Goal: Task Accomplishment & Management: Complete application form

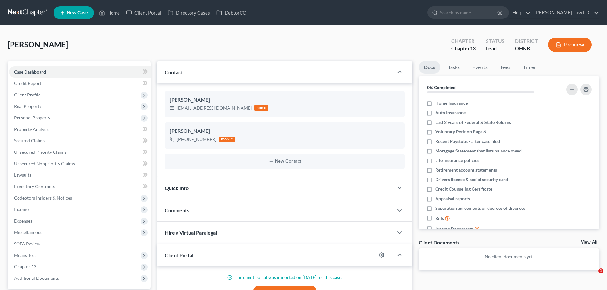
select select "0"
click at [471, 13] on input "search" at bounding box center [469, 13] width 58 height 12
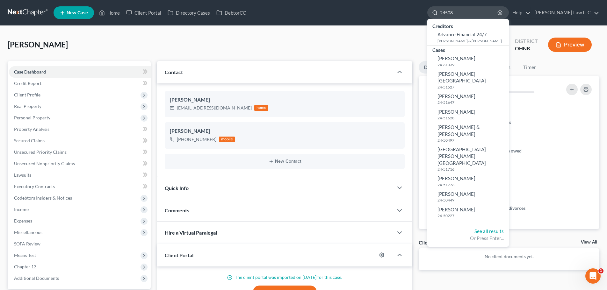
click at [481, 15] on input "24508" at bounding box center [469, 13] width 58 height 12
type input "2451848"
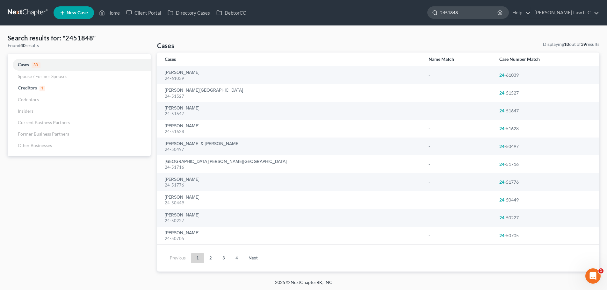
click at [466, 13] on input "2451848" at bounding box center [469, 13] width 58 height 12
type input "24-51848"
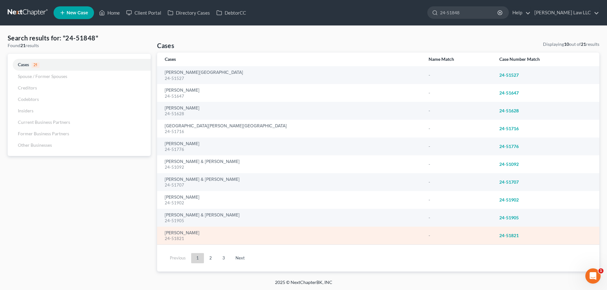
scroll to position [1, 0]
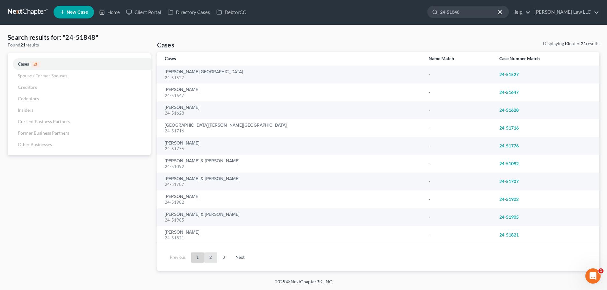
click at [210, 259] on link "2" at bounding box center [210, 258] width 13 height 10
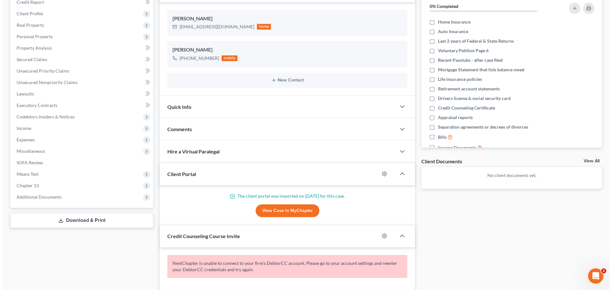
scroll to position [96, 0]
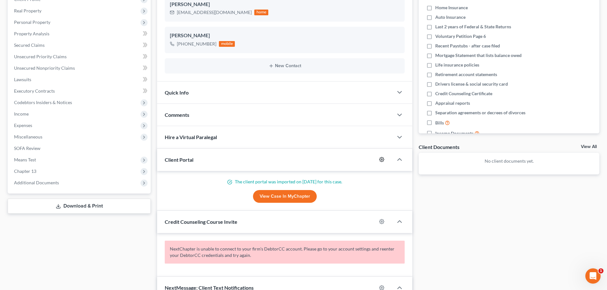
click at [381, 160] on icon "button" at bounding box center [381, 159] width 5 height 5
select select "0"
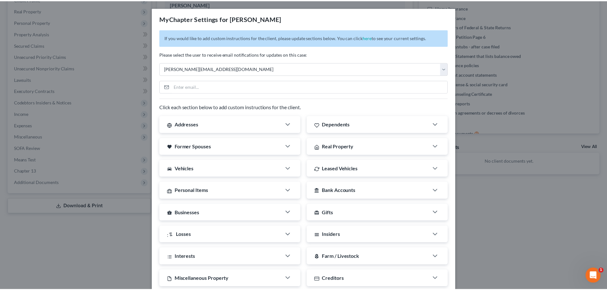
scroll to position [103, 0]
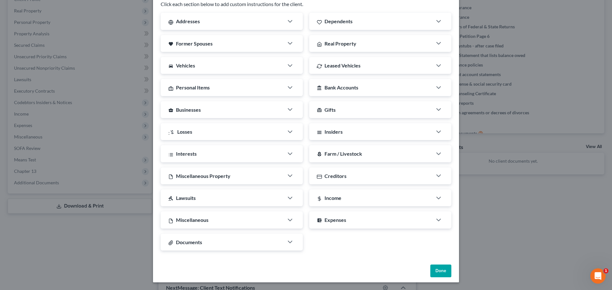
click at [436, 269] on button "Done" at bounding box center [440, 271] width 21 height 13
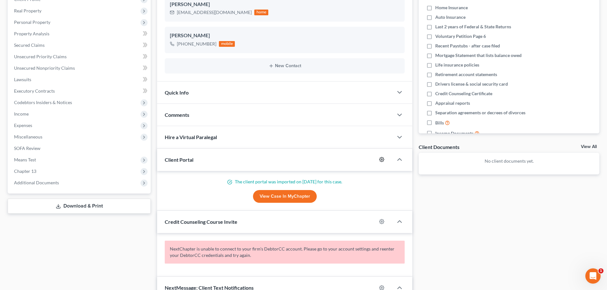
click at [381, 159] on icon "button" at bounding box center [381, 159] width 5 height 5
select select "0"
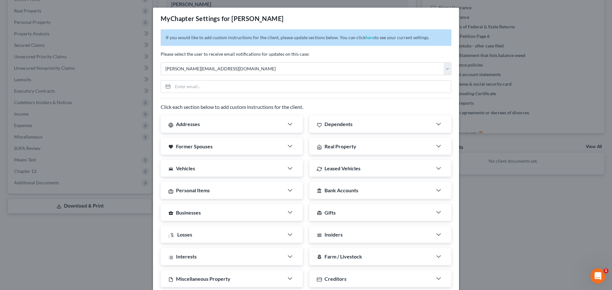
click at [483, 196] on div "MyChapter Settings for [PERSON_NAME] If you would like to add custom instructio…" at bounding box center [306, 145] width 612 height 290
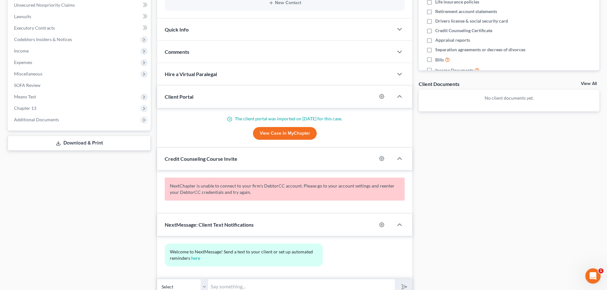
scroll to position [159, 0]
click at [381, 157] on icon "button" at bounding box center [381, 158] width 5 height 5
select select "0"
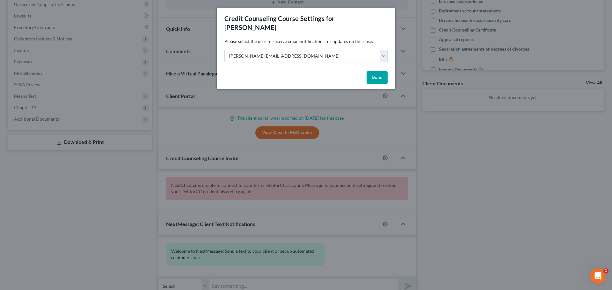
click at [373, 71] on button "Done" at bounding box center [377, 77] width 21 height 13
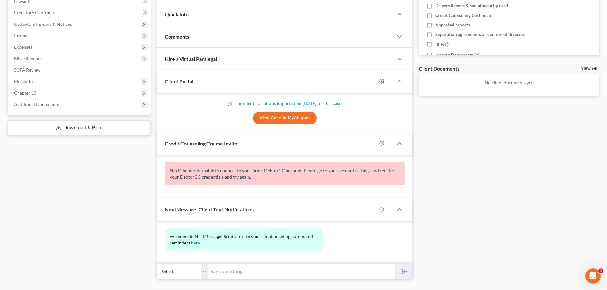
scroll to position [187, 0]
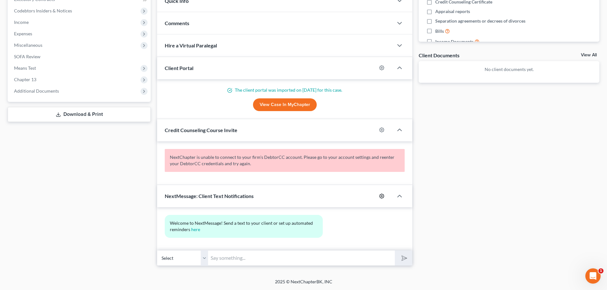
click at [384, 195] on icon "button" at bounding box center [382, 196] width 5 height 5
select select "0"
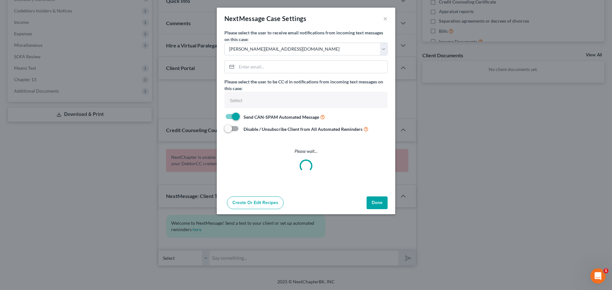
select select
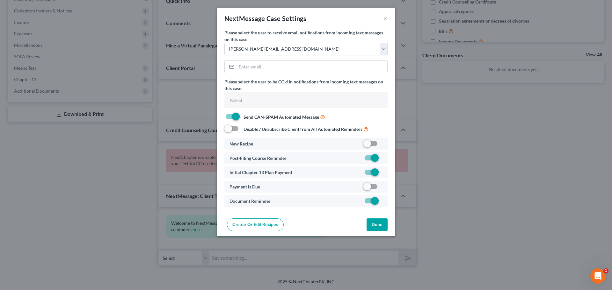
click at [380, 225] on button "Done" at bounding box center [377, 225] width 21 height 13
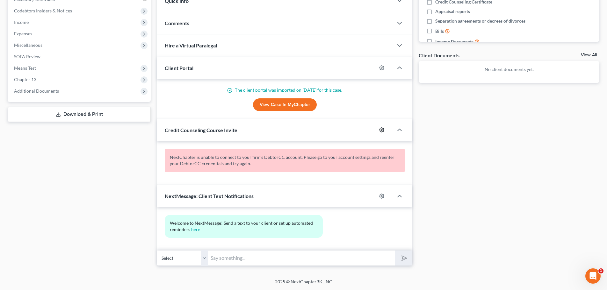
click at [381, 131] on icon "button" at bounding box center [381, 130] width 5 height 5
select select "0"
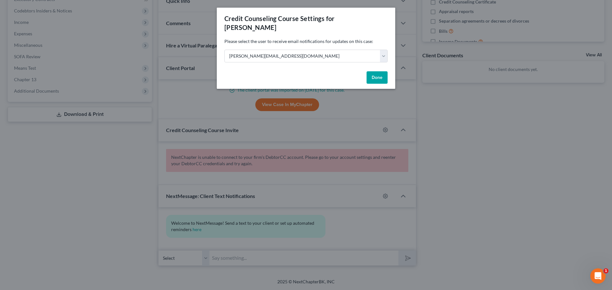
click at [436, 132] on div "Credit Counseling Course Settings for [PERSON_NAME] Please select the user to r…" at bounding box center [306, 145] width 612 height 290
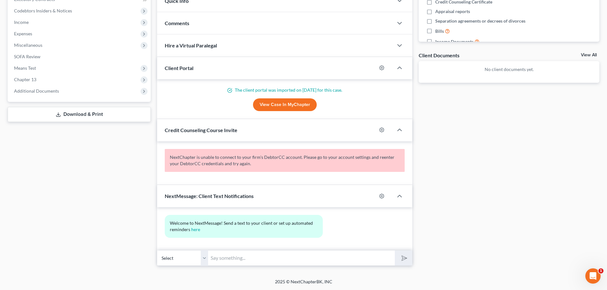
click at [378, 68] on div at bounding box center [385, 68] width 17 height 10
click at [379, 68] on div at bounding box center [385, 68] width 17 height 10
click at [380, 68] on icon "button" at bounding box center [381, 67] width 5 height 5
select select "0"
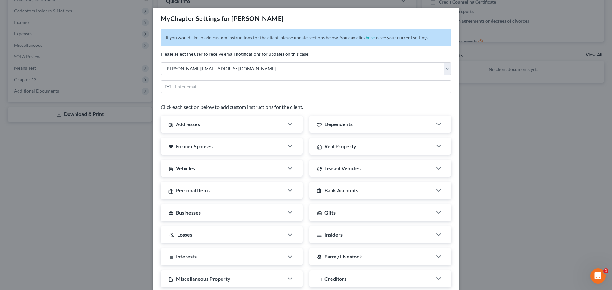
click at [494, 149] on div "MyChapter Settings for [PERSON_NAME] If you would like to add custom instructio…" at bounding box center [306, 145] width 612 height 290
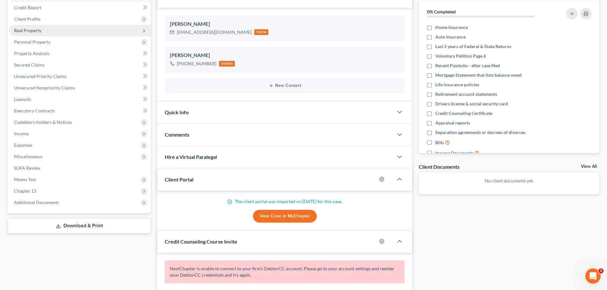
scroll to position [0, 0]
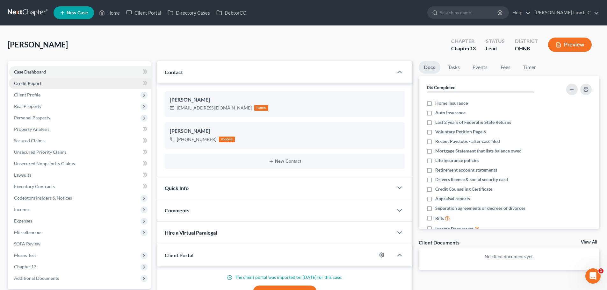
click at [39, 84] on span "Credit Report" at bounding box center [27, 83] width 27 height 5
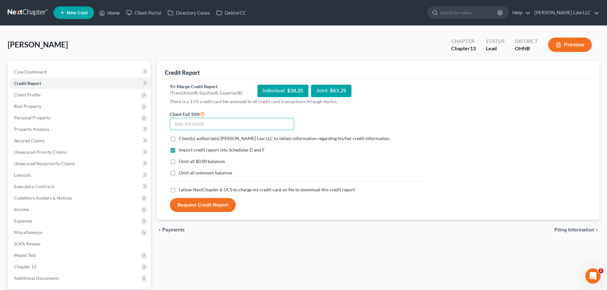
click at [201, 123] on input "text" at bounding box center [232, 124] width 124 height 13
type input "275-96-6006"
click at [212, 139] on span "Client(s) authorize(s) [PERSON_NAME] Law LLC to obtain information regarding hi…" at bounding box center [285, 138] width 212 height 5
click at [186, 139] on input "Client(s) authorize(s) [PERSON_NAME] Law LLC to obtain information regarding hi…" at bounding box center [183, 137] width 4 height 4
checkbox input "true"
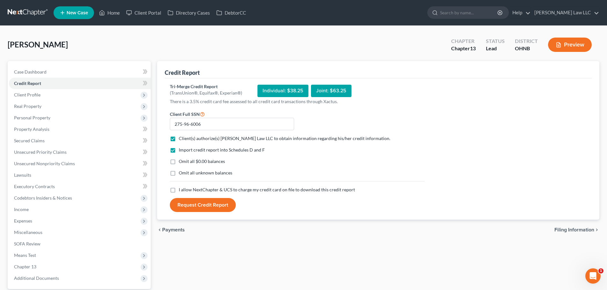
click at [202, 191] on span "I allow NextChapter & UCS to charge my credit card on file to download this cre…" at bounding box center [267, 189] width 176 height 5
click at [186, 191] on input "I allow NextChapter & UCS to charge my credit card on file to download this cre…" at bounding box center [183, 189] width 4 height 4
checkbox input "true"
click at [201, 163] on span "Omit all $0.00 balances" at bounding box center [202, 161] width 46 height 5
click at [186, 163] on input "Omit all $0.00 balances" at bounding box center [183, 160] width 4 height 4
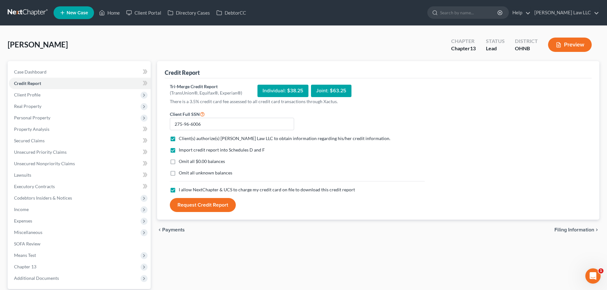
checkbox input "true"
click at [197, 174] on span "Omit all unknown balances" at bounding box center [206, 172] width 54 height 5
click at [186, 174] on input "Omit all unknown balances" at bounding box center [183, 172] width 4 height 4
checkbox input "true"
click at [217, 207] on button "Request Credit Report" at bounding box center [203, 205] width 66 height 14
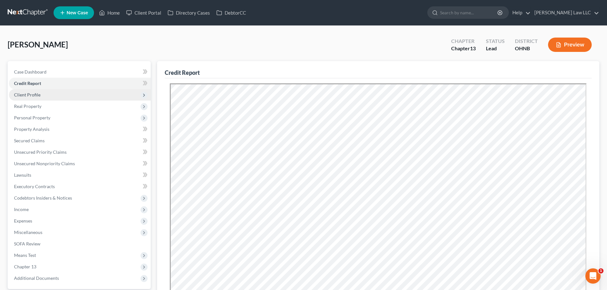
click at [38, 93] on span "Client Profile" at bounding box center [27, 94] width 26 height 5
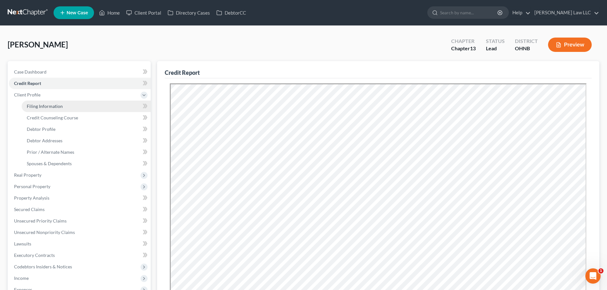
click at [40, 103] on link "Filing Information" at bounding box center [86, 106] width 129 height 11
select select "1"
select select "0"
select select "3"
select select "36"
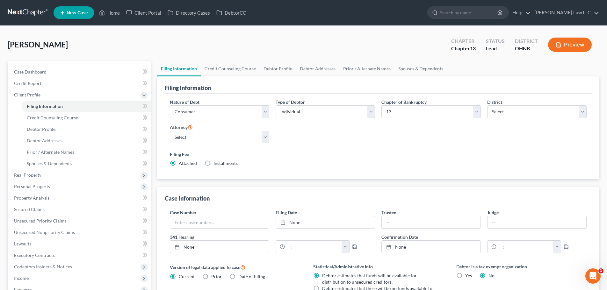
click at [379, 141] on div "Nature of Debt Select Business Consumer Other Nature of Business Select Clearin…" at bounding box center [378, 135] width 423 height 73
click at [380, 144] on div "Nature of Debt Select Business Consumer Other Nature of Business Select Clearin…" at bounding box center [378, 135] width 423 height 73
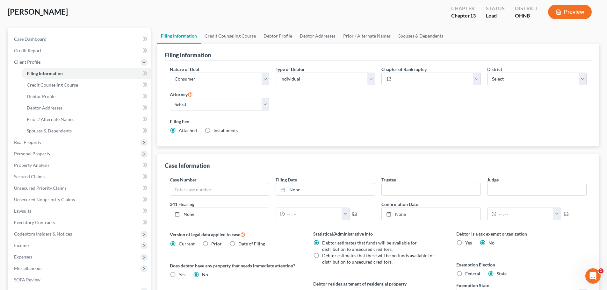
scroll to position [64, 0]
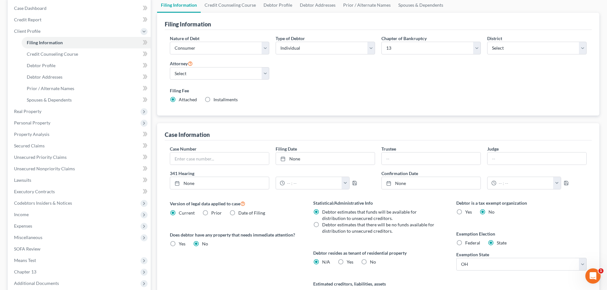
click at [231, 247] on div "Does debtor have any property that needs immediate attention? Yes Yes No" at bounding box center [235, 240] width 130 height 16
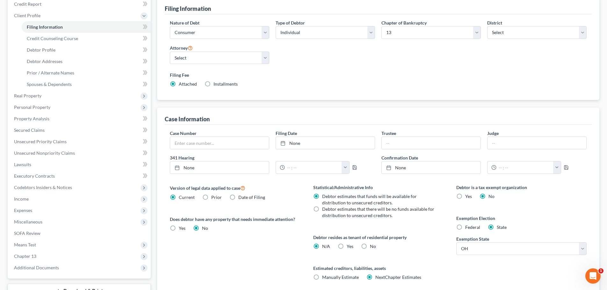
scroll to position [130, 0]
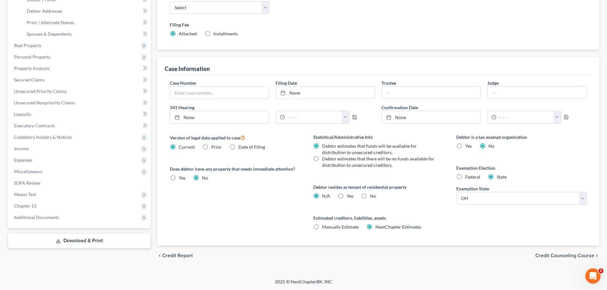
click at [244, 217] on div "Version of legal data applied to case Current Prior Date of Filing Legal data v…" at bounding box center [235, 190] width 143 height 112
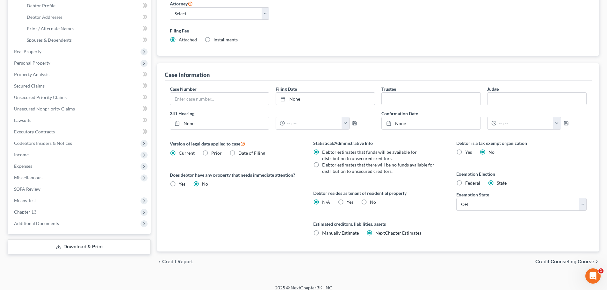
scroll to position [0, 0]
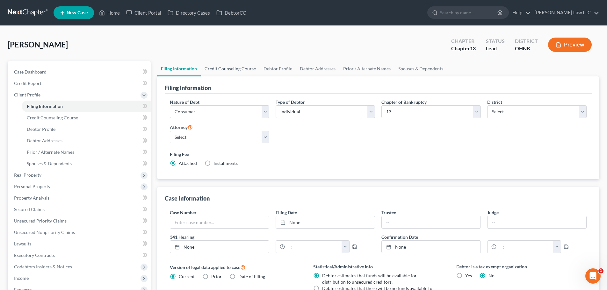
click at [245, 72] on link "Credit Counseling Course" at bounding box center [230, 68] width 59 height 15
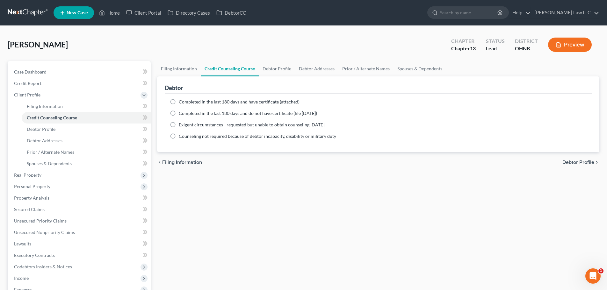
click at [197, 101] on span "Completed in the last 180 days and have certificate (attached)" at bounding box center [239, 101] width 121 height 5
click at [186, 101] on input "Completed in the last 180 days and have certificate (attached)" at bounding box center [183, 101] width 4 height 4
radio input "true"
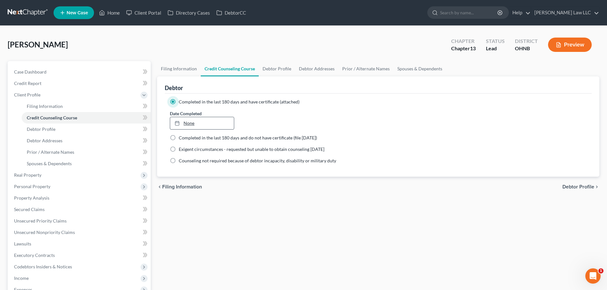
click at [202, 118] on link "None" at bounding box center [201, 123] width 63 height 12
type input "[DATE]"
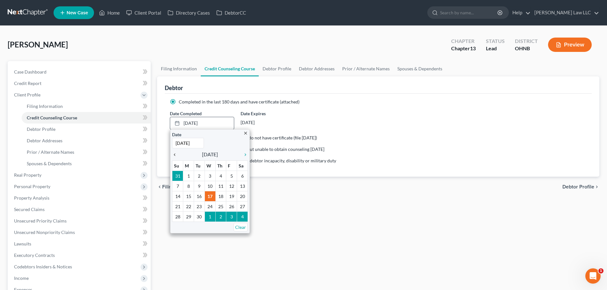
click at [176, 156] on icon "chevron_left" at bounding box center [176, 154] width 8 height 5
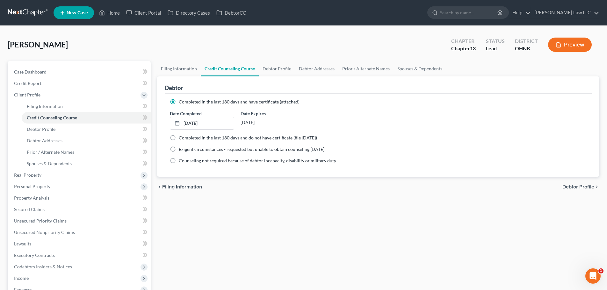
click at [289, 227] on div "Filing Information Credit Counseling Course Debtor Profile Debtor Addresses Pri…" at bounding box center [378, 219] width 449 height 317
click at [173, 68] on link "Filing Information" at bounding box center [179, 68] width 44 height 15
select select "1"
select select "0"
select select "3"
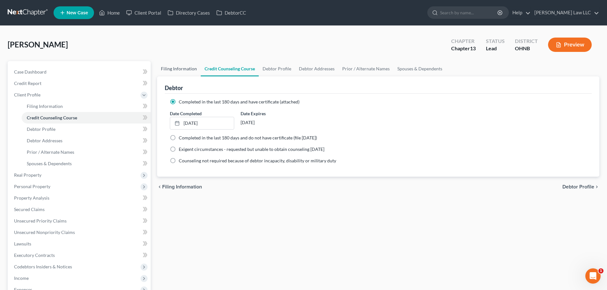
select select "61"
select select "0"
select select "36"
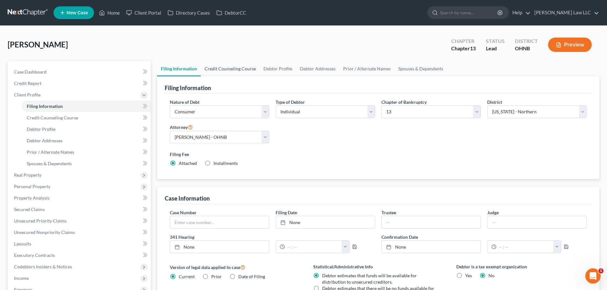
click at [240, 69] on link "Credit Counseling Course" at bounding box center [230, 68] width 59 height 15
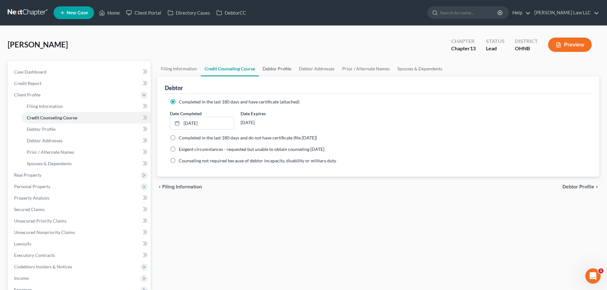
click at [277, 67] on link "Debtor Profile" at bounding box center [277, 68] width 36 height 15
select select "1"
select select "2"
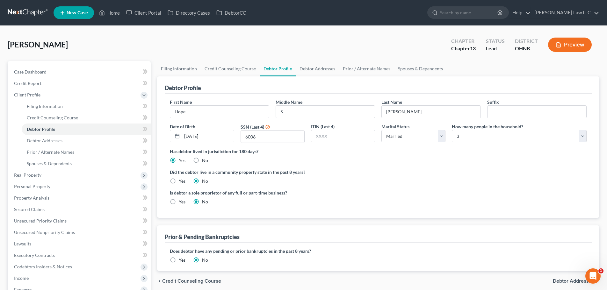
click at [418, 188] on ng-include "First Name Hope Middle Name S. Last Name [PERSON_NAME] Date of Birth [DEMOGRAPH…" at bounding box center [378, 155] width 417 height 112
click at [318, 69] on link "Debtor Addresses" at bounding box center [317, 68] width 43 height 15
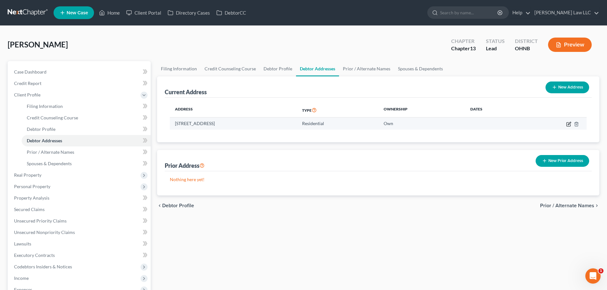
click at [569, 124] on icon "button" at bounding box center [569, 123] width 3 height 3
select select "36"
select select "0"
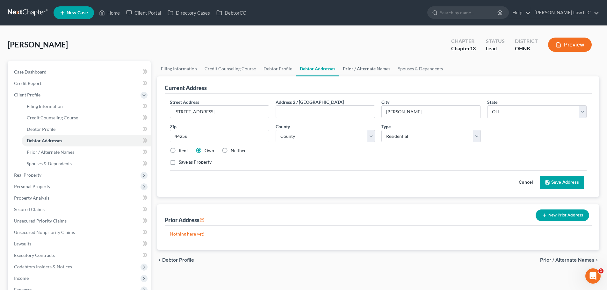
click at [363, 71] on link "Prior / Alternate Names" at bounding box center [366, 68] width 55 height 15
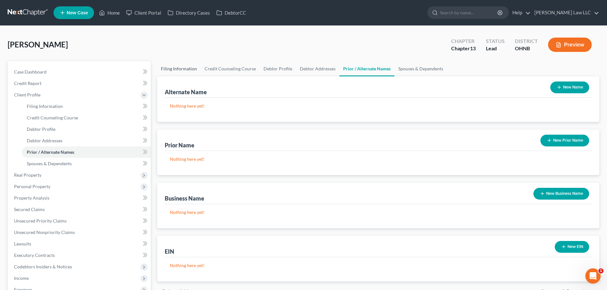
click at [190, 70] on link "Filing Information" at bounding box center [179, 68] width 44 height 15
select select "1"
select select "0"
select select "3"
select select "61"
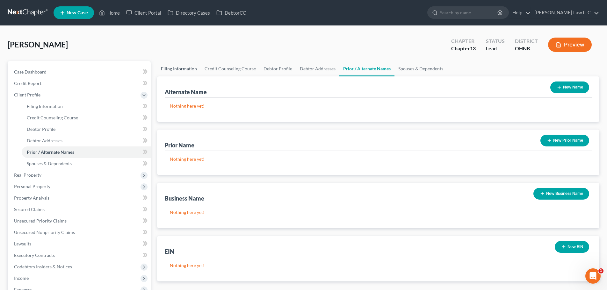
select select "0"
select select "36"
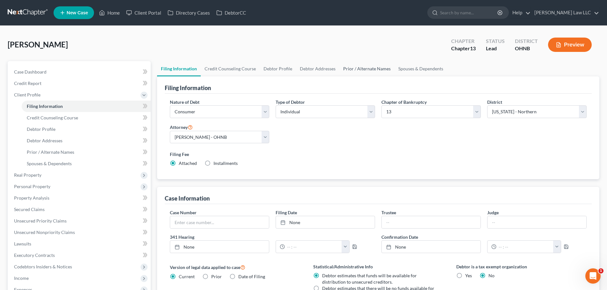
click at [375, 72] on link "Prior / Alternate Names" at bounding box center [367, 68] width 55 height 15
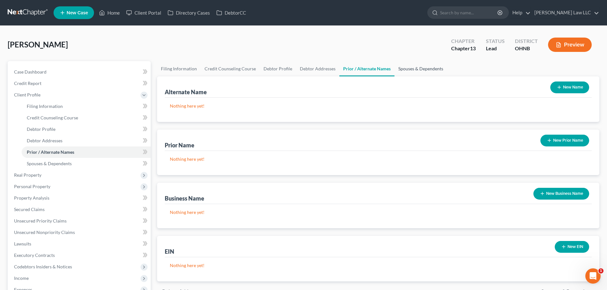
click at [413, 66] on link "Spouses & Dependents" at bounding box center [421, 68] width 53 height 15
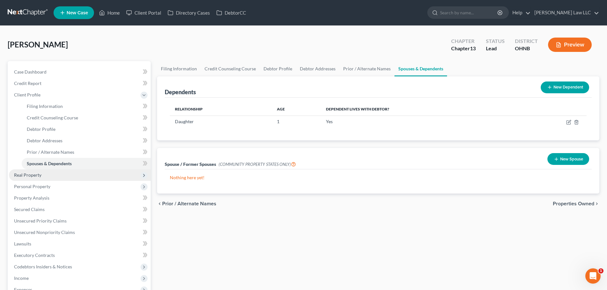
click at [56, 176] on span "Real Property" at bounding box center [80, 175] width 142 height 11
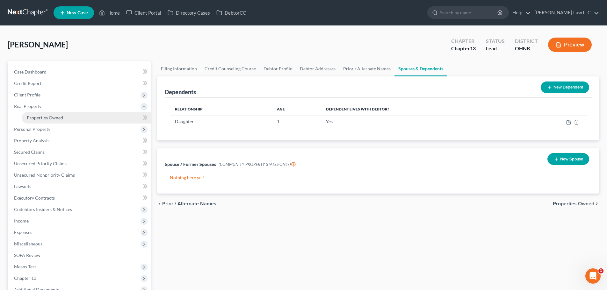
click at [59, 120] on span "Properties Owned" at bounding box center [45, 117] width 36 height 5
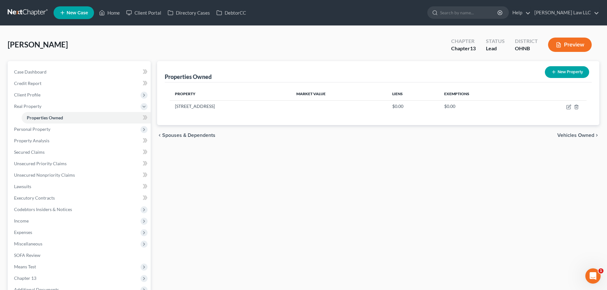
click at [357, 154] on div "Properties Owned New Property Property Market Value Liens Exemptions [STREET_AD…" at bounding box center [378, 191] width 449 height 260
click at [569, 106] on icon "button" at bounding box center [569, 107] width 5 height 5
select select "36"
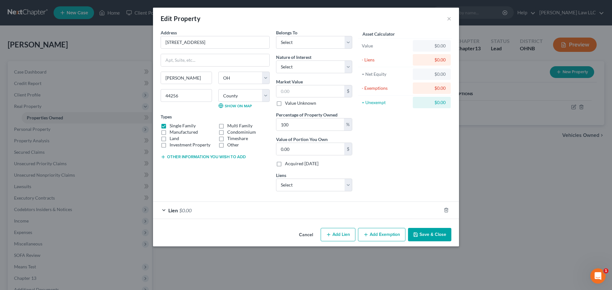
click at [196, 158] on button "Other information you wish to add" at bounding box center [203, 157] width 85 height 5
click at [196, 171] on textarea at bounding box center [215, 172] width 109 height 24
paste textarea "029-19A-15-220"
type textarea "029-19A-15-220"
click at [370, 158] on div "Asset Calculator Value $0.00 - Liens $0.00 = Net Equity $0.00 - Exemptions $0.0…" at bounding box center [404, 112] width 99 height 167
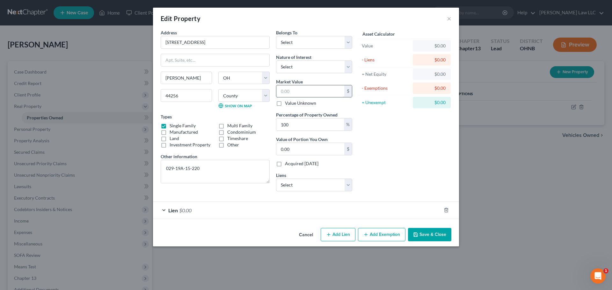
click at [306, 95] on input "text" at bounding box center [310, 91] width 68 height 12
type input "2"
type input "2.00"
type input "20"
type input "20.00"
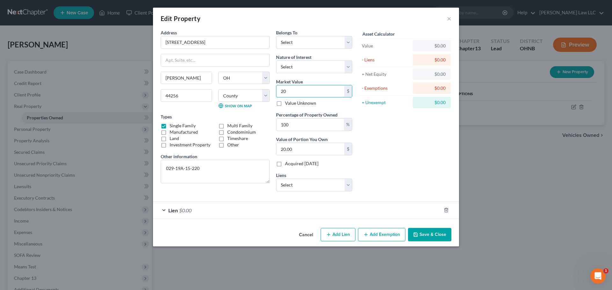
type input "200"
type input "200.00"
type input "2007"
type input "2,007.00"
type input "2,0074"
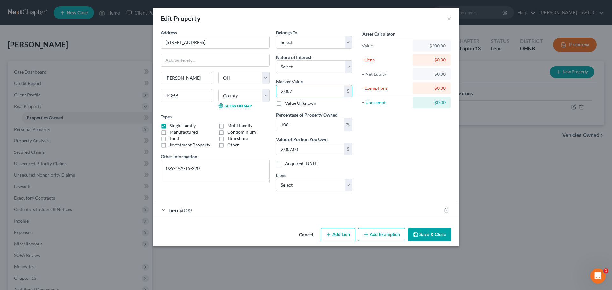
type input "20,074.00"
type input "20,0740"
type input "200,740.00"
type input "200,740"
click at [378, 156] on div "Asset Calculator Value $200,740.00 - Liens $0.00 = Net Equity $200.00 - Exempti…" at bounding box center [404, 112] width 99 height 167
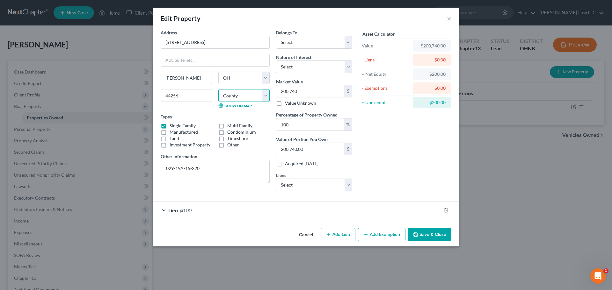
click at [229, 99] on select "County [GEOGRAPHIC_DATA] [GEOGRAPHIC_DATA] [GEOGRAPHIC_DATA] [GEOGRAPHIC_DATA] …" at bounding box center [243, 95] width 51 height 13
select select "51"
click at [218, 89] on select "County [GEOGRAPHIC_DATA] [GEOGRAPHIC_DATA] [GEOGRAPHIC_DATA] [GEOGRAPHIC_DATA] …" at bounding box center [243, 95] width 51 height 13
click at [229, 191] on div "Address * 938 [GEOGRAPHIC_DATA] [PERSON_NAME][GEOGRAPHIC_DATA] [US_STATE][GEOGR…" at bounding box center [214, 112] width 115 height 167
click at [195, 110] on div "[PERSON_NAME][GEOGRAPHIC_DATA] [US_STATE][GEOGRAPHIC_DATA] [GEOGRAPHIC_DATA] [G…" at bounding box center [214, 93] width 115 height 42
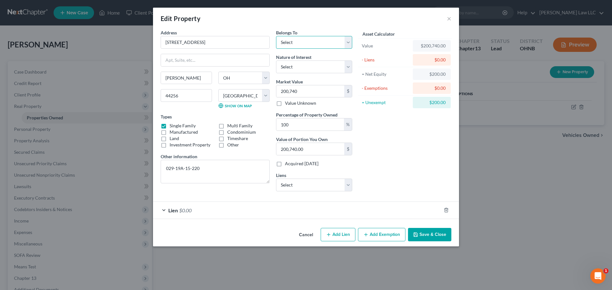
click at [317, 41] on select "Select Debtor 1 Only Debtor 2 Only Debtor 1 And Debtor 2 Only At Least One Of T…" at bounding box center [314, 42] width 76 height 13
select select "2"
click at [276, 36] on select "Select Debtor 1 Only Debtor 2 Only Debtor 1 And Debtor 2 Only At Least One Of T…" at bounding box center [314, 42] width 76 height 13
click at [309, 66] on select "Select Fee Simple Joint Tenant Life Estate Equitable Interest Future Interest T…" at bounding box center [314, 67] width 76 height 13
select select "0"
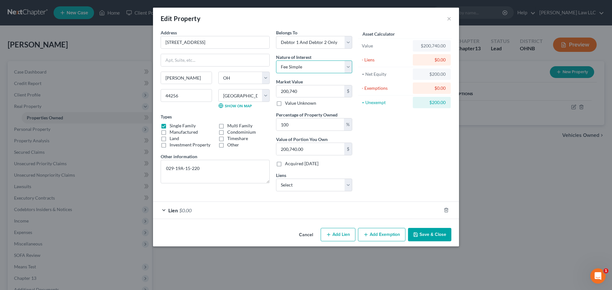
click at [276, 61] on select "Select Fee Simple Joint Tenant Life Estate Equitable Interest Future Interest T…" at bounding box center [314, 67] width 76 height 13
click at [305, 93] on input "200,740" at bounding box center [310, 91] width 68 height 12
click at [375, 148] on div "Asset Calculator Value $200,740.00 - Liens $0.00 = Net Equity $200.00 - Exempti…" at bounding box center [404, 112] width 99 height 167
click at [333, 185] on select "Select Emerald Group Credit - $25,249.00" at bounding box center [314, 185] width 76 height 13
select select "36"
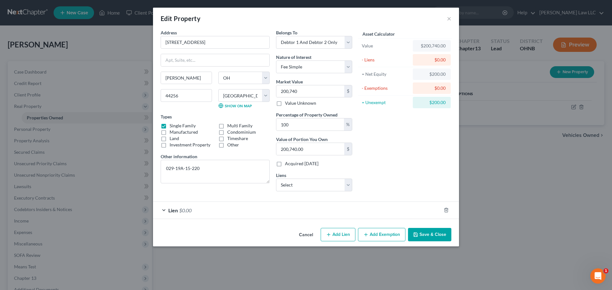
select select "0"
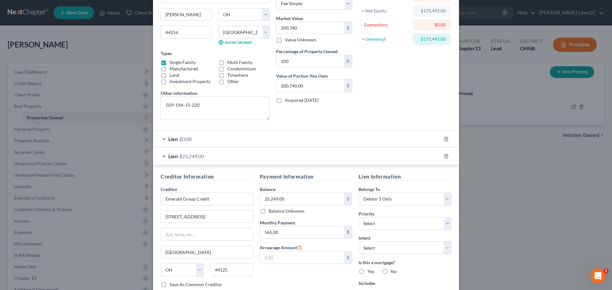
scroll to position [64, 0]
click at [444, 156] on icon "button" at bounding box center [446, 156] width 5 height 5
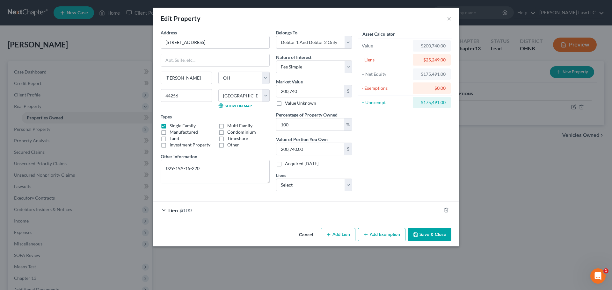
scroll to position [0, 0]
click at [378, 237] on button "Add Exemption" at bounding box center [382, 234] width 48 height 13
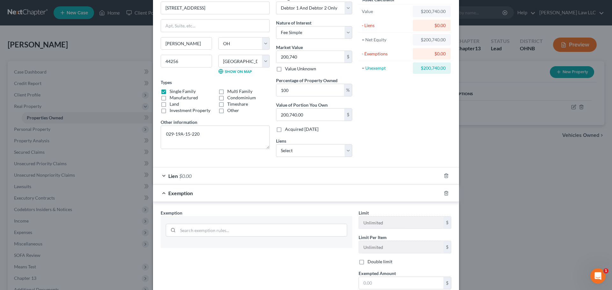
scroll to position [96, 0]
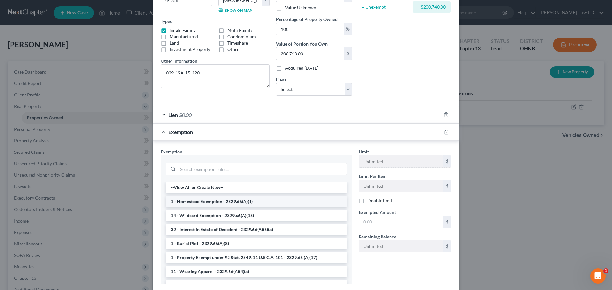
click at [213, 201] on li "1 - Homestead Exemption - 2329.66(A)(1)" at bounding box center [256, 201] width 181 height 11
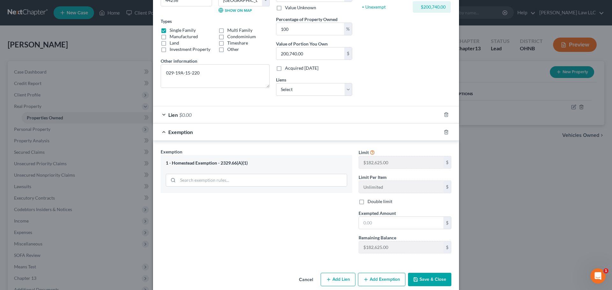
click at [379, 202] on label "Double limit" at bounding box center [380, 202] width 25 height 6
click at [374, 202] on input "Double limit" at bounding box center [372, 201] width 4 height 4
click at [378, 224] on input "text" at bounding box center [401, 223] width 84 height 12
click at [330, 212] on div "Exemption Set must be selected for CA. Exemption * 1 - Homestead Exemption - 23…" at bounding box center [256, 204] width 198 height 110
click at [368, 203] on label "Double limit" at bounding box center [380, 202] width 25 height 6
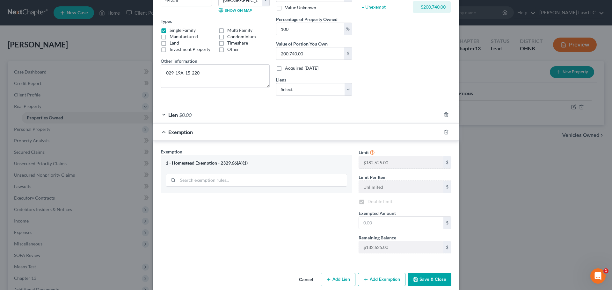
click at [368, 203] on label "Double limit" at bounding box center [380, 202] width 25 height 6
click at [313, 223] on div "Exemption Set must be selected for CA. Exemption * 1 - Homestead Exemption - 23…" at bounding box center [256, 204] width 198 height 110
click at [380, 202] on label "Double limit" at bounding box center [380, 202] width 25 height 6
click at [374, 202] on input "Double limit" at bounding box center [372, 201] width 4 height 4
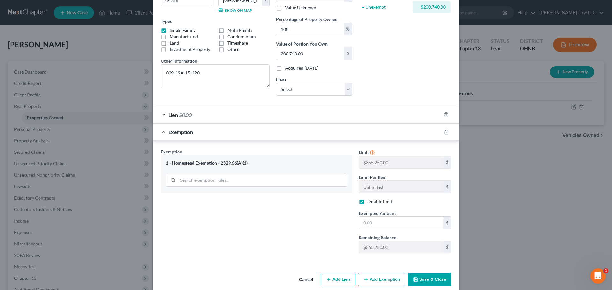
checkbox input "false"
click at [378, 224] on input "text" at bounding box center [401, 223] width 84 height 12
type input "182,625"
click at [289, 221] on div "Exemption Set must be selected for CA. Exemption * 1 - Homestead Exemption - 23…" at bounding box center [256, 204] width 198 height 110
click at [423, 278] on button "Save & Close" at bounding box center [429, 279] width 43 height 13
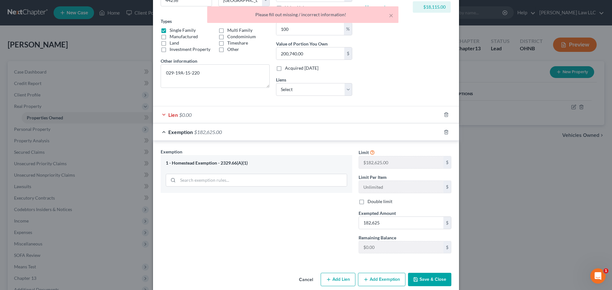
click at [316, 254] on div "Exemption Set must be selected for CA. Exemption * 1 - Homestead Exemption - 23…" at bounding box center [256, 204] width 198 height 110
click at [374, 117] on div "Lien $0.00" at bounding box center [297, 114] width 288 height 17
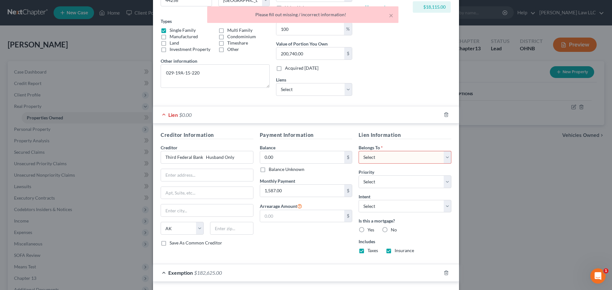
click at [326, 245] on div "Payment Information Balance 0.00 $ Balance Unknown Balance Undetermined 0.00 $ …" at bounding box center [306, 195] width 99 height 128
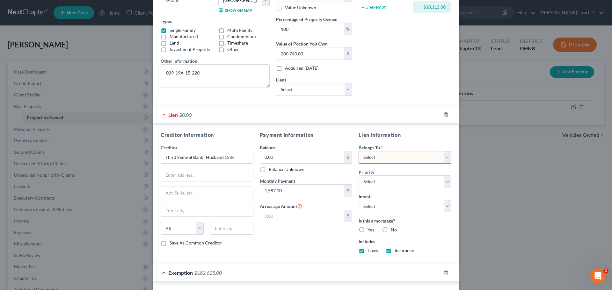
click at [397, 158] on select "Select Debtor 1 Only Debtor 2 Only Debtor 1 And Debtor 2 Only At Least One Of T…" at bounding box center [405, 157] width 93 height 13
select select "2"
click at [359, 151] on select "Select Debtor 1 Only Debtor 2 Only Debtor 1 And Debtor 2 Only At Least One Of T…" at bounding box center [405, 157] width 93 height 13
click at [378, 185] on select "Select 1st 2nd 3rd 4th 5th 6th 7th 8th 9th 10th 11th 12th 13th 14th 15th 16th 1…" at bounding box center [405, 182] width 93 height 13
select select "0"
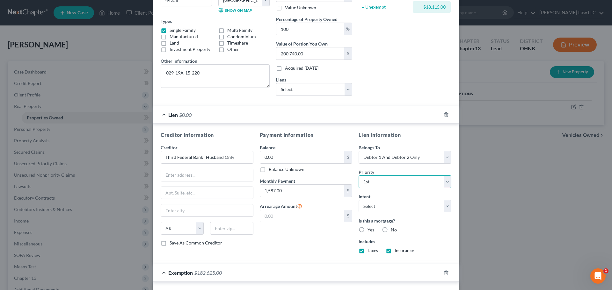
click at [359, 176] on select "Select 1st 2nd 3rd 4th 5th 6th 7th 8th 9th 10th 11th 12th 13th 14th 15th 16th 1…" at bounding box center [405, 182] width 93 height 13
click at [378, 201] on select "Select Surrender Redeem Reaffirm Avoid Other" at bounding box center [405, 206] width 93 height 13
select select "4"
click at [359, 200] on select "Select Surrender Redeem Reaffirm Avoid Other" at bounding box center [405, 206] width 93 height 13
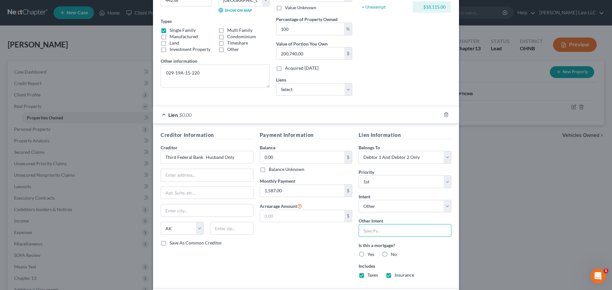
click at [382, 228] on input "text" at bounding box center [405, 230] width 93 height 13
type input "Debtor intends to make monthly payments and remain in the home"
click at [331, 249] on div "Payment Information Balance 0.00 $ Balance Unknown Balance Undetermined 0.00 $ …" at bounding box center [306, 207] width 99 height 152
click at [415, 229] on input "Debtor intends to make monthly payments and remain in the home" at bounding box center [405, 230] width 93 height 13
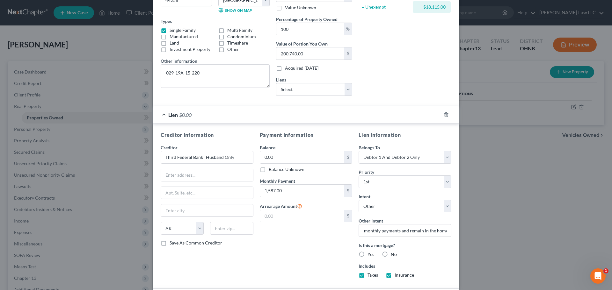
click at [296, 259] on div "Payment Information Balance 0.00 $ Balance Unknown Balance Undetermined 0.00 $ …" at bounding box center [306, 207] width 99 height 152
click at [368, 255] on label "Yes" at bounding box center [371, 255] width 7 height 6
click at [370, 255] on input "Yes" at bounding box center [372, 254] width 4 height 4
radio input "true"
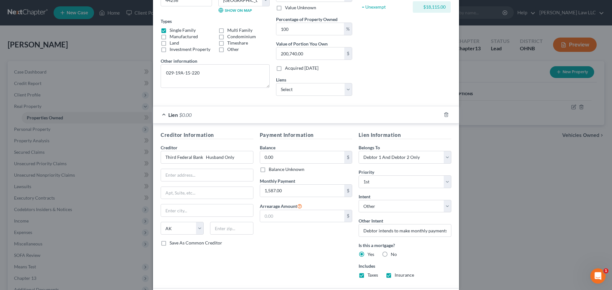
click at [326, 260] on div "Payment Information Balance 0.00 $ Balance Unknown Balance Undetermined 0.00 $ …" at bounding box center [306, 207] width 99 height 152
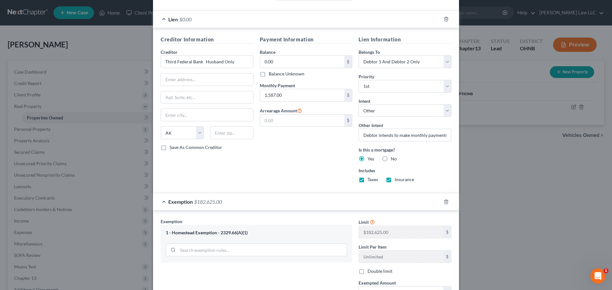
scroll to position [159, 0]
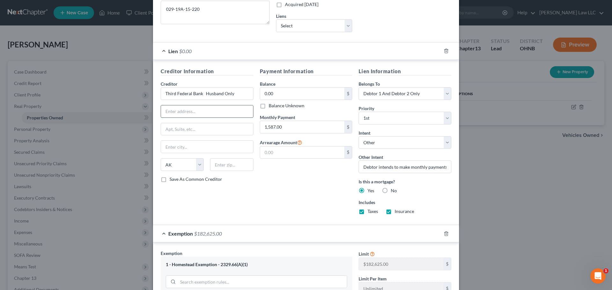
click at [209, 113] on input "text" at bounding box center [207, 112] width 92 height 12
type input "[STREET_ADDRESS]"
type input "44105"
click at [213, 183] on div "Creditor Information Creditor * Third Federal Bank Husband Only [STREET_ADDRESS…" at bounding box center [206, 144] width 99 height 152
type input "[GEOGRAPHIC_DATA]"
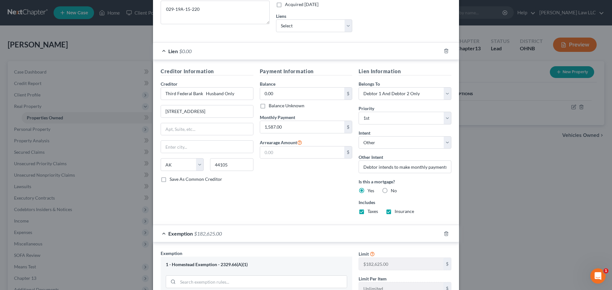
select select "36"
click at [305, 89] on input "0.00" at bounding box center [302, 94] width 84 height 12
type input "233,855"
click at [276, 189] on div "Payment Information Balance 233,855.00 $ Balance Unknown Balance Undetermined 2…" at bounding box center [306, 144] width 99 height 152
click at [312, 195] on div "Payment Information Balance 233,855.00 $ Balance Unknown Balance Undetermined 2…" at bounding box center [306, 144] width 99 height 152
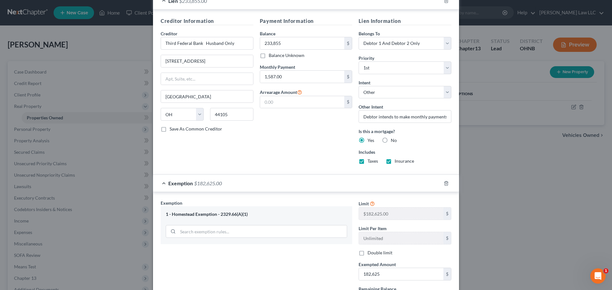
scroll to position [270, 0]
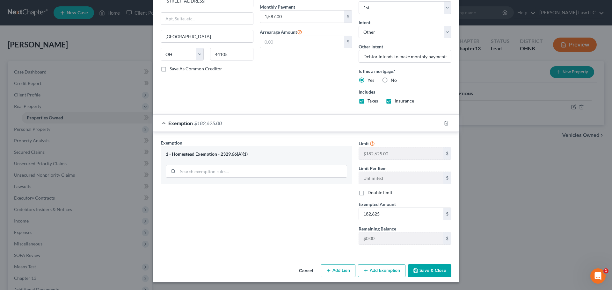
click at [434, 272] on button "Save & Close" at bounding box center [429, 271] width 43 height 13
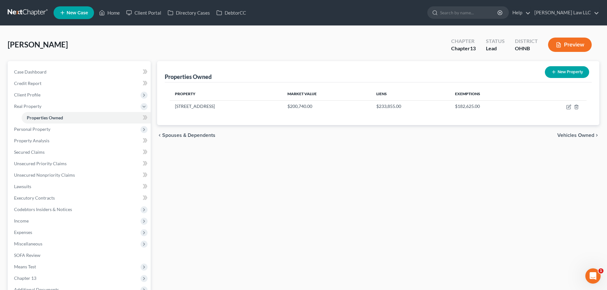
click at [395, 184] on div "Properties Owned New Property Property Market Value Liens Exemptions [STREET_AD…" at bounding box center [378, 191] width 449 height 260
click at [570, 105] on icon "button" at bounding box center [569, 107] width 5 height 5
select select "36"
select select "51"
select select "2"
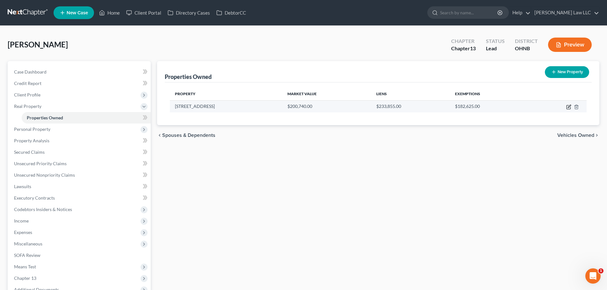
select select "0"
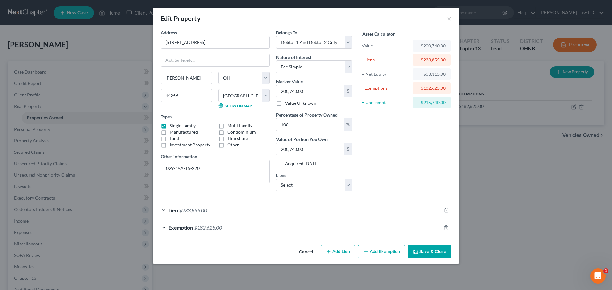
click at [387, 161] on div "Asset Calculator Value $200,740.00 - Liens $233,855.00 = Net Equity -$33,115.00…" at bounding box center [404, 112] width 99 height 167
click at [204, 213] on span "$233,855.00" at bounding box center [193, 211] width 28 height 6
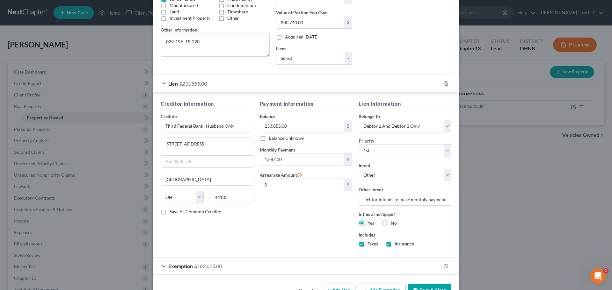
scroll to position [128, 0]
click at [202, 212] on label "Save As Common Creditor" at bounding box center [196, 211] width 53 height 6
click at [176, 212] on input "Save As Common Creditor" at bounding box center [174, 210] width 4 height 4
click at [284, 228] on div "Payment Information Balance 233,855.00 $ Balance Unknown Balance Undetermined 2…" at bounding box center [306, 175] width 99 height 152
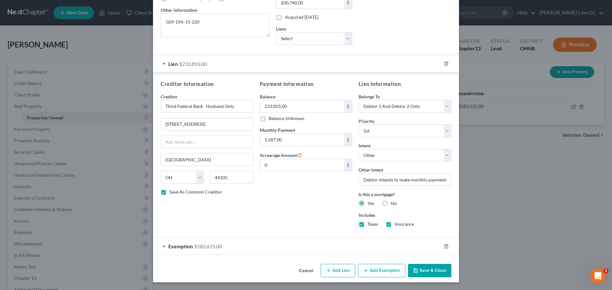
click at [200, 244] on span "$182,625.00" at bounding box center [208, 247] width 28 height 6
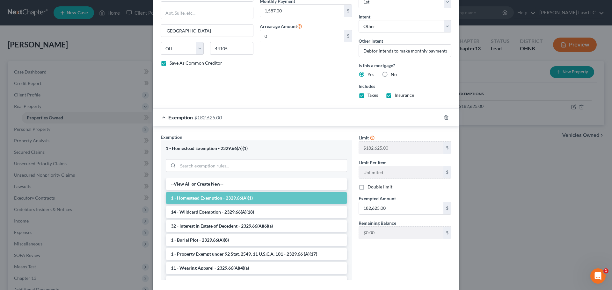
scroll to position [311, 0]
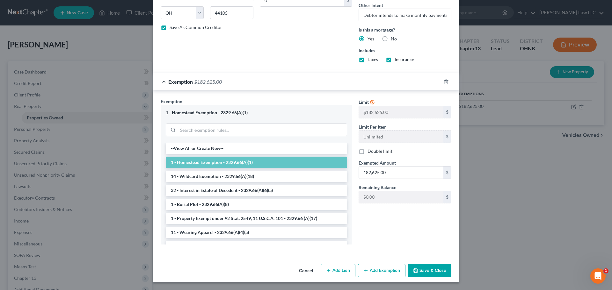
click at [430, 268] on button "Save & Close" at bounding box center [429, 270] width 43 height 13
checkbox input "false"
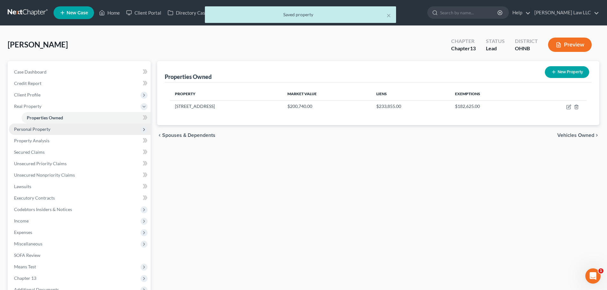
click at [46, 132] on span "Personal Property" at bounding box center [80, 129] width 142 height 11
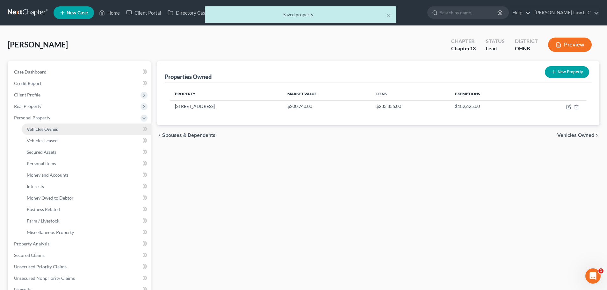
click at [47, 134] on link "Vehicles Owned" at bounding box center [86, 129] width 129 height 11
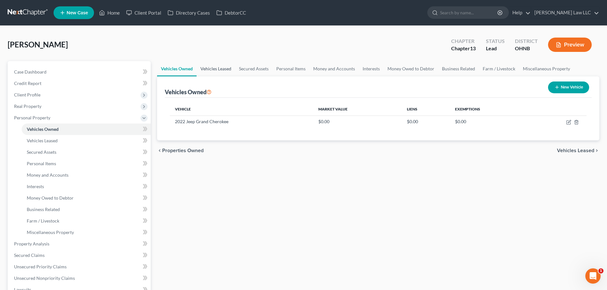
click at [213, 70] on link "Vehicles Leased" at bounding box center [216, 68] width 39 height 15
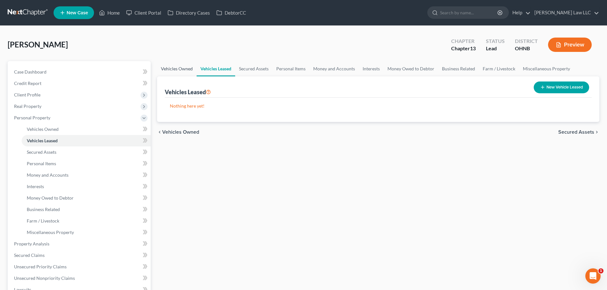
click at [175, 66] on link "Vehicles Owned" at bounding box center [177, 68] width 40 height 15
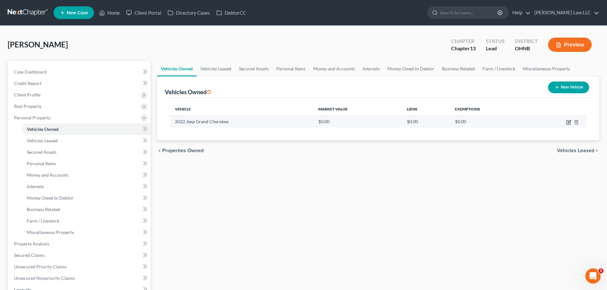
click at [568, 122] on icon "button" at bounding box center [569, 122] width 5 height 5
select select "0"
select select "4"
select select "3"
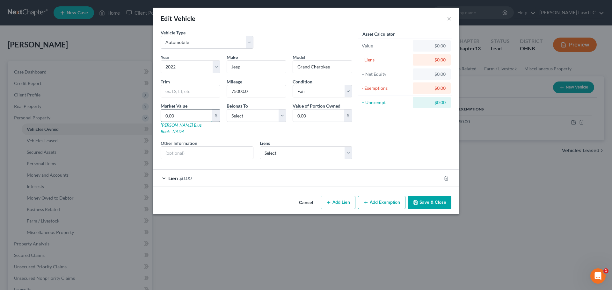
click at [188, 114] on input "0.00" at bounding box center [186, 116] width 51 height 12
type input "1"
type input "1.00"
type input "16"
type input "16.00"
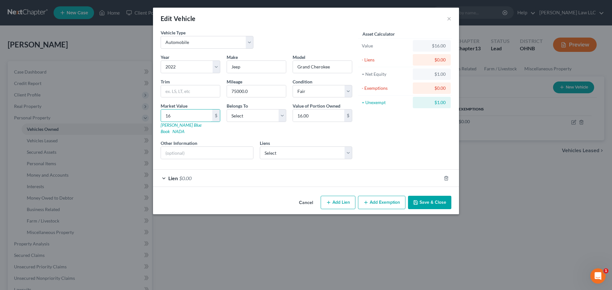
type input "164"
type input "164.00"
type input "1648"
type input "1,648.00"
type input "1,6485"
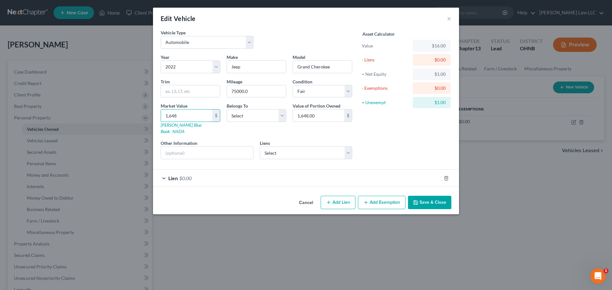
type input "16,485.00"
type input "16,485"
click at [401, 132] on div "Asset Calculator Value $16,485.00 - Liens $0.00 = Net Equity $16.00 - Exemption…" at bounding box center [404, 96] width 99 height 135
drag, startPoint x: 247, startPoint y: 114, endPoint x: 246, endPoint y: 117, distance: 3.2
click at [247, 114] on select "Select Debtor 1 Only Debtor 2 Only Debtor 1 And Debtor 2 Only At Least One Of T…" at bounding box center [257, 115] width 60 height 13
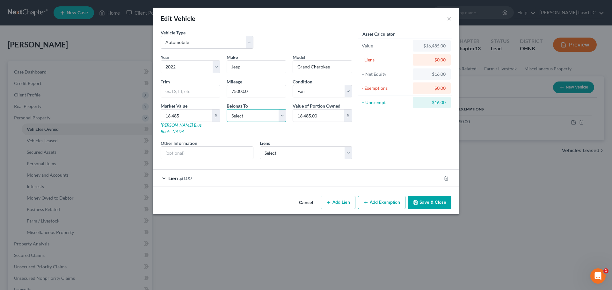
select select "2"
click at [227, 109] on select "Select Debtor 1 Only Debtor 2 Only Debtor 1 And Debtor 2 Only At Least One Of T…" at bounding box center [257, 115] width 60 height 13
click at [383, 131] on div "Asset Calculator Value $16,485.00 - Liens $0.00 = Net Equity $16.00 - Exemption…" at bounding box center [404, 96] width 99 height 135
click at [267, 147] on select "Select Emerald Group Credit - $25,249.00" at bounding box center [306, 153] width 93 height 13
click at [180, 175] on span "$0.00" at bounding box center [185, 178] width 12 height 6
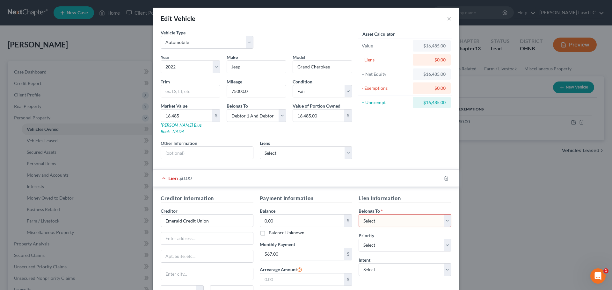
click at [180, 175] on span "$0.00" at bounding box center [185, 178] width 12 height 6
click at [271, 147] on select "Select Emerald Group Credit - $25,249.00" at bounding box center [306, 153] width 93 height 13
select select "36"
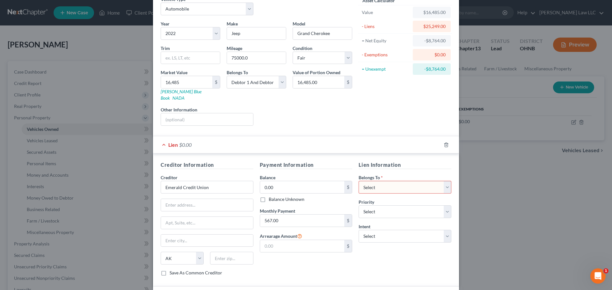
scroll to position [32, 0]
click at [447, 146] on line "button" at bounding box center [447, 146] width 0 height 1
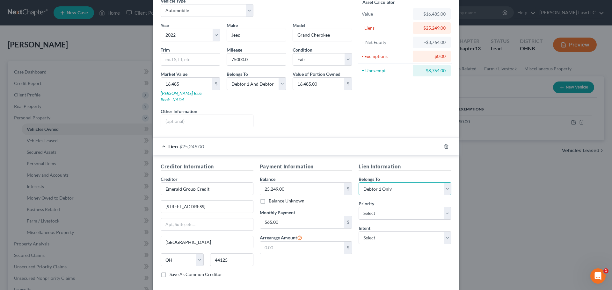
click at [383, 187] on select "Select Debtor 1 Only Debtor 2 Only Debtor 1 And Debtor 2 Only At Least One Of T…" at bounding box center [405, 189] width 93 height 13
select select "2"
click at [359, 183] on select "Select Debtor 1 Only Debtor 2 Only Debtor 1 And Debtor 2 Only At Least One Of T…" at bounding box center [405, 189] width 93 height 13
click at [387, 266] on div "Lien Information Belongs To * Select Debtor 1 Only Debtor 2 Only Debtor 1 And D…" at bounding box center [404, 223] width 99 height 120
click at [383, 209] on select "Select 1st 2nd 3rd 4th 5th 6th 7th 8th 9th 10th 11th 12th 13th 14th 15th 16th 1…" at bounding box center [405, 213] width 93 height 13
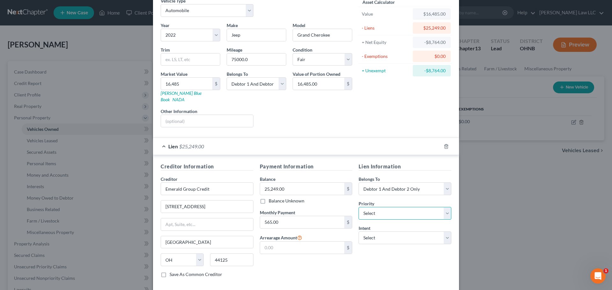
select select "0"
click at [359, 207] on select "Select 1st 2nd 3rd 4th 5th 6th 7th 8th 9th 10th 11th 12th 13th 14th 15th 16th 1…" at bounding box center [405, 213] width 93 height 13
click at [385, 232] on select "Select Surrender Redeem Reaffirm Avoid Other" at bounding box center [405, 238] width 93 height 13
select select "2"
click at [359, 232] on select "Select Surrender Redeem Reaffirm Avoid Other" at bounding box center [405, 238] width 93 height 13
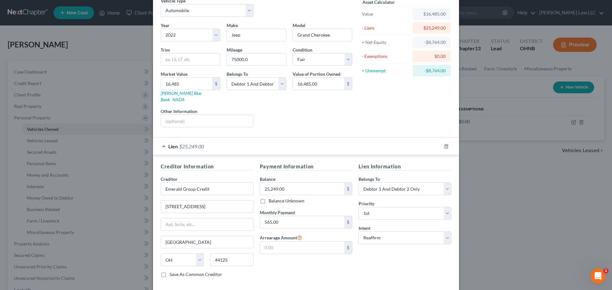
click at [333, 267] on div "Payment Information Balance 25,249.00 $ Balance Unknown Balance Undetermined 25…" at bounding box center [306, 223] width 99 height 120
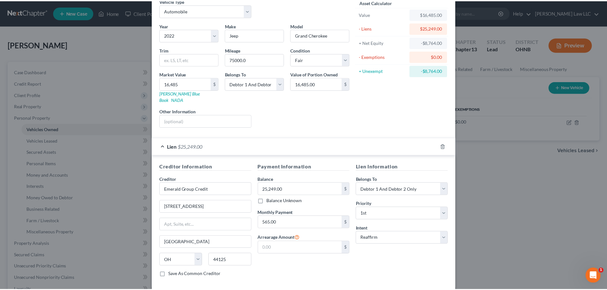
scroll to position [58, 0]
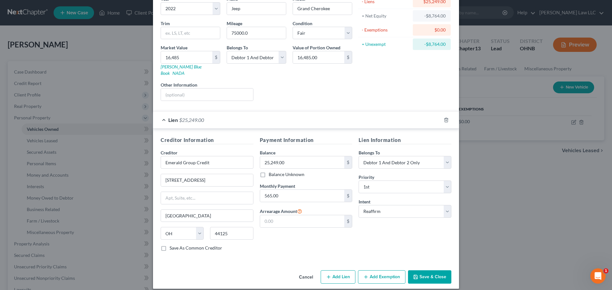
click at [212, 245] on label "Save As Common Creditor" at bounding box center [196, 248] width 53 height 6
click at [176, 245] on input "Save As Common Creditor" at bounding box center [174, 247] width 4 height 4
click at [258, 243] on div "Payment Information Balance 25,249.00 $ Balance Unknown Balance Undetermined 25…" at bounding box center [306, 196] width 99 height 120
click at [427, 271] on button "Save & Close" at bounding box center [429, 277] width 43 height 13
checkbox input "false"
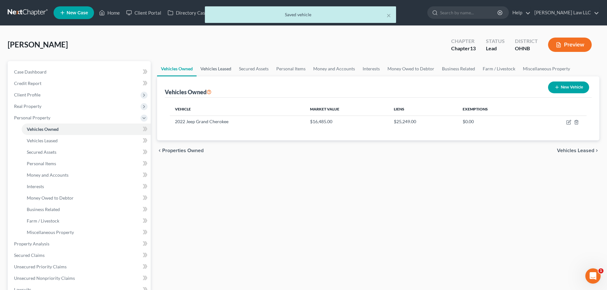
click at [215, 68] on link "Vehicles Leased" at bounding box center [216, 68] width 39 height 15
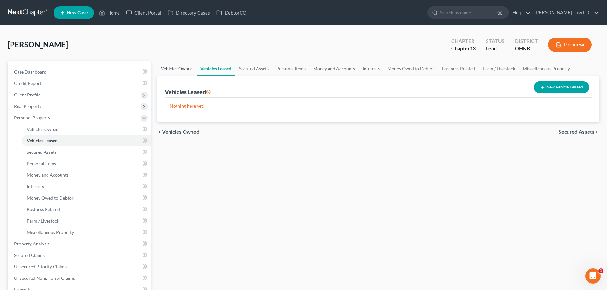
click at [194, 68] on link "Vehicles Owned" at bounding box center [177, 68] width 40 height 15
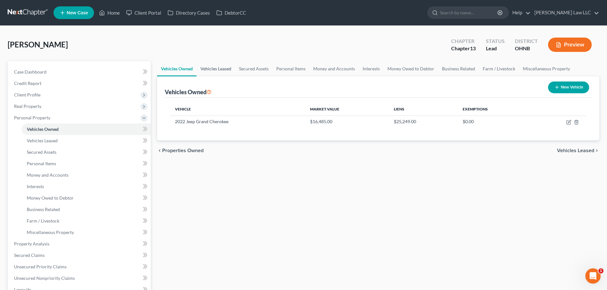
click at [218, 67] on link "Vehicles Leased" at bounding box center [216, 68] width 39 height 15
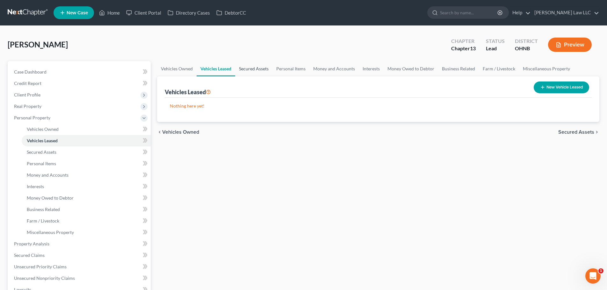
click at [259, 71] on link "Secured Assets" at bounding box center [253, 68] width 37 height 15
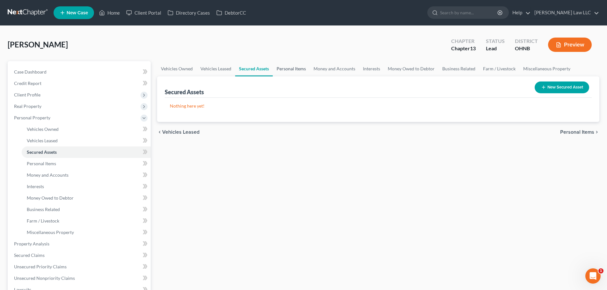
click at [288, 71] on link "Personal Items" at bounding box center [291, 68] width 37 height 15
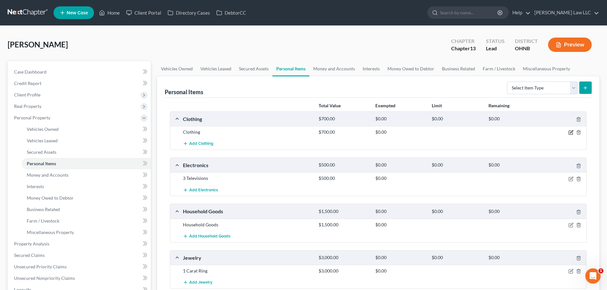
click at [572, 132] on icon "button" at bounding box center [571, 132] width 5 height 5
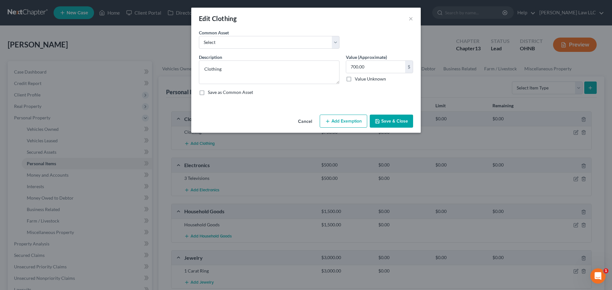
click at [348, 120] on button "Add Exemption" at bounding box center [344, 121] width 48 height 13
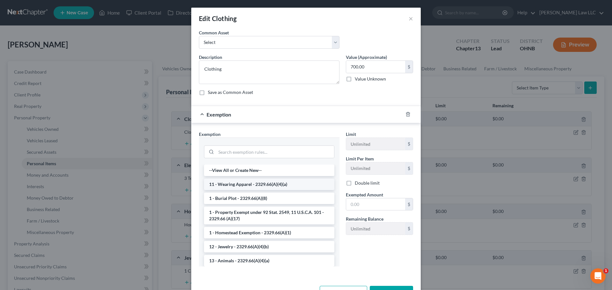
click at [241, 186] on li "11 - Wearing Apparel - 2329.66(A)(4)(a)" at bounding box center [269, 184] width 130 height 11
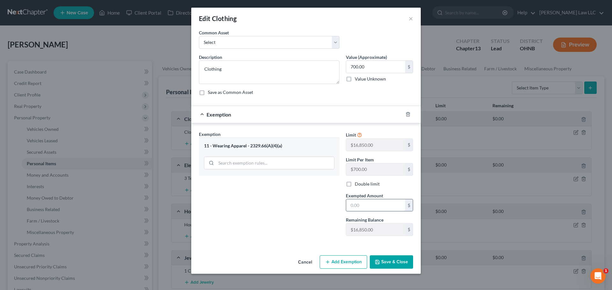
drag, startPoint x: 362, startPoint y: 202, endPoint x: 366, endPoint y: 202, distance: 4.1
click at [362, 202] on input "text" at bounding box center [375, 206] width 59 height 12
type input "700"
click at [323, 222] on div "Exemption Set must be selected for CA. Exemption * 11 - Wearing Apparel - 2329.…" at bounding box center [269, 186] width 147 height 110
click at [396, 265] on button "Save & Close" at bounding box center [391, 262] width 43 height 13
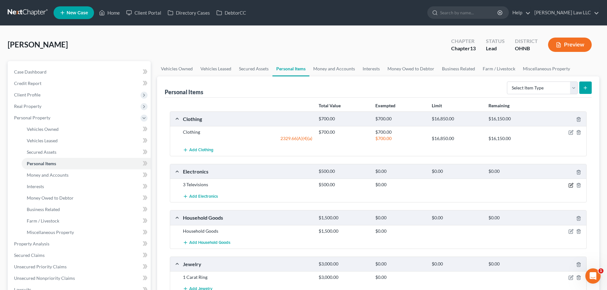
click at [571, 185] on icon "button" at bounding box center [571, 184] width 3 height 3
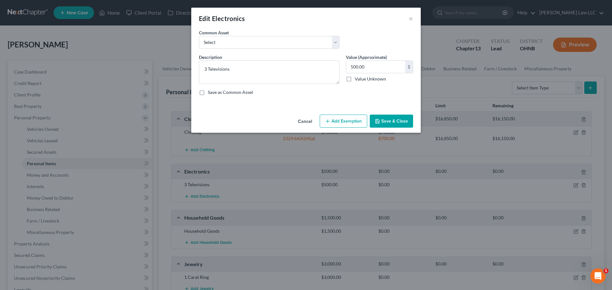
click at [342, 119] on button "Add Exemption" at bounding box center [344, 121] width 48 height 13
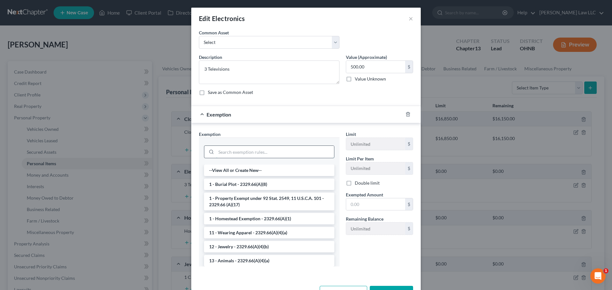
click at [236, 157] on input "search" at bounding box center [275, 152] width 118 height 12
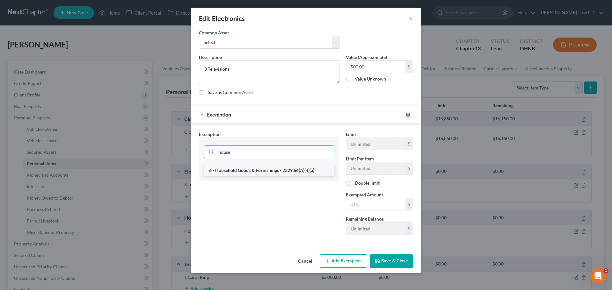
type input "house"
click at [223, 171] on li "6 - Household Goods & Furnishings - 2329.66(A)(4)(a)" at bounding box center [269, 170] width 130 height 11
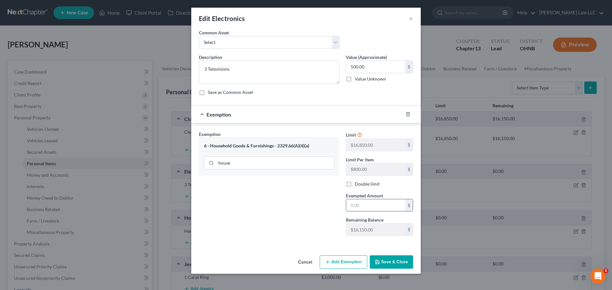
click at [374, 206] on input "text" at bounding box center [375, 206] width 59 height 12
type input "500"
click at [310, 204] on div "Exemption Set must be selected for CA. Exemption * 6 - Household Goods & Furnis…" at bounding box center [269, 186] width 147 height 110
click at [402, 263] on button "Save & Close" at bounding box center [391, 262] width 43 height 13
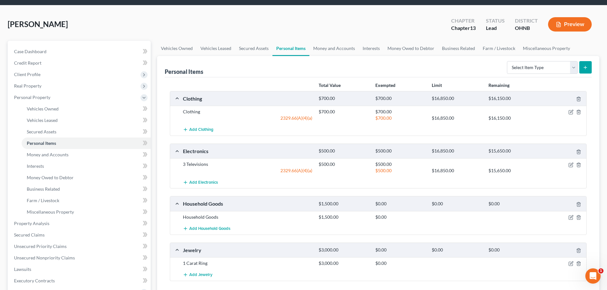
scroll to position [32, 0]
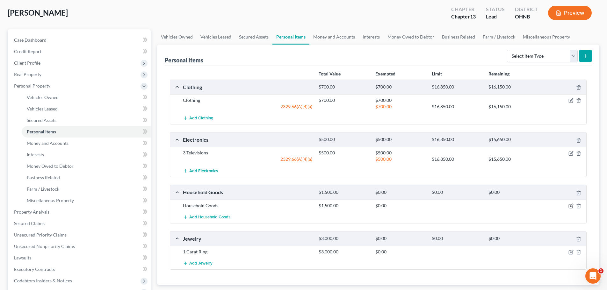
click at [571, 207] on icon "button" at bounding box center [571, 206] width 5 height 5
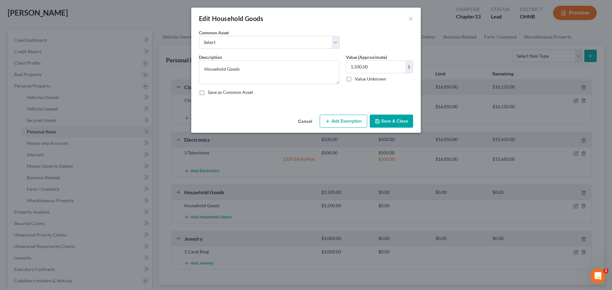
click at [354, 117] on button "Add Exemption" at bounding box center [344, 121] width 48 height 13
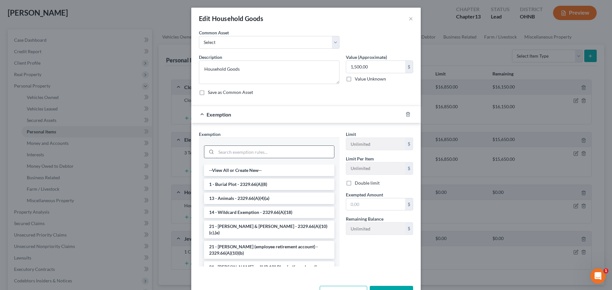
click at [254, 148] on input "search" at bounding box center [275, 152] width 118 height 12
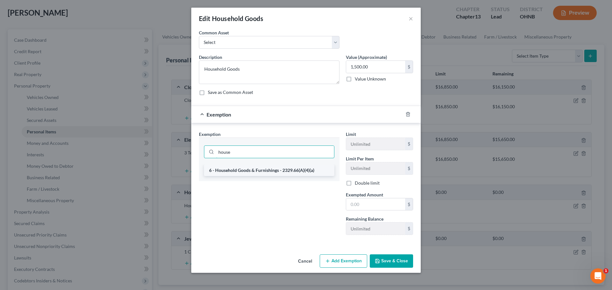
type input "house"
click at [263, 170] on li "6 - Household Goods & Furnishings - 2329.66(A)(4)(a)" at bounding box center [269, 170] width 130 height 11
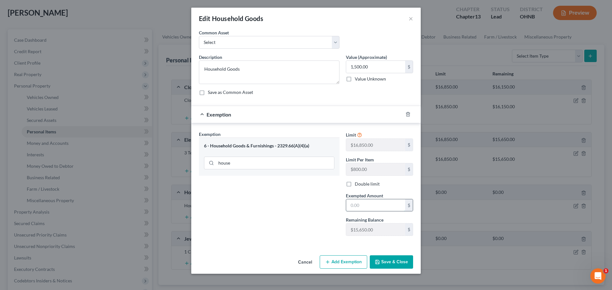
click at [375, 204] on input "text" at bounding box center [375, 206] width 59 height 12
type input "1,500"
click at [251, 202] on div "Exemption Set must be selected for CA. Exemption * 6 - Household Goods & Furnis…" at bounding box center [269, 186] width 147 height 110
click at [401, 261] on button "Save & Close" at bounding box center [391, 262] width 43 height 13
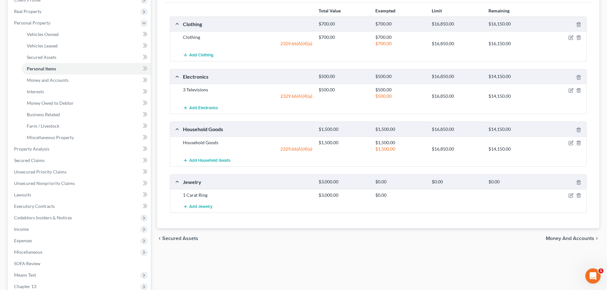
scroll to position [96, 0]
click at [573, 196] on icon "button" at bounding box center [571, 196] width 4 height 4
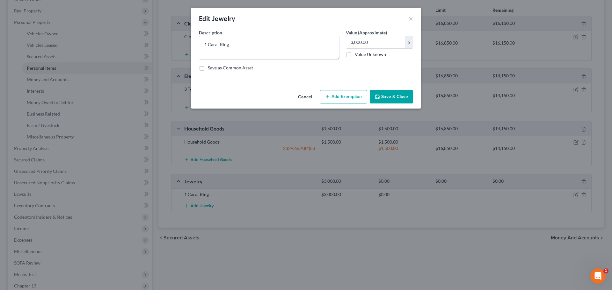
click at [346, 99] on button "Add Exemption" at bounding box center [344, 96] width 48 height 13
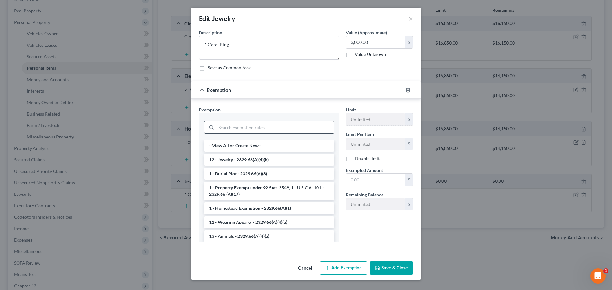
click at [279, 128] on input "search" at bounding box center [275, 127] width 118 height 12
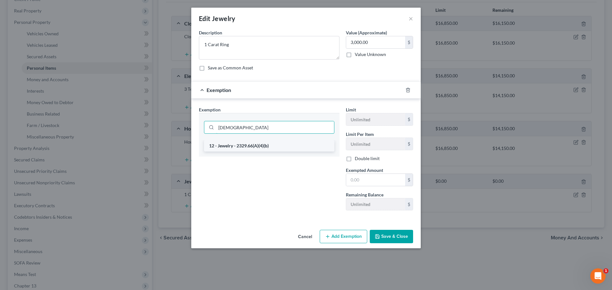
type input "[DEMOGRAPHIC_DATA]"
click at [265, 146] on li "12 - Jewelry - 2329.66(A)(4)(b)" at bounding box center [269, 145] width 130 height 11
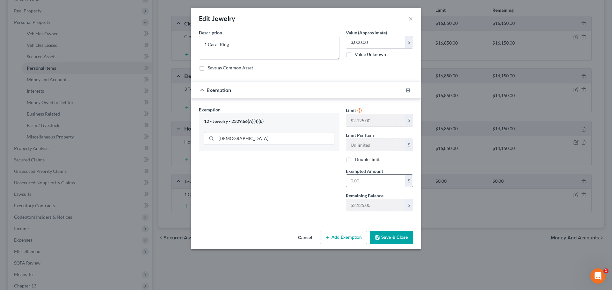
click at [378, 184] on input "text" at bounding box center [375, 181] width 59 height 12
type input "2,125"
click at [313, 174] on div "Exemption Set must be selected for CA. Exemption * 12 - Jewelry - 2329.66(A)(4)…" at bounding box center [269, 161] width 147 height 110
click at [391, 238] on button "Save & Close" at bounding box center [391, 237] width 43 height 13
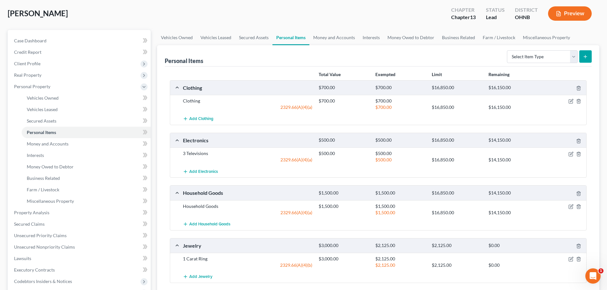
scroll to position [128, 0]
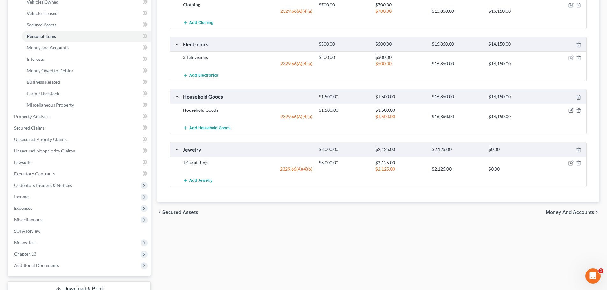
click at [572, 163] on icon "button" at bounding box center [571, 163] width 5 height 5
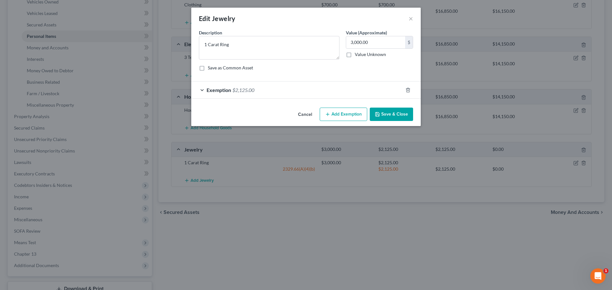
click at [352, 115] on button "Add Exemption" at bounding box center [344, 114] width 48 height 13
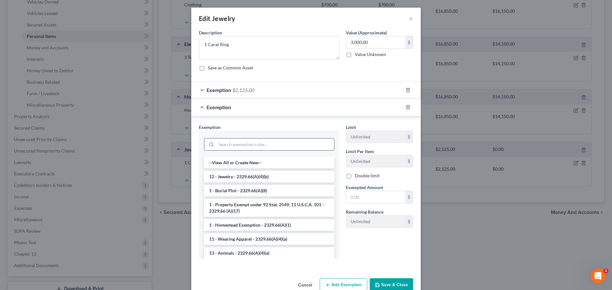
click at [235, 143] on input "search" at bounding box center [275, 145] width 118 height 12
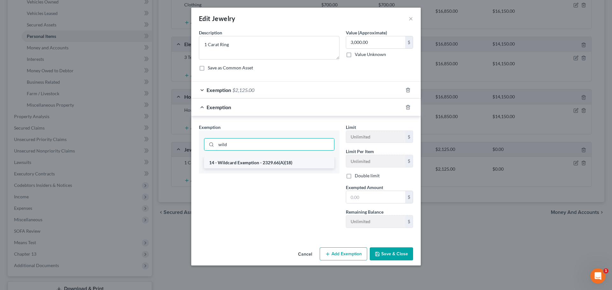
type input "wild"
click at [238, 160] on li "14 - Wildcard Exemption - 2329.66(A)(18)" at bounding box center [269, 162] width 130 height 11
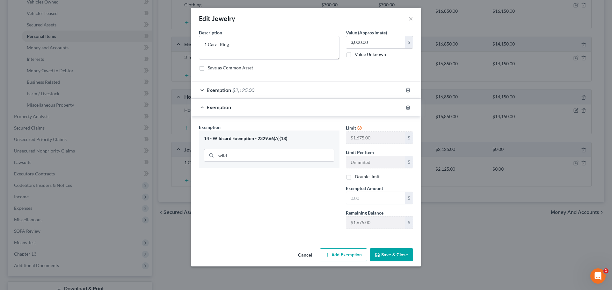
drag, startPoint x: 321, startPoint y: 16, endPoint x: 502, endPoint y: 19, distance: 181.1
click at [502, 19] on div "Edit Jewelry × An exemption set must first be selected from the Filing Informat…" at bounding box center [306, 145] width 612 height 290
drag, startPoint x: 276, startPoint y: 221, endPoint x: 331, endPoint y: 222, distance: 55.2
click at [276, 221] on div "Exemption Set must be selected for CA. Exemption * 14 - Wildcard Exemption - 23…" at bounding box center [269, 179] width 147 height 110
click at [375, 203] on input "text" at bounding box center [375, 198] width 59 height 12
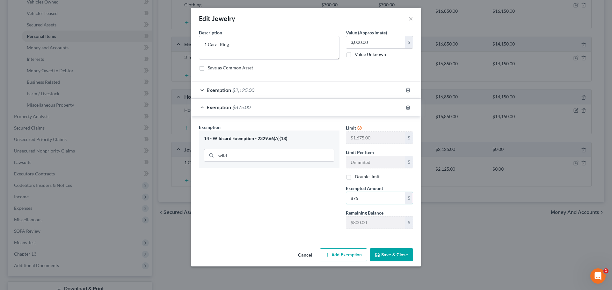
type input "875"
click at [265, 205] on div "Exemption Set must be selected for CA. Exemption * 14 - Wildcard Exemption - 23…" at bounding box center [269, 179] width 147 height 110
click at [400, 255] on button "Save & Close" at bounding box center [391, 255] width 43 height 13
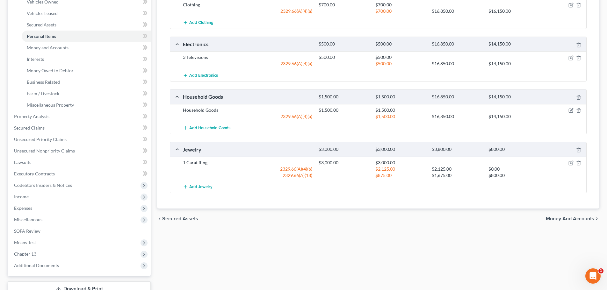
click at [338, 224] on div "chevron_left Secured Assets Money and Accounts chevron_right" at bounding box center [378, 219] width 443 height 20
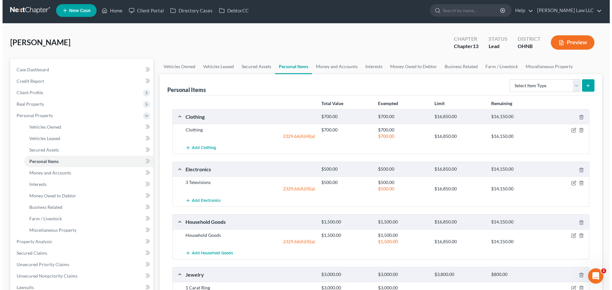
scroll to position [0, 0]
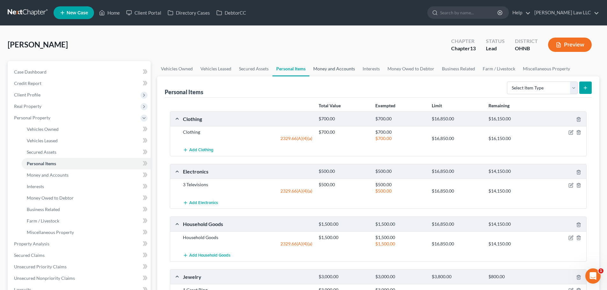
click at [328, 68] on link "Money and Accounts" at bounding box center [334, 68] width 49 height 15
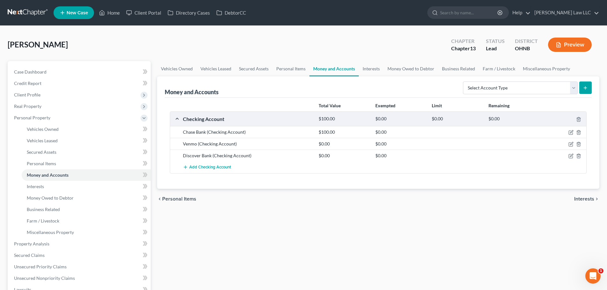
drag, startPoint x: 283, startPoint y: 242, endPoint x: 128, endPoint y: 258, distance: 156.7
click at [283, 242] on div "Vehicles Owned Vehicles Leased Secured Assets Personal Items Money and Accounts…" at bounding box center [378, 242] width 449 height 363
click at [170, 44] on div "[PERSON_NAME] Upgraded Chapter Chapter 13 Status [GEOGRAPHIC_DATA] [GEOGRAPHIC_…" at bounding box center [304, 47] width 592 height 28
click at [571, 130] on icon "button" at bounding box center [571, 132] width 5 height 5
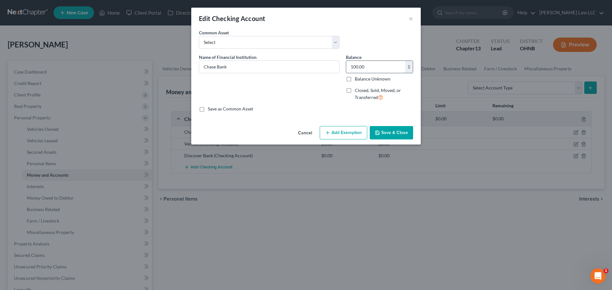
click at [368, 67] on input "100.00" at bounding box center [375, 67] width 59 height 12
click at [269, 66] on input "Chase Bank" at bounding box center [269, 67] width 140 height 12
type input "Chase Bank 3581"
click at [365, 69] on input "100.00" at bounding box center [375, 67] width 59 height 12
type input "700"
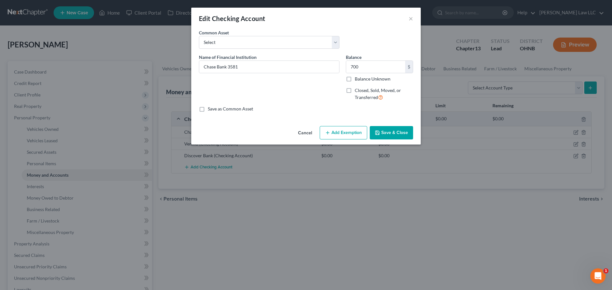
click at [332, 87] on div "Name of Financial Institution * Chase Bank 3581" at bounding box center [269, 80] width 147 height 52
click at [397, 134] on button "Save & Close" at bounding box center [391, 132] width 43 height 13
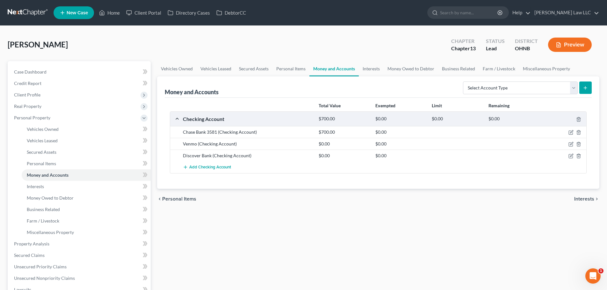
click at [201, 45] on div "[PERSON_NAME] Upgraded Chapter Chapter 13 Status [GEOGRAPHIC_DATA] [GEOGRAPHIC_…" at bounding box center [304, 47] width 592 height 28
click at [239, 215] on div "Vehicles Owned Vehicles Leased Secured Assets Personal Items Money and Accounts…" at bounding box center [378, 242] width 449 height 363
click at [570, 155] on icon "button" at bounding box center [571, 156] width 5 height 5
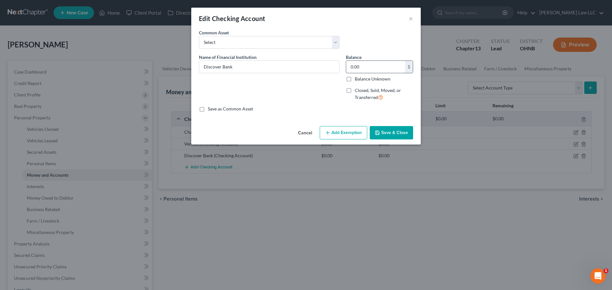
click at [363, 66] on input "0.00" at bounding box center [375, 67] width 59 height 12
type input "56"
click at [327, 92] on div "Name of Financial Institution * Discover Bank" at bounding box center [269, 80] width 147 height 52
click at [310, 63] on input "Discover Bank" at bounding box center [269, 67] width 140 height 12
type input "Discover Bank 7626"
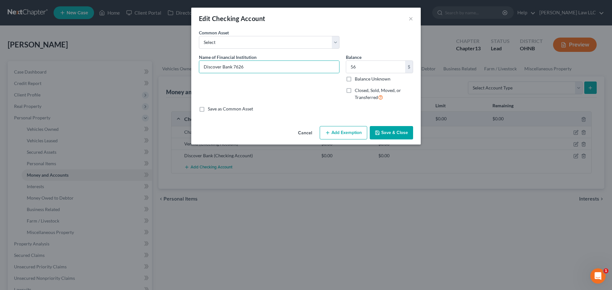
click at [348, 135] on button "Add Exemption" at bounding box center [344, 132] width 48 height 13
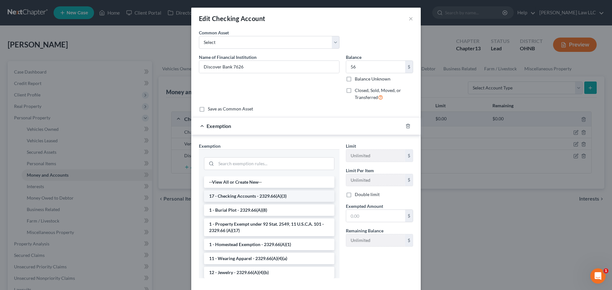
click at [237, 196] on li "17 - Checking Accounts - 2329.66(A)(3)" at bounding box center [269, 196] width 130 height 11
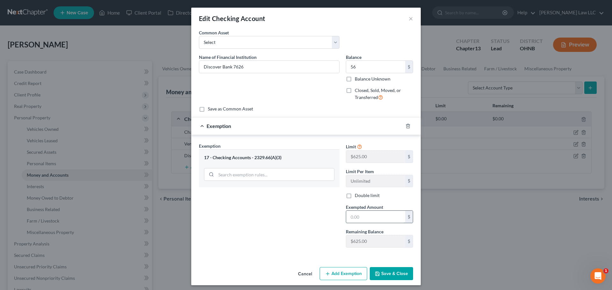
drag, startPoint x: 368, startPoint y: 221, endPoint x: 428, endPoint y: 224, distance: 61.0
click at [368, 221] on input "text" at bounding box center [375, 217] width 59 height 12
click at [271, 216] on div "Exemption Set must be selected for CA. Exemption * 17 - Checking Accounts - 232…" at bounding box center [269, 198] width 147 height 110
type input "56"
click at [404, 275] on button "Save & Close" at bounding box center [391, 273] width 43 height 13
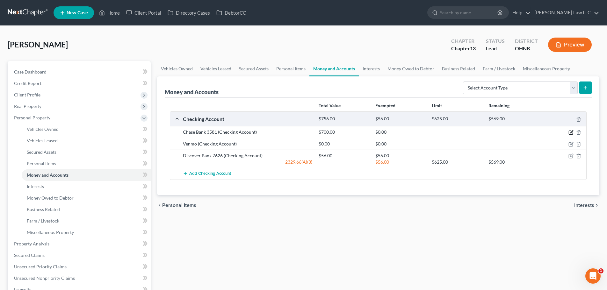
click at [572, 132] on icon "button" at bounding box center [571, 132] width 5 height 5
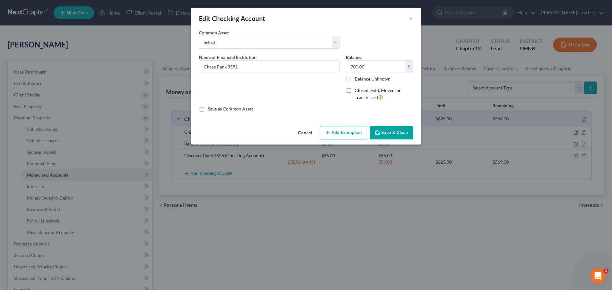
click at [346, 132] on button "Add Exemption" at bounding box center [344, 132] width 48 height 13
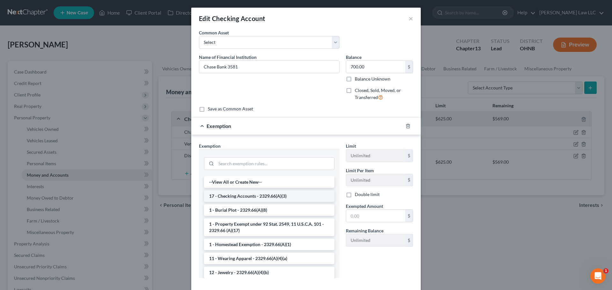
click at [245, 197] on li "17 - Checking Accounts - 2329.66(A)(3)" at bounding box center [269, 196] width 130 height 11
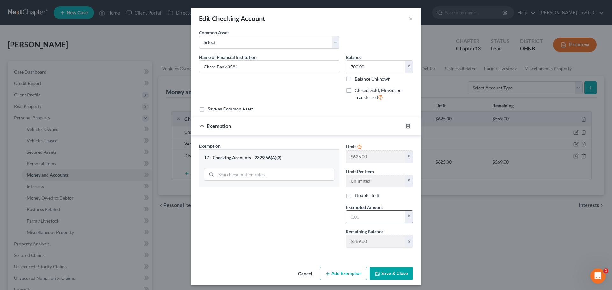
click at [362, 216] on input "text" at bounding box center [375, 217] width 59 height 12
type input "569"
click at [308, 235] on div "Exemption Set must be selected for CA. Exemption * 17 - Checking Accounts - 232…" at bounding box center [269, 198] width 147 height 110
click at [385, 274] on button "Save & Close" at bounding box center [391, 273] width 43 height 13
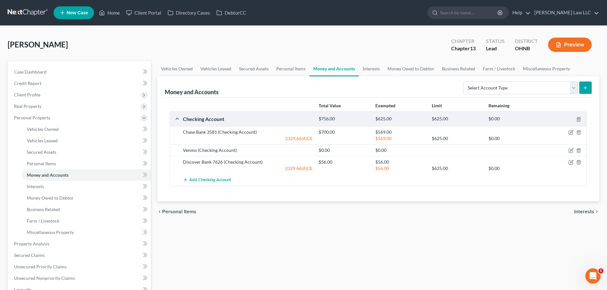
click at [336, 237] on div "Vehicles Owned Vehicles Leased Secured Assets Personal Items Money and Accounts…" at bounding box center [378, 242] width 449 height 363
click at [573, 133] on icon "button" at bounding box center [571, 132] width 5 height 5
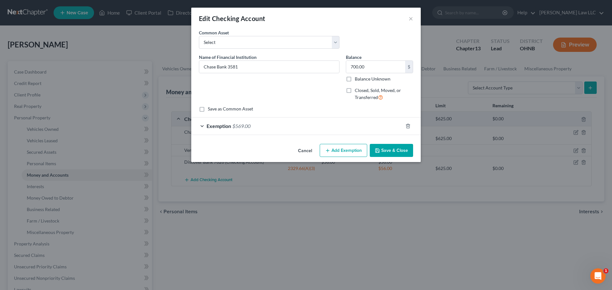
click at [345, 151] on button "Add Exemption" at bounding box center [344, 150] width 48 height 13
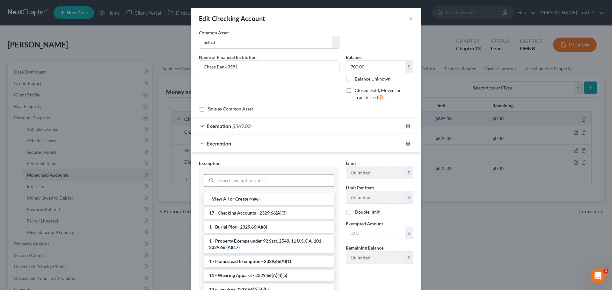
click at [241, 182] on input "search" at bounding box center [275, 181] width 118 height 12
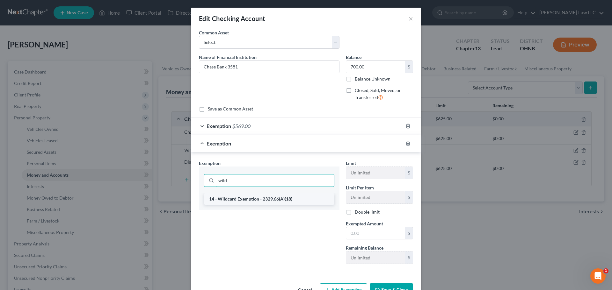
type input "wild"
click at [257, 200] on li "14 - Wildcard Exemption - 2329.66(A)(18)" at bounding box center [269, 199] width 130 height 11
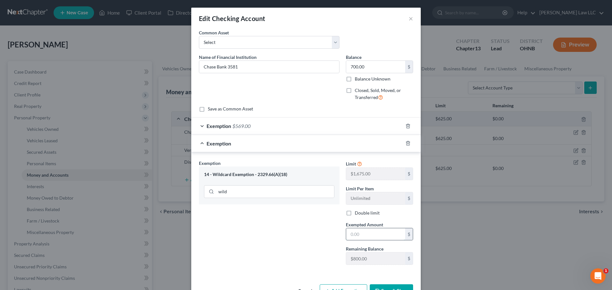
click at [395, 235] on input "text" at bounding box center [375, 235] width 59 height 12
type input "131"
click at [228, 232] on div "Exemption Set must be selected for CA. Exemption * 14 - Wildcard Exemption - 23…" at bounding box center [269, 215] width 147 height 110
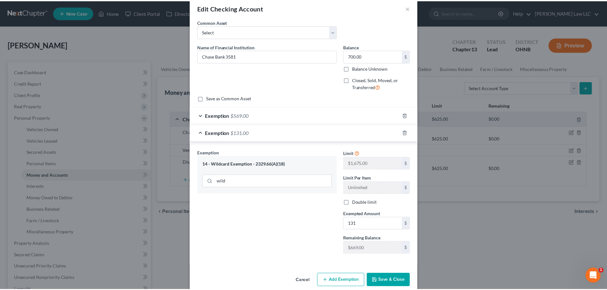
scroll to position [20, 0]
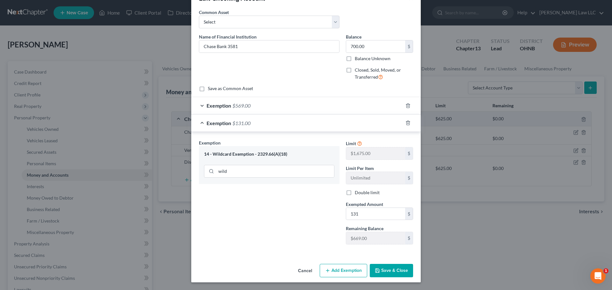
click at [392, 268] on button "Save & Close" at bounding box center [391, 270] width 43 height 13
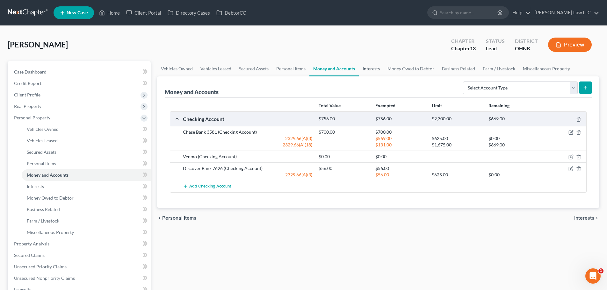
click at [373, 69] on link "Interests" at bounding box center [371, 68] width 25 height 15
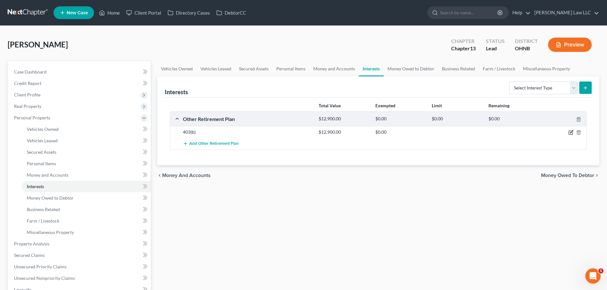
click at [571, 133] on icon "button" at bounding box center [571, 132] width 3 height 3
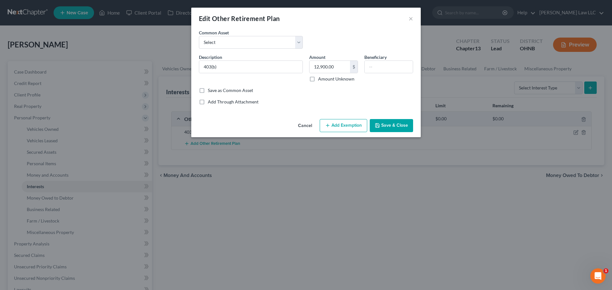
click at [336, 124] on button "Add Exemption" at bounding box center [344, 125] width 48 height 13
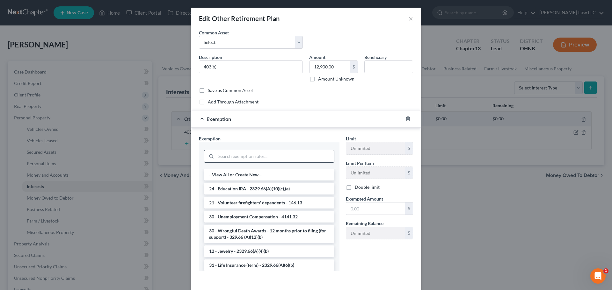
click at [256, 157] on input "search" at bounding box center [275, 156] width 118 height 12
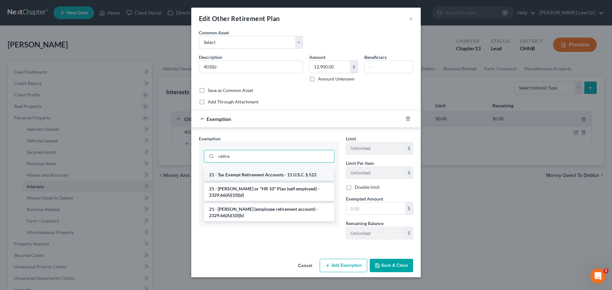
type input "retire"
click at [253, 174] on li "21 - Tax Exempt Retirement Accounts - 11 U.S.C. § 522" at bounding box center [269, 174] width 130 height 11
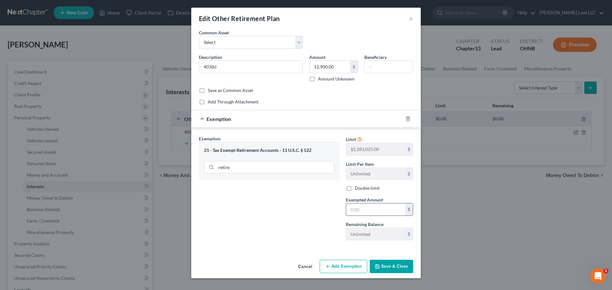
click at [364, 210] on input "text" at bounding box center [375, 210] width 59 height 12
type input "12,900"
click at [294, 209] on div "Exemption Set must be selected for CA. Exemption * 21 - Tax Exempt Retirement A…" at bounding box center [269, 190] width 147 height 110
click at [388, 263] on button "Save & Close" at bounding box center [391, 266] width 43 height 13
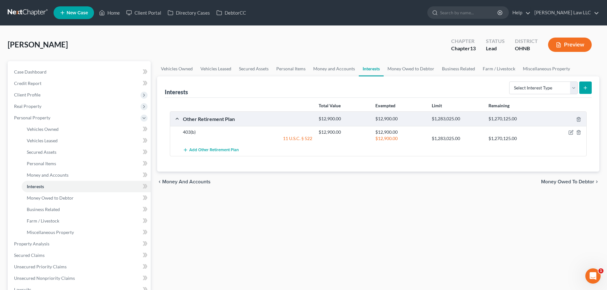
click at [234, 206] on div "Vehicles Owned Vehicles Leased Secured Assets Personal Items Money and Accounts…" at bounding box center [378, 242] width 449 height 363
click at [422, 71] on link "Money Owed to Debtor" at bounding box center [411, 68] width 55 height 15
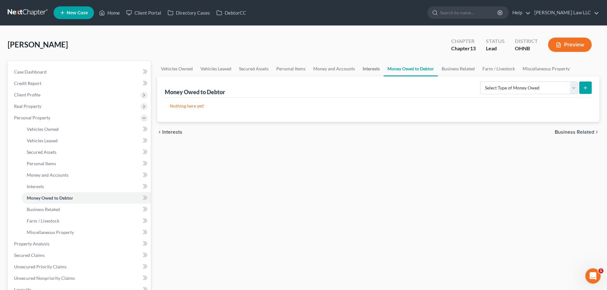
click at [366, 71] on link "Interests" at bounding box center [371, 68] width 25 height 15
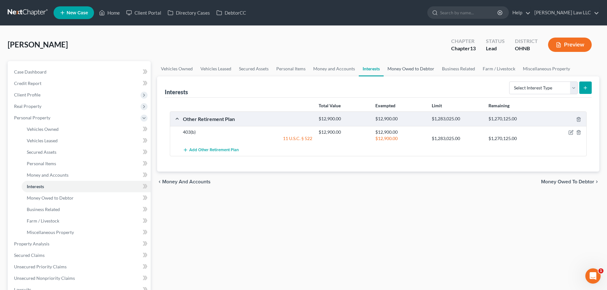
click at [401, 69] on link "Money Owed to Debtor" at bounding box center [411, 68] width 55 height 15
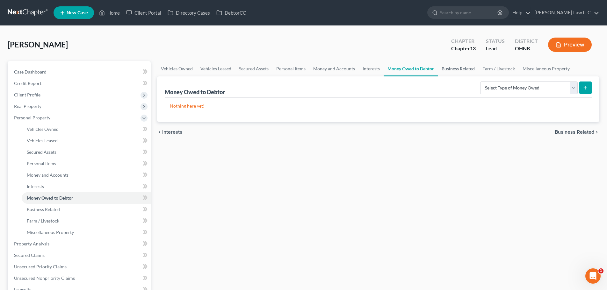
click at [464, 71] on link "Business Related" at bounding box center [458, 68] width 41 height 15
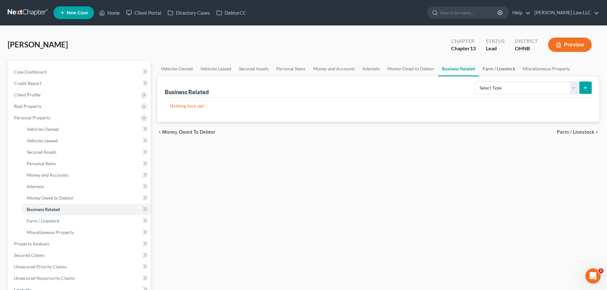
click at [485, 68] on link "Farm / Livestock" at bounding box center [499, 68] width 40 height 15
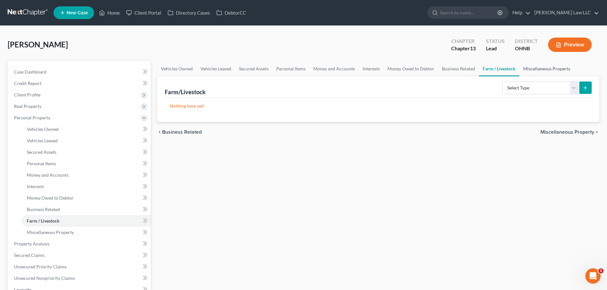
click at [544, 69] on link "Miscellaneous Property" at bounding box center [547, 68] width 55 height 15
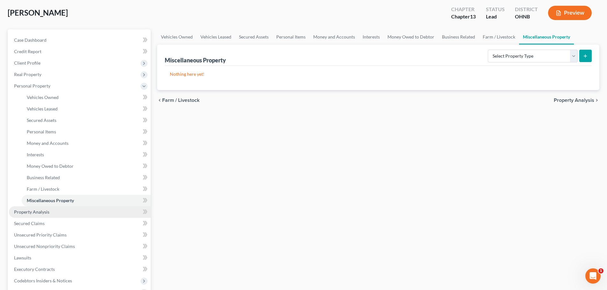
click at [38, 212] on span "Property Analysis" at bounding box center [31, 211] width 35 height 5
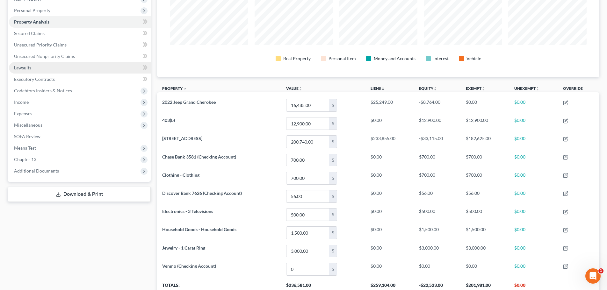
scroll to position [62, 0]
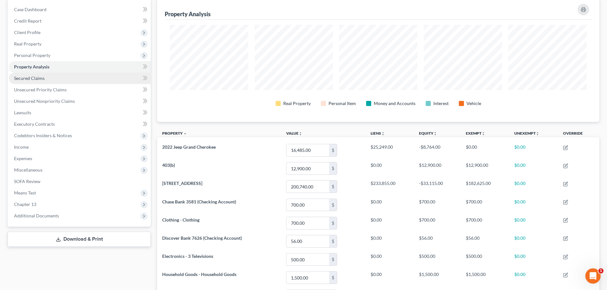
click at [51, 82] on link "Secured Claims" at bounding box center [80, 78] width 142 height 11
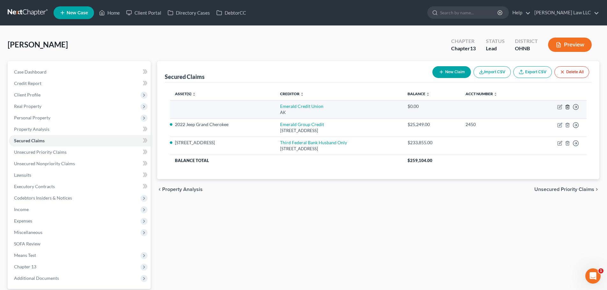
click at [568, 107] on line "button" at bounding box center [568, 107] width 0 height 1
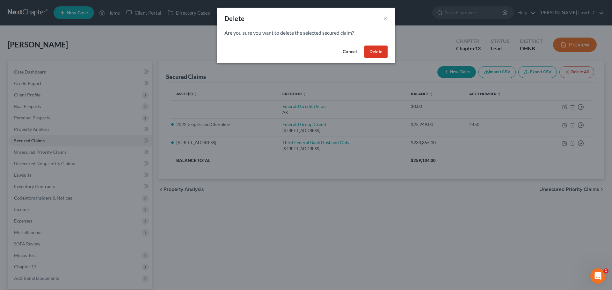
click at [372, 55] on button "Delete" at bounding box center [375, 52] width 23 height 13
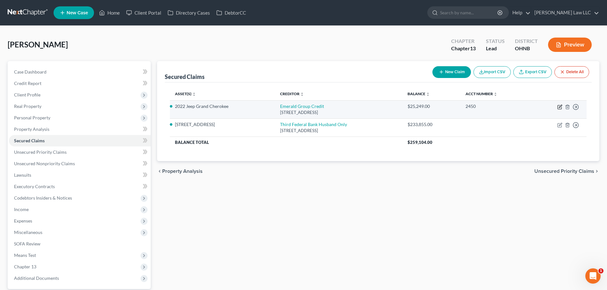
click at [562, 106] on icon "button" at bounding box center [560, 107] width 5 height 5
select select "36"
select select "2"
select select "0"
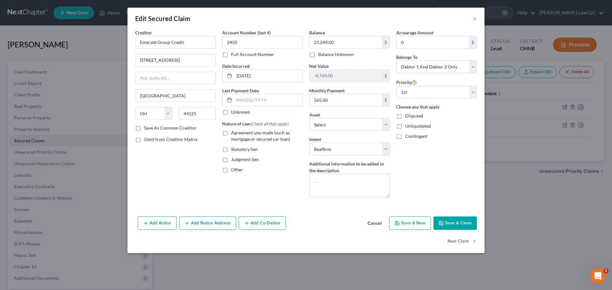
click at [250, 134] on span "Agreement you made (such as mortgage or secured car loan)" at bounding box center [260, 136] width 59 height 12
click at [238, 134] on input "Agreement you made (such as mortgage or secured car loan)" at bounding box center [236, 132] width 4 height 4
checkbox input "true"
click at [171, 187] on div "Creditor * Emerald Group Credit [STREET_ADDRESS][GEOGRAPHIC_DATA] [US_STATE][GE…" at bounding box center [175, 115] width 87 height 173
click at [449, 227] on button "Save & Close" at bounding box center [455, 223] width 43 height 13
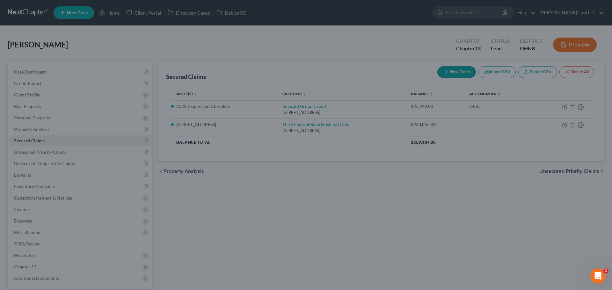
select select "8"
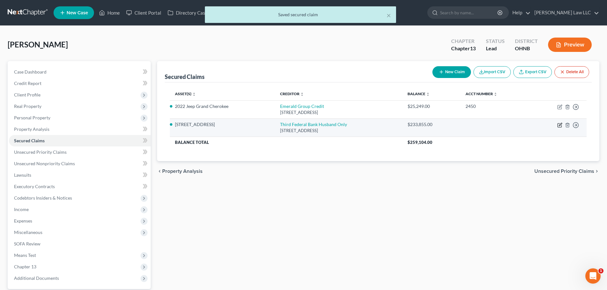
click at [560, 123] on icon "button" at bounding box center [560, 125] width 5 height 5
select select "36"
select select "4"
select select "2"
select select "0"
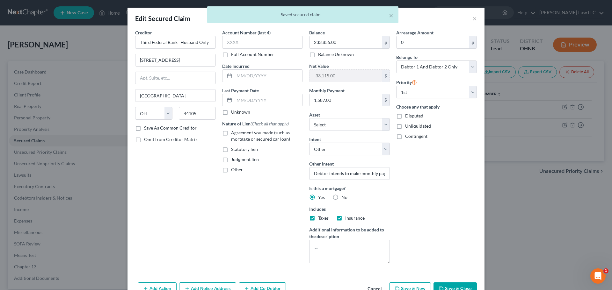
click at [277, 137] on span "Agreement you made (such as mortgage or secured car loan)" at bounding box center [260, 136] width 59 height 12
click at [238, 134] on input "Agreement you made (such as mortgage or secured car loan)" at bounding box center [236, 132] width 4 height 4
checkbox input "true"
click at [195, 230] on div "Creditor * Third Federal Bank Husband Only [STREET_ADDRESS][GEOGRAPHIC_DATA][US…" at bounding box center [175, 148] width 87 height 239
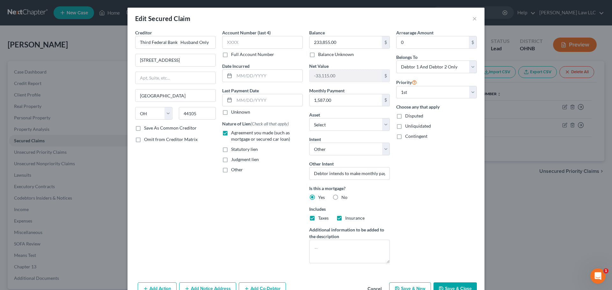
click at [445, 285] on button "Save & Close" at bounding box center [455, 289] width 43 height 13
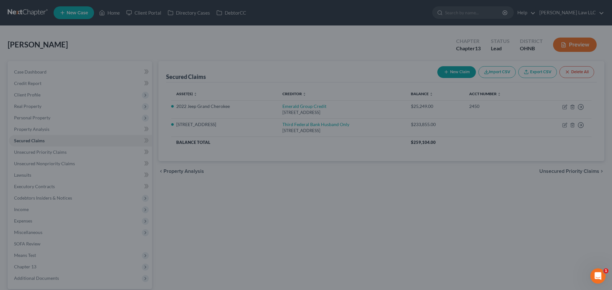
select select "2"
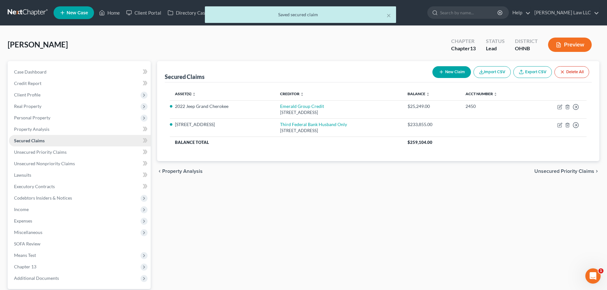
click at [43, 143] on span "Secured Claims" at bounding box center [29, 140] width 31 height 5
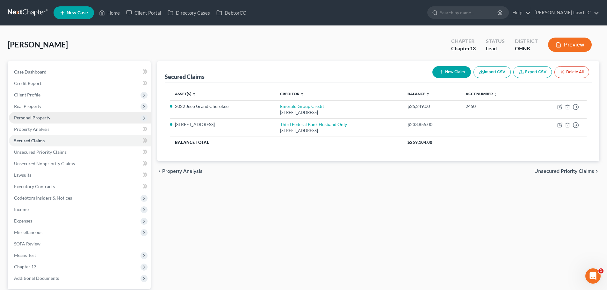
click at [42, 123] on span "Personal Property" at bounding box center [80, 117] width 142 height 11
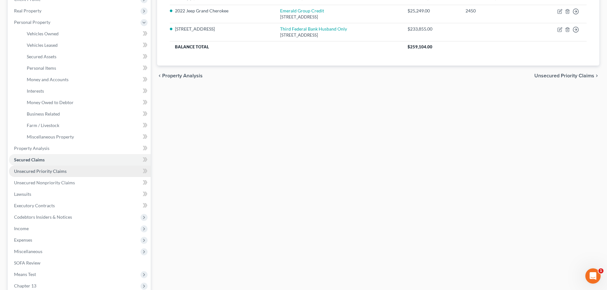
click at [36, 172] on span "Unsecured Priority Claims" at bounding box center [40, 171] width 53 height 5
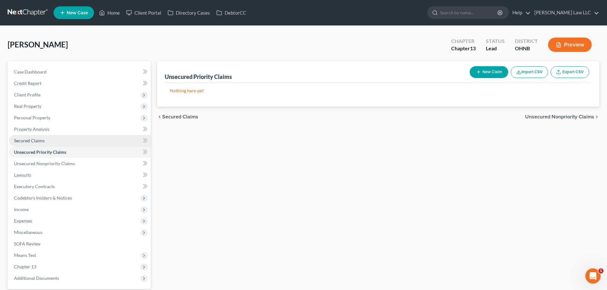
click at [34, 139] on span "Secured Claims" at bounding box center [29, 140] width 31 height 5
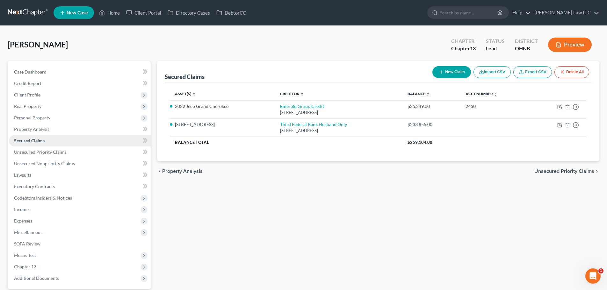
scroll to position [32, 0]
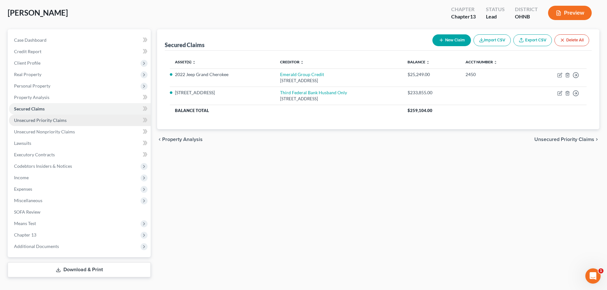
click at [43, 118] on span "Unsecured Priority Claims" at bounding box center [40, 120] width 53 height 5
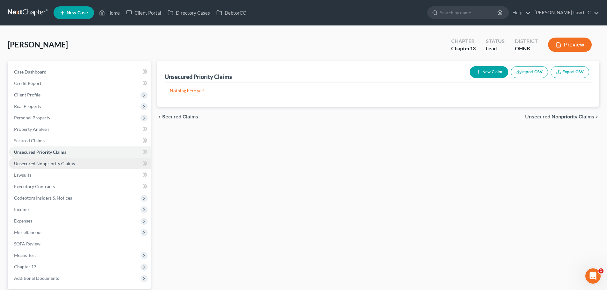
click at [37, 163] on span "Unsecured Nonpriority Claims" at bounding box center [44, 163] width 61 height 5
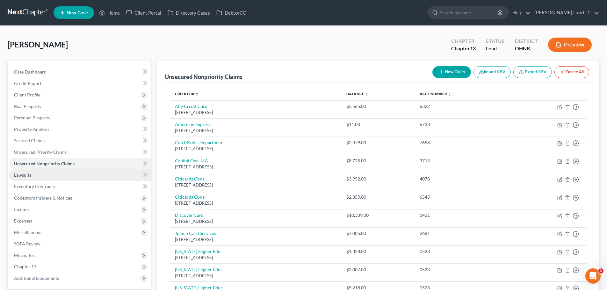
click at [33, 175] on link "Lawsuits" at bounding box center [80, 175] width 142 height 11
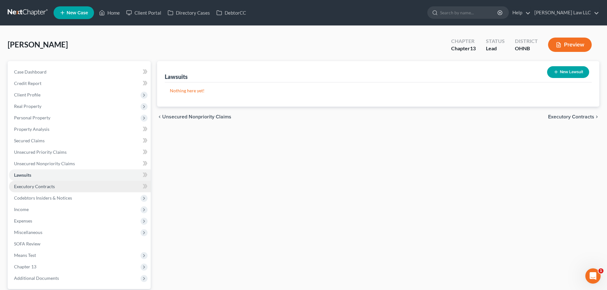
click at [40, 183] on link "Executory Contracts" at bounding box center [80, 186] width 142 height 11
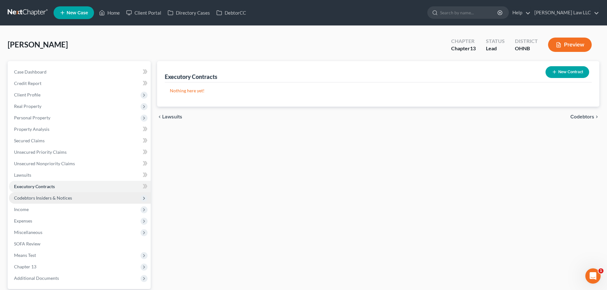
click at [43, 194] on span "Codebtors Insiders & Notices" at bounding box center [80, 198] width 142 height 11
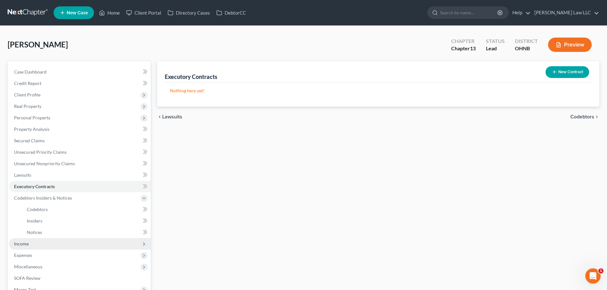
click at [31, 246] on span "Income" at bounding box center [80, 243] width 142 height 11
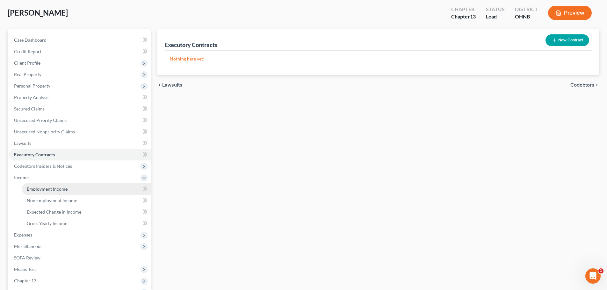
click at [58, 187] on span "Employment Income" at bounding box center [47, 189] width 41 height 5
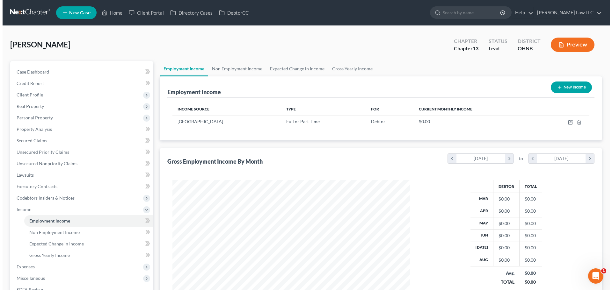
scroll to position [119, 251]
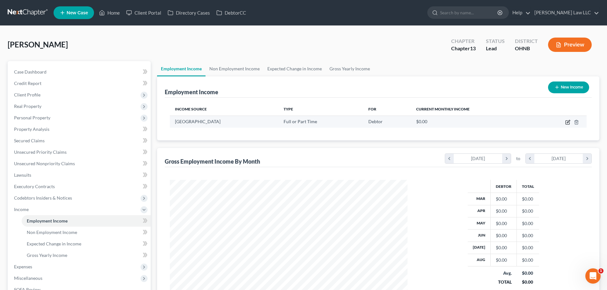
click at [568, 122] on icon "button" at bounding box center [568, 121] width 3 height 3
select select "0"
select select "1"
select select "2"
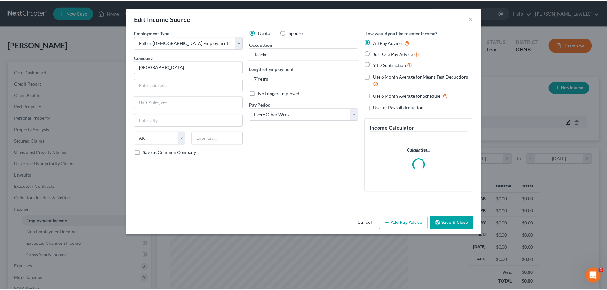
scroll to position [120, 253]
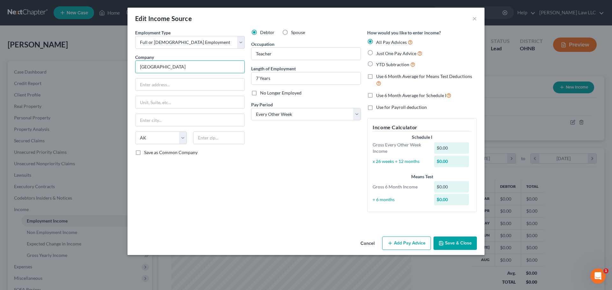
click at [168, 66] on input "[GEOGRAPHIC_DATA]" at bounding box center [190, 67] width 110 height 13
type input "[GEOGRAPHIC_DATA]"
click at [267, 175] on div "Debtor Spouse Occupation Teacher Length of Employment 7 Years No Longer Employe…" at bounding box center [306, 123] width 116 height 188
click at [180, 82] on input "text" at bounding box center [189, 85] width 109 height 12
paste input "[STREET_ADDRESS][PERSON_NAME]"
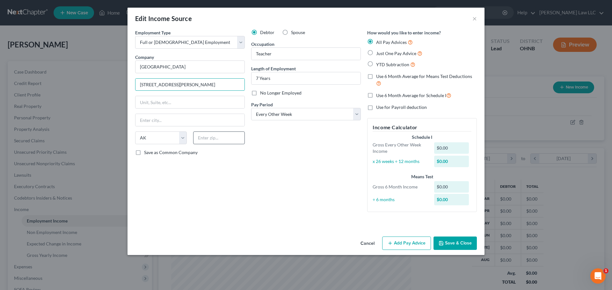
type input "[STREET_ADDRESS][PERSON_NAME]"
click at [223, 141] on input "text" at bounding box center [219, 138] width 52 height 13
type input "44124"
click at [186, 185] on div "Employment Type * Select Full or [DEMOGRAPHIC_DATA] Employment Self Employment …" at bounding box center [190, 123] width 116 height 188
type input "[GEOGRAPHIC_DATA]"
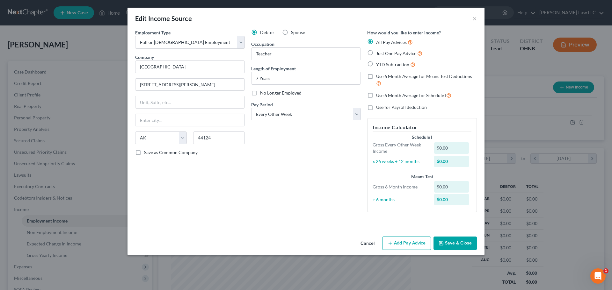
select select "36"
click at [193, 70] on input "[GEOGRAPHIC_DATA]" at bounding box center [190, 67] width 110 height 13
click at [168, 170] on div "Employment Type * Select Full or [DEMOGRAPHIC_DATA] Employment Self Employment …" at bounding box center [190, 123] width 116 height 188
click at [173, 152] on span "Save as Common Company" at bounding box center [171, 152] width 54 height 5
click at [151, 152] on input "Save as Common Company" at bounding box center [149, 152] width 4 height 4
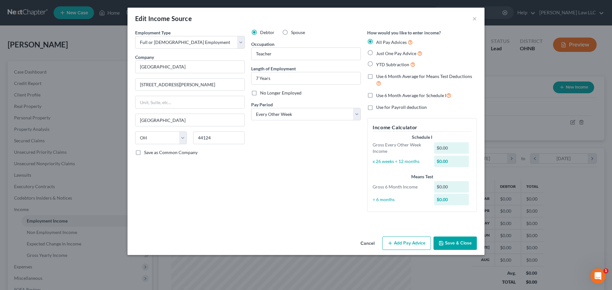
checkbox input "true"
click at [165, 181] on div "Employment Type * Select Full or [DEMOGRAPHIC_DATA] Employment Self Employment …" at bounding box center [190, 123] width 116 height 188
click at [291, 33] on label "Spouse" at bounding box center [298, 32] width 14 height 6
click at [294, 33] on input "Spouse" at bounding box center [296, 31] width 4 height 4
radio input "true"
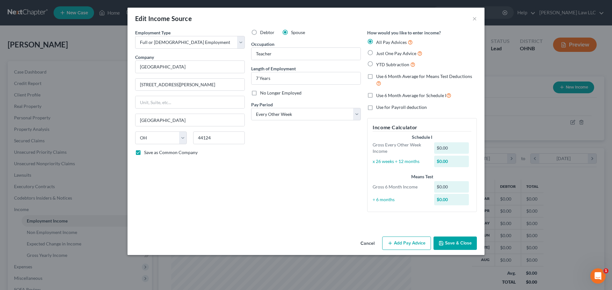
click at [271, 33] on span "Debtor" at bounding box center [267, 32] width 14 height 5
click at [267, 33] on input "Debtor" at bounding box center [265, 31] width 4 height 4
radio input "true"
click at [273, 151] on div "Debtor Spouse Occupation Teacher Length of Employment 7 Years No Longer Employe…" at bounding box center [306, 123] width 116 height 188
click at [454, 243] on button "Save & Close" at bounding box center [455, 243] width 43 height 13
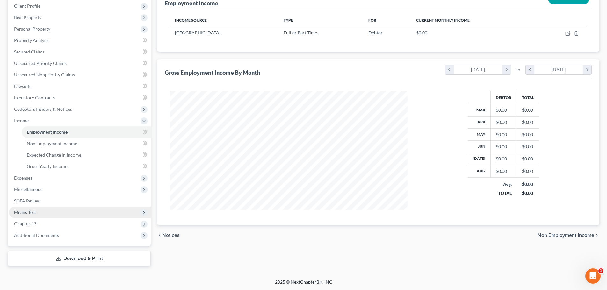
scroll to position [89, 0]
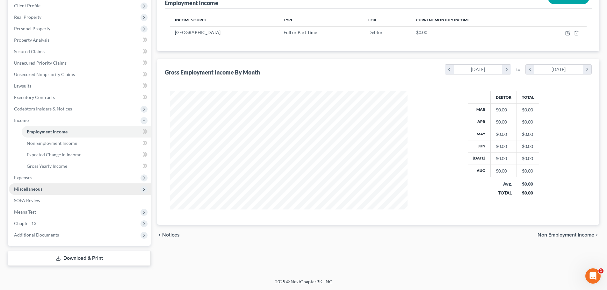
click at [32, 190] on span "Miscellaneous" at bounding box center [28, 189] width 28 height 5
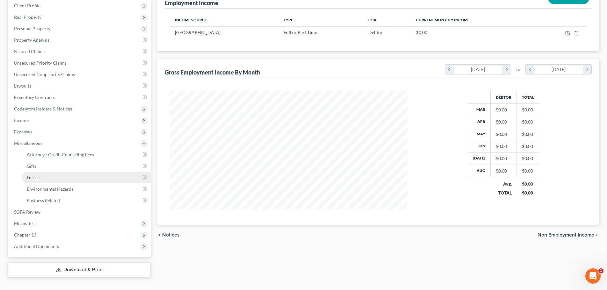
click at [44, 179] on link "Losses" at bounding box center [86, 177] width 129 height 11
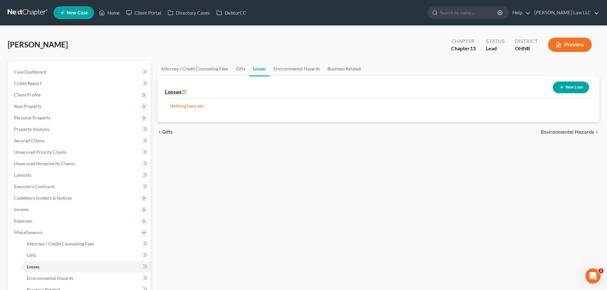
click at [571, 89] on button "New Loss" at bounding box center [571, 88] width 36 height 12
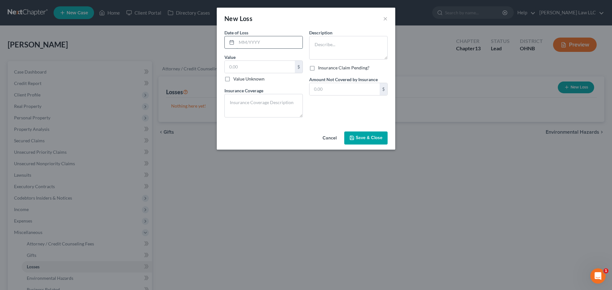
click at [269, 45] on input "text" at bounding box center [270, 42] width 66 height 12
type input "02/2025"
click at [250, 65] on input "text" at bounding box center [260, 67] width 70 height 12
type input "6,000"
click at [329, 51] on textarea at bounding box center [348, 48] width 78 height 24
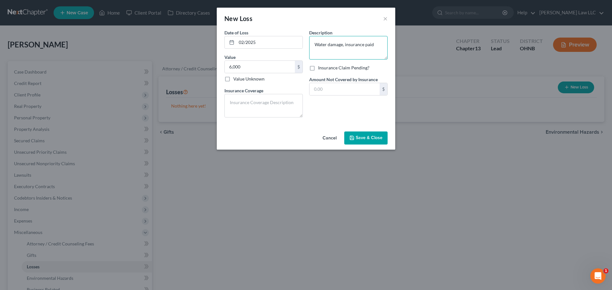
type textarea "Water damage, insurance paid"
click at [360, 138] on span "Save & Close" at bounding box center [369, 137] width 27 height 5
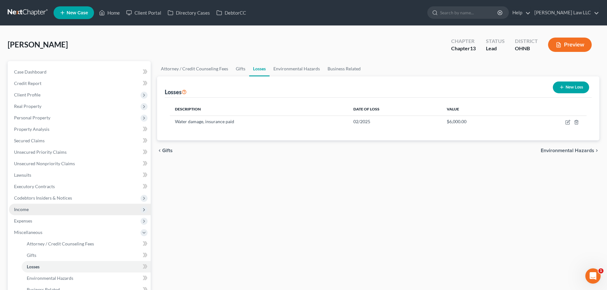
click at [29, 210] on span "Income" at bounding box center [80, 209] width 142 height 11
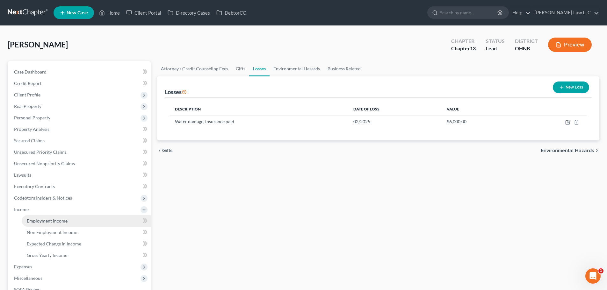
click at [62, 222] on span "Employment Income" at bounding box center [47, 220] width 41 height 5
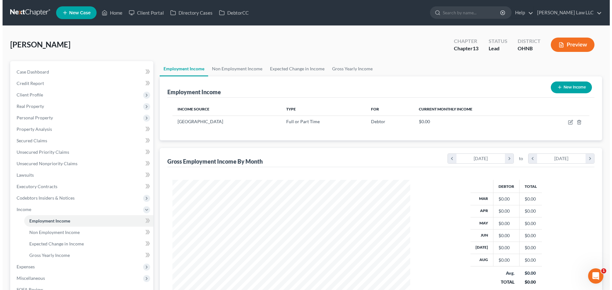
scroll to position [119, 251]
click at [558, 90] on icon "button" at bounding box center [557, 87] width 5 height 5
select select "0"
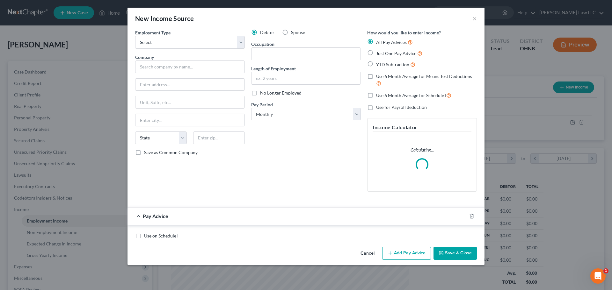
scroll to position [120, 253]
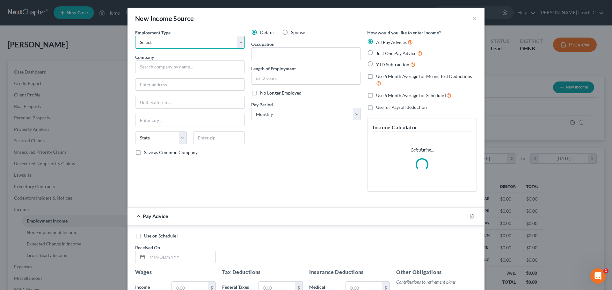
drag, startPoint x: 188, startPoint y: 45, endPoint x: 187, endPoint y: 48, distance: 3.4
click at [188, 45] on select "Select Full or [DEMOGRAPHIC_DATA] Employment Self Employment" at bounding box center [190, 42] width 110 height 13
select select "0"
click at [135, 36] on select "Select Full or [DEMOGRAPHIC_DATA] Employment Self Employment" at bounding box center [190, 42] width 110 height 13
click at [173, 68] on input "text" at bounding box center [190, 67] width 110 height 13
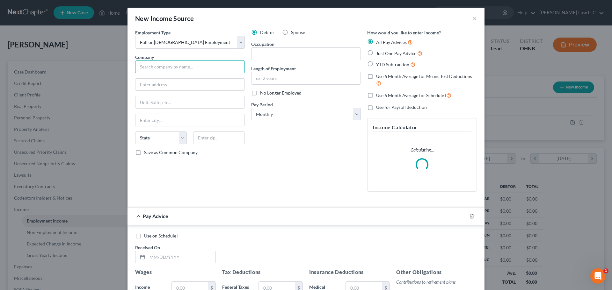
paste input "[STREET_ADDRESS]"
drag, startPoint x: 218, startPoint y: 64, endPoint x: 79, endPoint y: 61, distance: 139.0
click at [79, 61] on div "New Income Source × Employment Type * Select Full or [DEMOGRAPHIC_DATA] Employm…" at bounding box center [306, 145] width 612 height 290
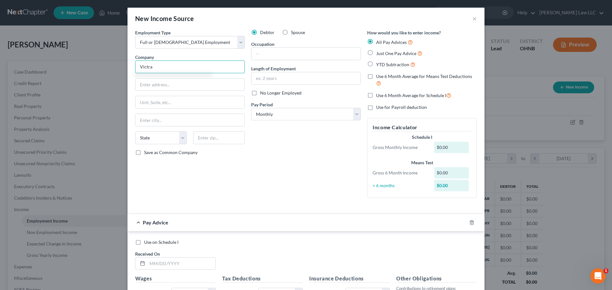
type input "Victra"
paste input "[STREET_ADDRESS]"
type input "[STREET_ADDRESS]"
click at [216, 141] on input "text" at bounding box center [219, 138] width 52 height 13
type input "27615"
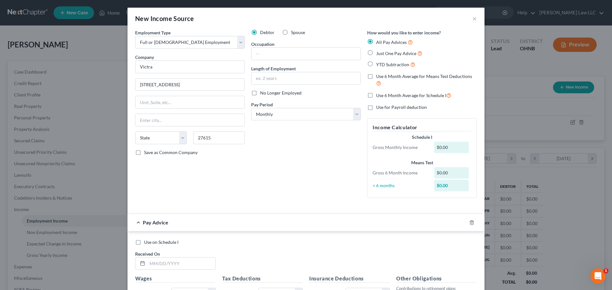
type input "[GEOGRAPHIC_DATA]"
select select "28"
click at [289, 160] on div "Debtor Spouse Occupation Length of Employment No Longer Employed Pay Period * S…" at bounding box center [306, 116] width 116 height 174
click at [270, 52] on input "text" at bounding box center [306, 54] width 109 height 12
type input "D"
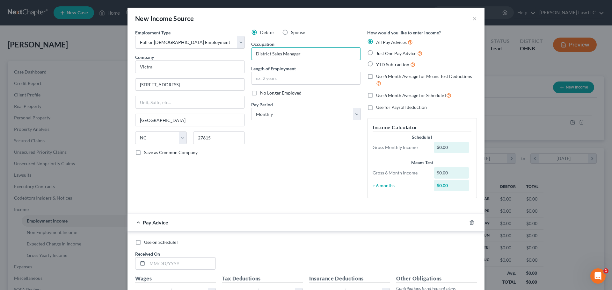
type input "District Sales Manager"
click at [281, 185] on div "Debtor Spouse Occupation District Sales Manager Length of Employment No Longer …" at bounding box center [306, 116] width 116 height 174
click at [285, 79] on input "text" at bounding box center [306, 78] width 109 height 12
type input "5 years"
click at [266, 120] on select "Select Monthly Twice Monthly Every Other Week Weekly" at bounding box center [306, 114] width 110 height 13
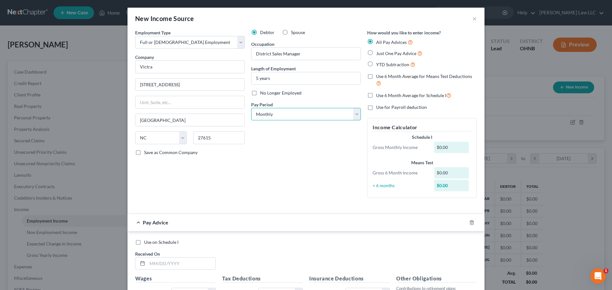
select select "1"
click at [251, 108] on select "Select Monthly Twice Monthly Every Other Week Weekly" at bounding box center [306, 114] width 110 height 13
drag, startPoint x: 296, startPoint y: 166, endPoint x: 298, endPoint y: 172, distance: 6.4
click at [296, 166] on div "Debtor Spouse Occupation District Sales Manager Length of Employment 5 years No…" at bounding box center [306, 116] width 116 height 174
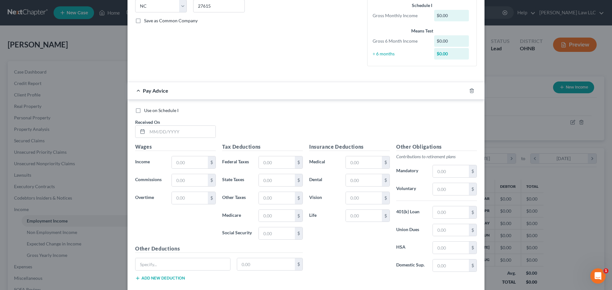
scroll to position [168, 0]
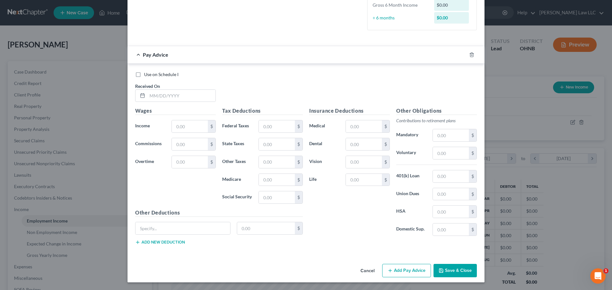
click at [445, 270] on button "Save & Close" at bounding box center [455, 270] width 43 height 13
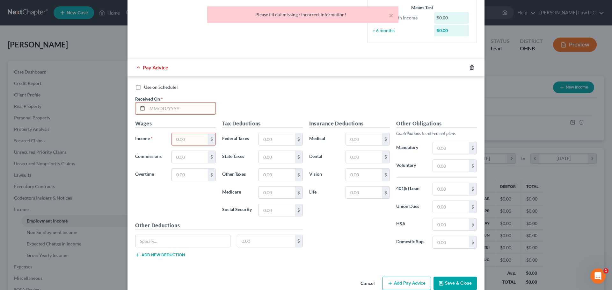
click at [469, 67] on icon "button" at bounding box center [471, 67] width 5 height 5
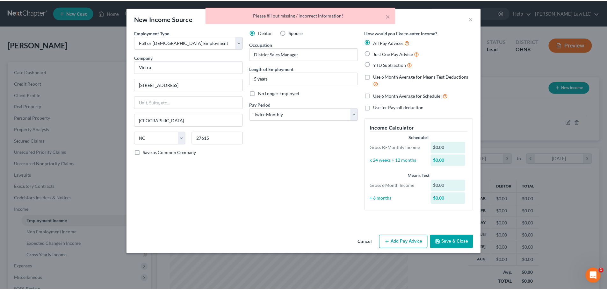
scroll to position [0, 0]
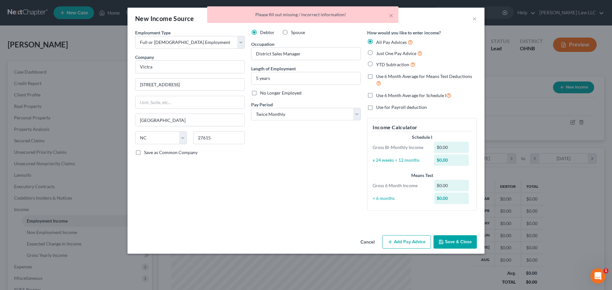
click at [458, 238] on button "Save & Close" at bounding box center [455, 242] width 43 height 13
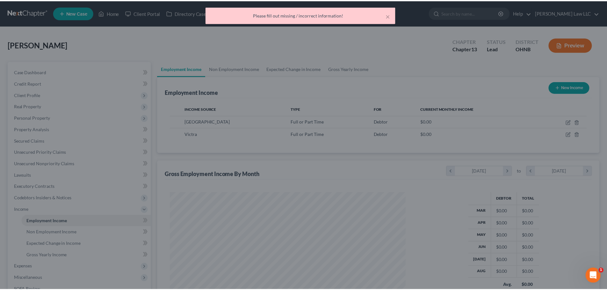
scroll to position [318704, 318572]
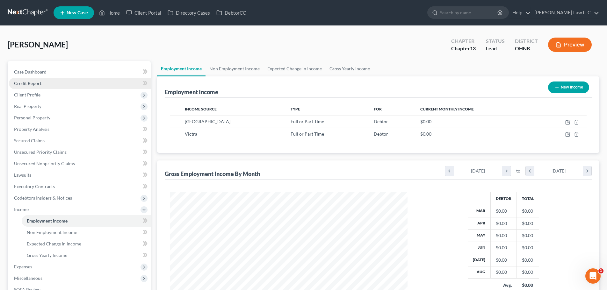
click at [42, 86] on link "Credit Report" at bounding box center [80, 83] width 142 height 11
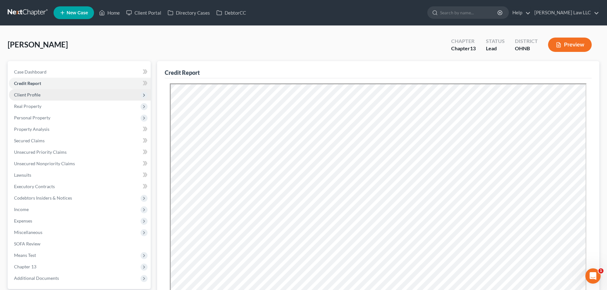
click at [47, 96] on span "Client Profile" at bounding box center [80, 94] width 142 height 11
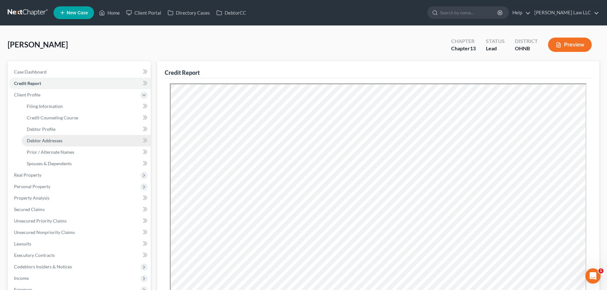
click at [60, 140] on span "Debtor Addresses" at bounding box center [45, 140] width 36 height 5
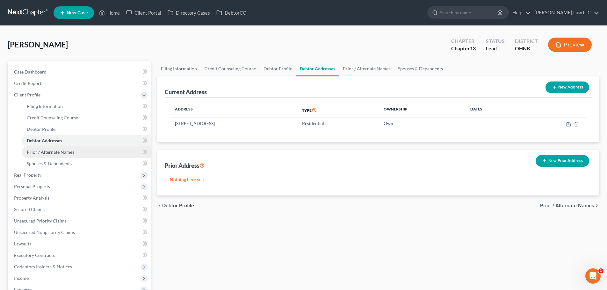
click at [61, 150] on span "Prior / Alternate Names" at bounding box center [51, 152] width 48 height 5
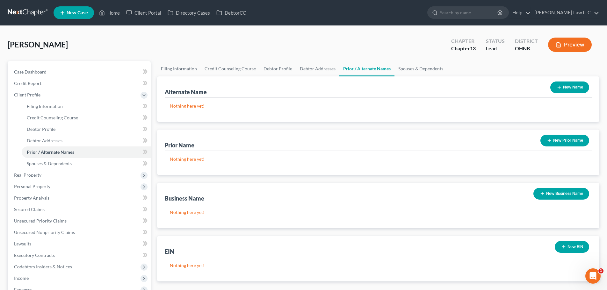
click at [572, 87] on button "New Name" at bounding box center [570, 88] width 39 height 12
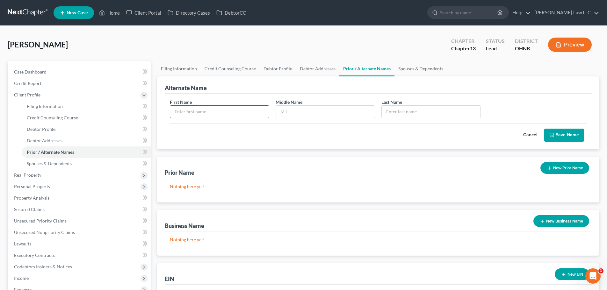
click at [187, 114] on input "text" at bounding box center [219, 112] width 99 height 12
type input "Hope"
type input "[PERSON_NAME]"
click at [570, 132] on button "Save Name" at bounding box center [565, 135] width 40 height 13
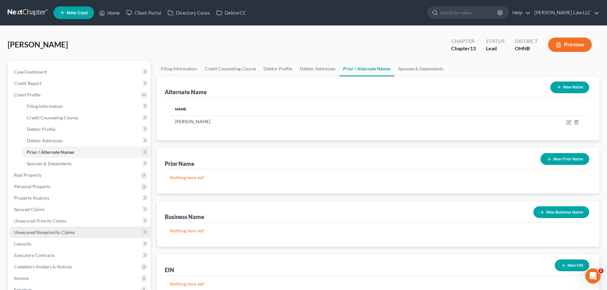
click at [42, 232] on span "Unsecured Nonpriority Claims" at bounding box center [44, 232] width 61 height 5
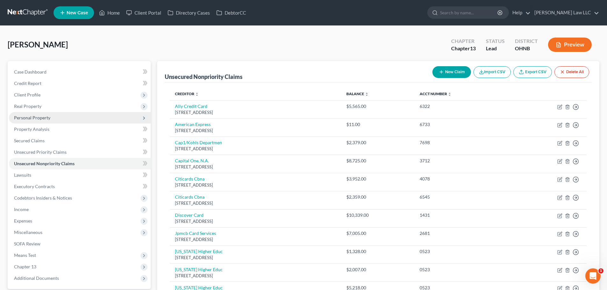
click at [41, 120] on span "Personal Property" at bounding box center [32, 117] width 36 height 5
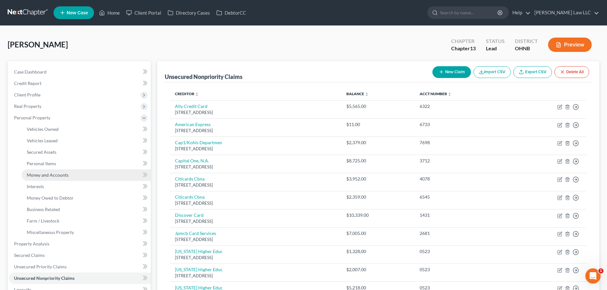
click at [50, 172] on link "Money and Accounts" at bounding box center [86, 175] width 129 height 11
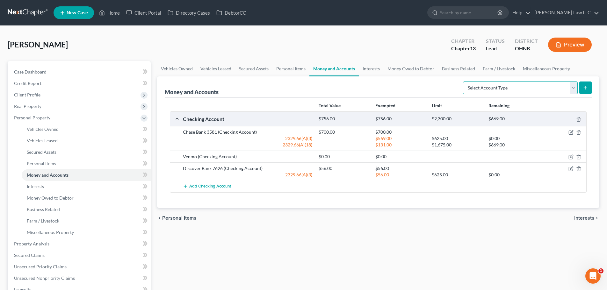
click at [544, 93] on select "Select Account Type Brokerage Cash on Hand Certificates of Deposit Checking Acc…" at bounding box center [520, 88] width 115 height 13
select select "other"
click at [465, 82] on select "Select Account Type Brokerage Cash on Hand Certificates of Deposit Checking Acc…" at bounding box center [520, 88] width 115 height 13
click at [583, 86] on icon "submit" at bounding box center [585, 87] width 5 height 5
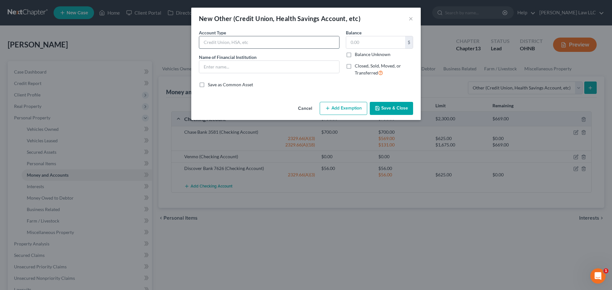
click at [245, 42] on input "text" at bounding box center [269, 42] width 140 height 12
type input "FSA"
click at [217, 65] on input "text" at bounding box center [269, 67] width 140 height 12
type input "FSA"
click at [377, 45] on input "text" at bounding box center [375, 42] width 59 height 12
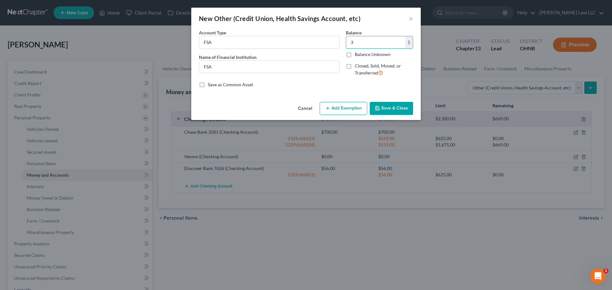
type input "3"
click at [348, 107] on button "Add Exemption" at bounding box center [344, 108] width 48 height 13
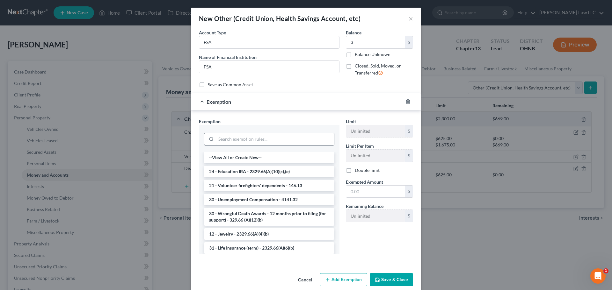
click at [238, 139] on input "search" at bounding box center [275, 139] width 118 height 12
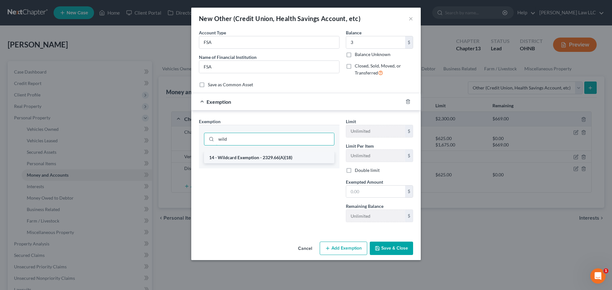
type input "wild"
click at [239, 158] on li "14 - Wildcard Exemption - 2329.66(A)(18)" at bounding box center [269, 157] width 130 height 11
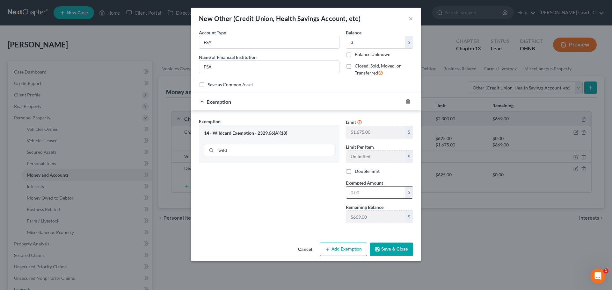
click at [370, 195] on input "text" at bounding box center [375, 193] width 59 height 12
type input "3"
click at [298, 209] on div "Exemption Set must be selected for CA. Exemption * 14 - Wildcard Exemption - 23…" at bounding box center [269, 173] width 147 height 110
click at [404, 250] on button "Save & Close" at bounding box center [391, 249] width 43 height 13
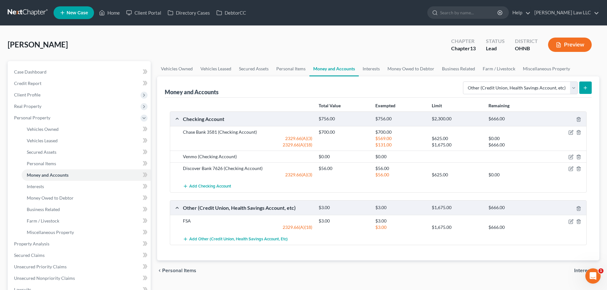
click at [141, 45] on div "[PERSON_NAME] Upgraded Chapter Chapter 13 Status [GEOGRAPHIC_DATA] [GEOGRAPHIC_…" at bounding box center [304, 47] width 592 height 28
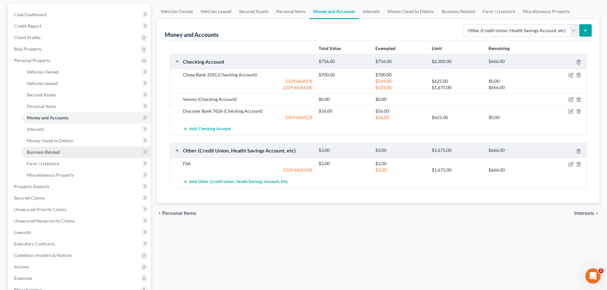
scroll to position [64, 0]
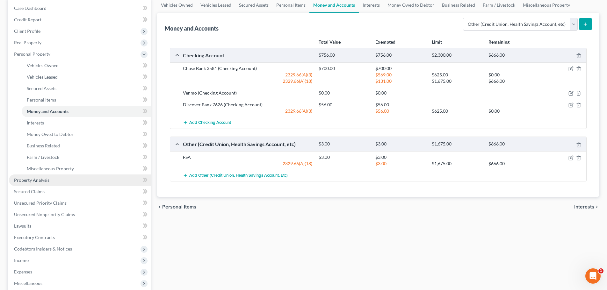
click at [52, 178] on link "Property Analysis" at bounding box center [80, 180] width 142 height 11
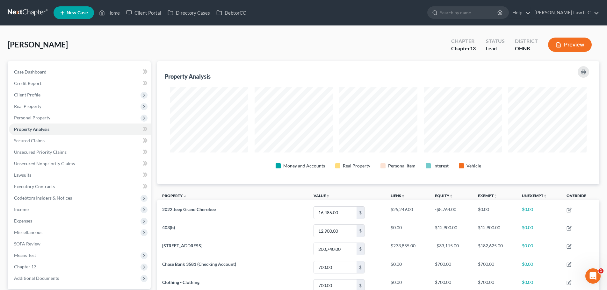
scroll to position [318699, 318380]
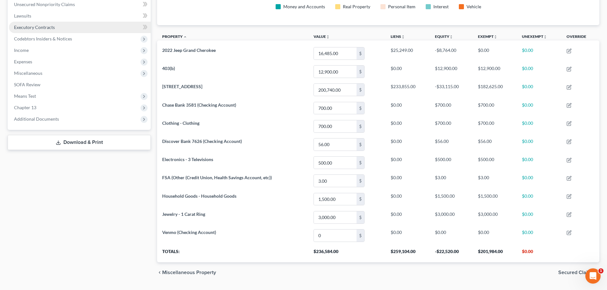
click at [49, 26] on span "Executory Contracts" at bounding box center [34, 27] width 41 height 5
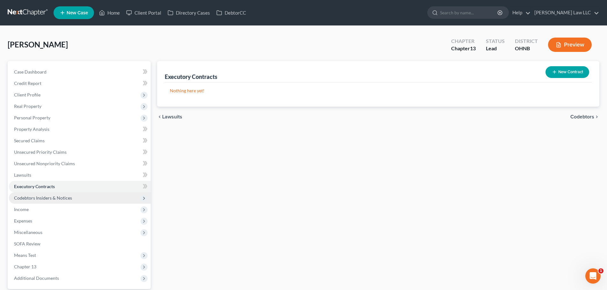
click at [33, 194] on span "Codebtors Insiders & Notices" at bounding box center [80, 198] width 142 height 11
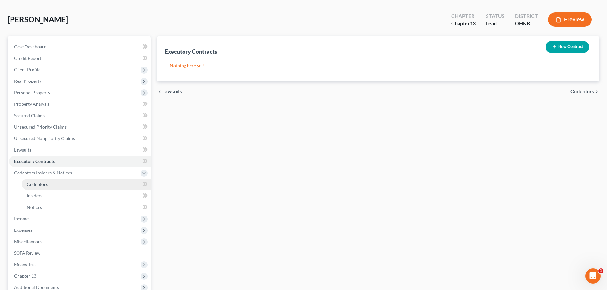
scroll to position [64, 0]
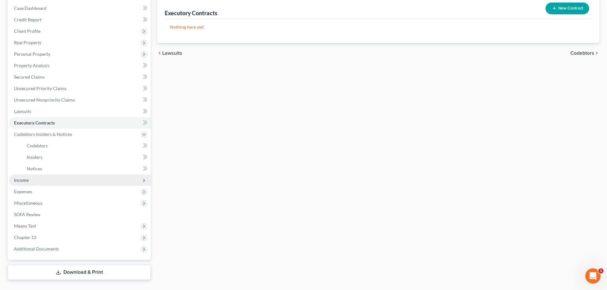
click at [36, 181] on span "Income" at bounding box center [80, 180] width 142 height 11
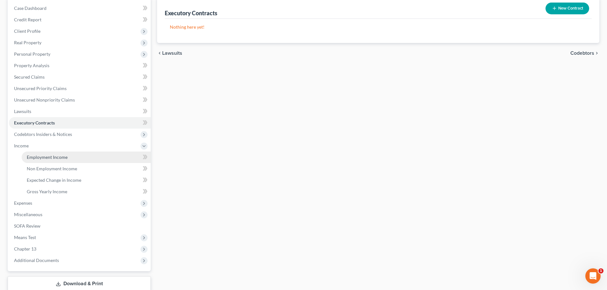
click at [49, 158] on span "Employment Income" at bounding box center [47, 157] width 41 height 5
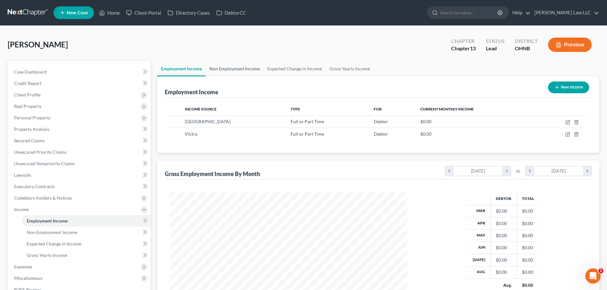
click at [233, 61] on link "Non Employment Income" at bounding box center [235, 68] width 58 height 15
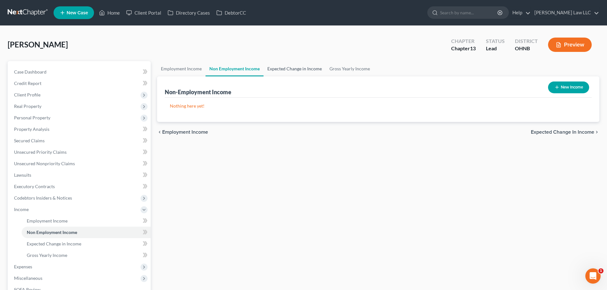
click at [295, 68] on link "Expected Change in Income" at bounding box center [295, 68] width 62 height 15
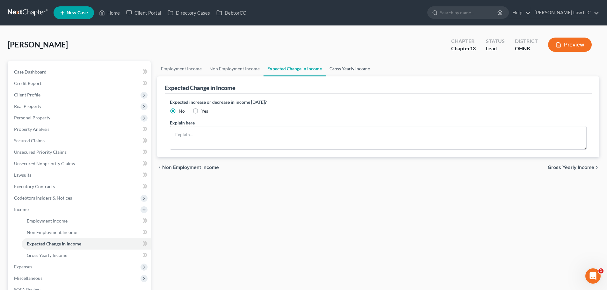
click at [340, 67] on link "Gross Yearly Income" at bounding box center [350, 68] width 48 height 15
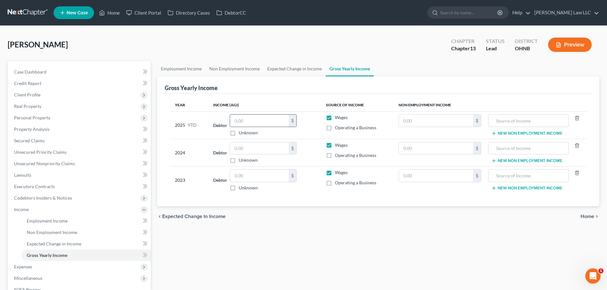
click at [276, 121] on input "text" at bounding box center [259, 121] width 59 height 12
click at [35, 268] on span "Expenses" at bounding box center [80, 266] width 142 height 11
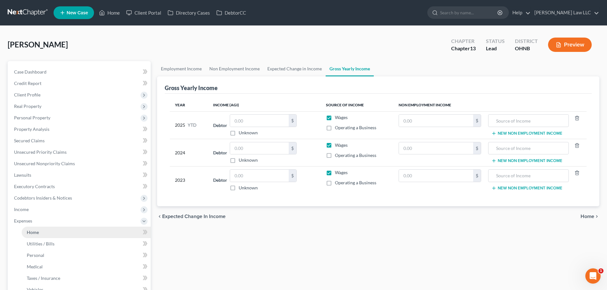
click at [31, 235] on link "Home" at bounding box center [86, 232] width 129 height 11
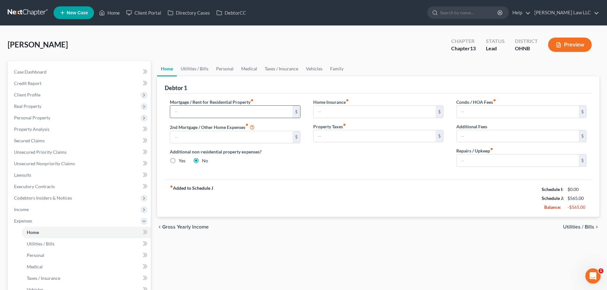
drag, startPoint x: 211, startPoint y: 112, endPoint x: 225, endPoint y: 108, distance: 14.3
click at [211, 112] on input "text" at bounding box center [231, 112] width 122 height 12
type input "1,587"
click at [394, 248] on div "Home Utilities / Bills Personal Medical Taxes / Insurance Vehicles Family Debto…" at bounding box center [378, 225] width 449 height 329
click at [245, 215] on div "fiber_manual_record Added to Schedule J Schedule I: $0.00 Schedule J: $2,152.00…" at bounding box center [378, 198] width 427 height 37
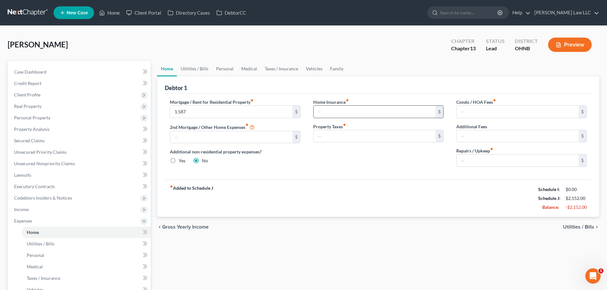
click at [338, 112] on input "text" at bounding box center [375, 112] width 122 height 12
type input "185"
click at [339, 158] on div "Home Insurance fiber_manual_record 185 $ Property Taxes fiber_manual_record $" at bounding box center [378, 135] width 143 height 73
click at [338, 164] on div "Home Insurance fiber_manual_record 185 $ Property Taxes fiber_manual_record $" at bounding box center [378, 135] width 143 height 73
click at [471, 158] on input "text" at bounding box center [518, 161] width 122 height 12
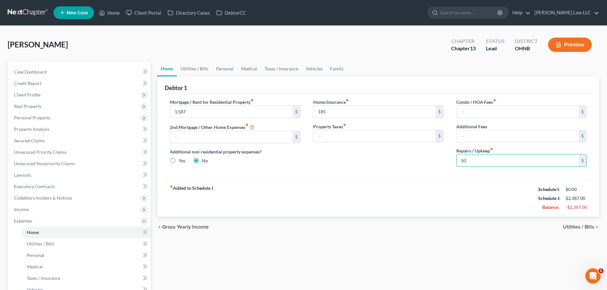
type input "50"
click at [365, 179] on div "Mortgage / Rent for Residential Property fiber_manual_record 1,587 $ 2nd Mortga…" at bounding box center [378, 137] width 427 height 86
click at [195, 70] on link "Utilities / Bills" at bounding box center [194, 68] width 35 height 15
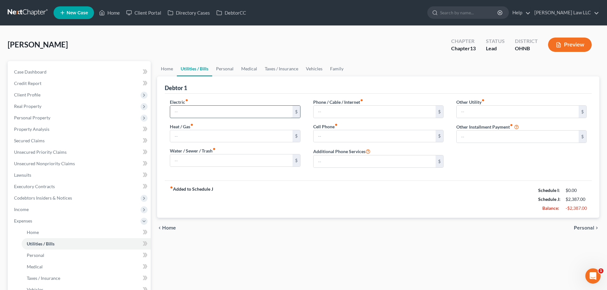
click at [194, 109] on input "text" at bounding box center [231, 112] width 122 height 12
type input "150"
click at [181, 138] on input "text" at bounding box center [231, 136] width 122 height 12
click at [317, 258] on div "Home Utilities / Bills Personal Medical Taxes / Insurance Vehicles Family Debto…" at bounding box center [378, 225] width 449 height 329
click at [190, 135] on input "150" at bounding box center [231, 136] width 122 height 12
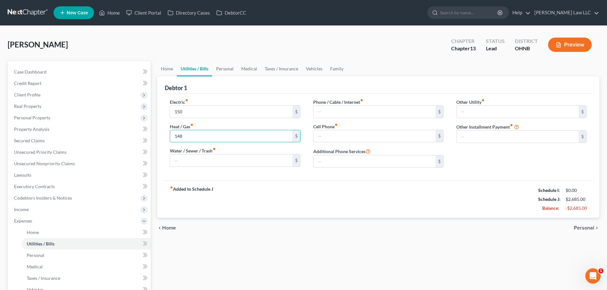
type input "148"
click at [253, 247] on div "Home Utilities / Bills Personal Medical Taxes / Insurance Vehicles Family Debto…" at bounding box center [378, 225] width 449 height 329
click at [238, 266] on div "Home Utilities / Bills Personal Medical Taxes / Insurance Vehicles Family Debto…" at bounding box center [378, 225] width 449 height 329
click at [238, 162] on input "text" at bounding box center [231, 161] width 122 height 12
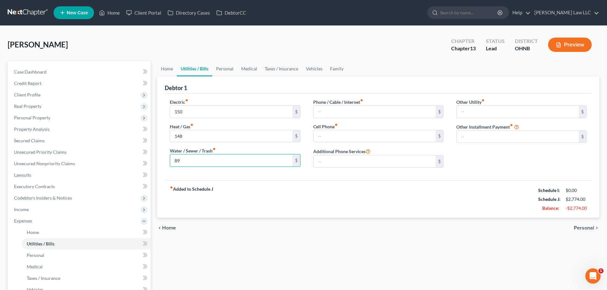
type input "89"
click at [282, 201] on div "fiber_manual_record Added to Schedule J Schedule I: $0.00 Schedule J: $2,774.00…" at bounding box center [378, 199] width 427 height 37
click at [352, 113] on input "text" at bounding box center [375, 112] width 122 height 12
click at [325, 135] on input "text" at bounding box center [375, 136] width 122 height 12
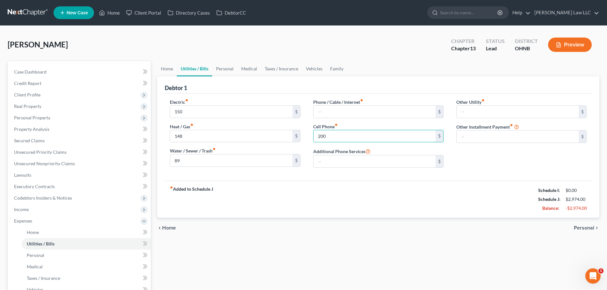
type input "200"
click at [367, 86] on div "Debtor 1" at bounding box center [378, 85] width 427 height 17
click at [343, 194] on div "fiber_manual_record Added to Schedule J Schedule I: $0.00 Schedule J: $2,974.00…" at bounding box center [378, 199] width 427 height 37
click at [223, 70] on link "Personal" at bounding box center [224, 68] width 25 height 15
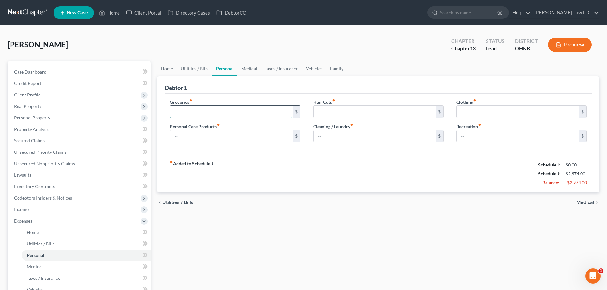
click at [212, 115] on input "text" at bounding box center [231, 112] width 122 height 12
type input "700"
click at [284, 170] on div "fiber_manual_record Added to Schedule J Schedule I: $0.00 Schedule J: $3,674.00…" at bounding box center [378, 173] width 427 height 37
click at [329, 71] on link "Family" at bounding box center [336, 68] width 21 height 15
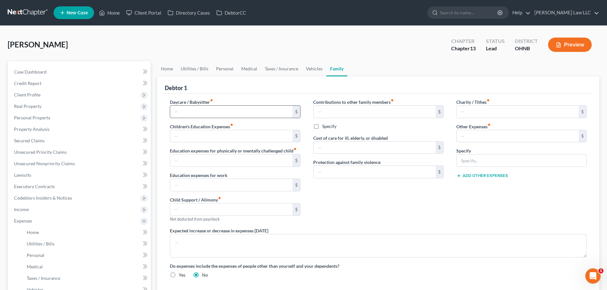
click at [224, 111] on input "text" at bounding box center [231, 112] width 122 height 12
type input "650"
click at [249, 83] on div "Debtor 1" at bounding box center [378, 85] width 427 height 17
click at [216, 70] on link "Personal" at bounding box center [224, 68] width 25 height 15
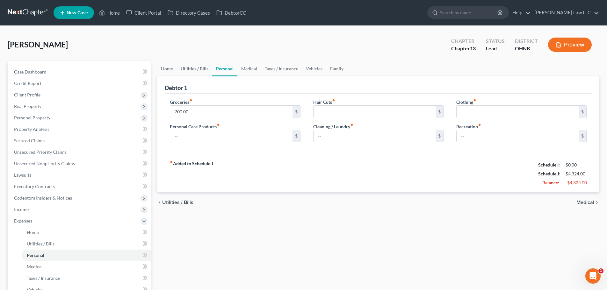
click at [191, 70] on link "Utilities / Bills" at bounding box center [194, 68] width 35 height 15
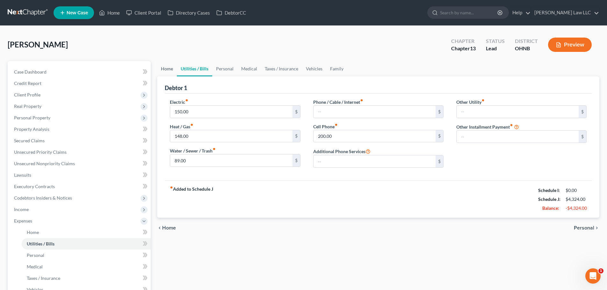
click at [173, 70] on link "Home" at bounding box center [167, 68] width 20 height 15
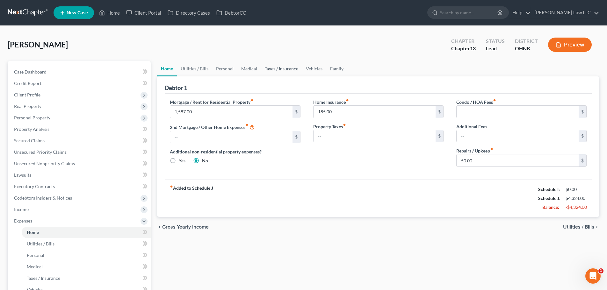
click at [278, 68] on link "Taxes / Insurance" at bounding box center [281, 68] width 41 height 15
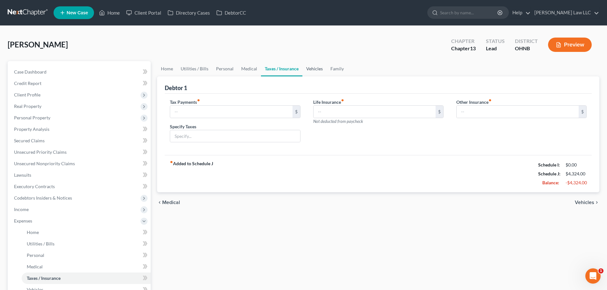
click at [311, 67] on link "Vehicles" at bounding box center [315, 68] width 24 height 15
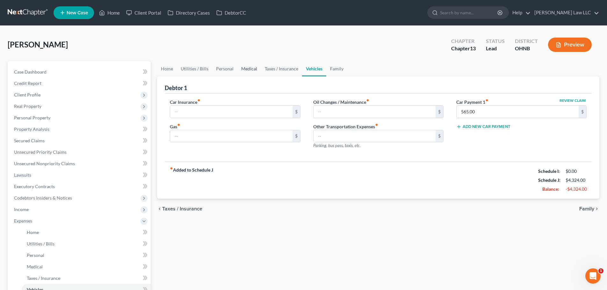
click at [252, 71] on link "Medical" at bounding box center [250, 68] width 24 height 15
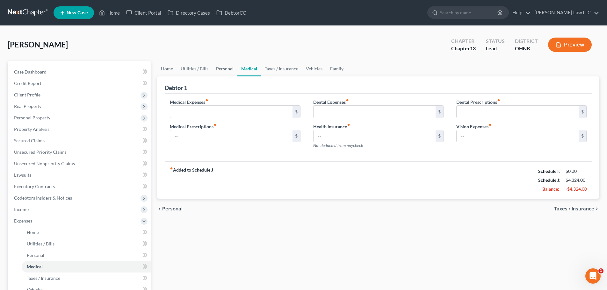
click at [221, 70] on link "Personal" at bounding box center [224, 68] width 25 height 15
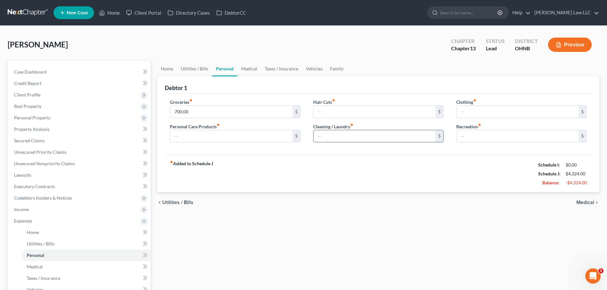
click at [351, 138] on input "text" at bounding box center [375, 136] width 122 height 12
click at [489, 110] on input "text" at bounding box center [518, 112] width 122 height 12
type input "25"
click at [356, 138] on input "text" at bounding box center [375, 136] width 122 height 12
type input "25"
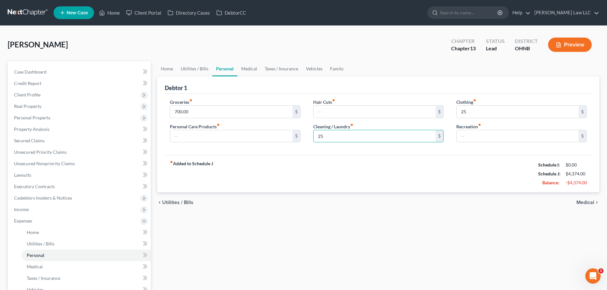
click at [393, 55] on div "[PERSON_NAME] Upgraded Chapter Chapter 13 Status [GEOGRAPHIC_DATA] [GEOGRAPHIC_…" at bounding box center [304, 47] width 592 height 28
click at [247, 143] on div "$" at bounding box center [235, 136] width 130 height 13
click at [252, 138] on input "text" at bounding box center [231, 136] width 122 height 12
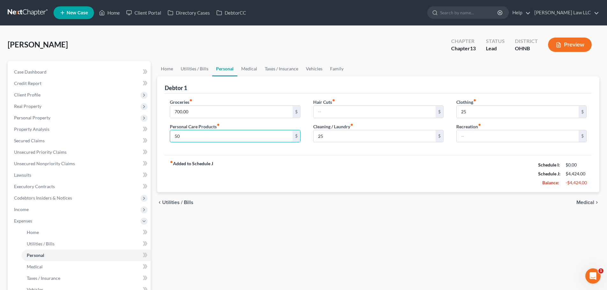
type input "50"
click at [294, 193] on div "chevron_left Utilities / Bills Medical chevron_right" at bounding box center [378, 203] width 443 height 20
click at [255, 70] on link "Medical" at bounding box center [250, 68] width 24 height 15
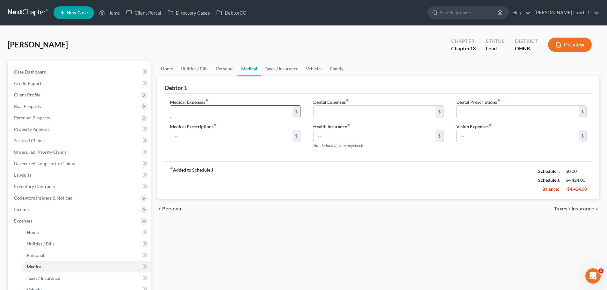
click at [262, 115] on input "text" at bounding box center [231, 112] width 122 height 12
type input "25"
click at [261, 232] on div "Home Utilities / Bills Personal Medical Taxes / Insurance Vehicles Family Debto…" at bounding box center [378, 225] width 449 height 329
click at [318, 68] on link "Vehicles" at bounding box center [314, 68] width 24 height 15
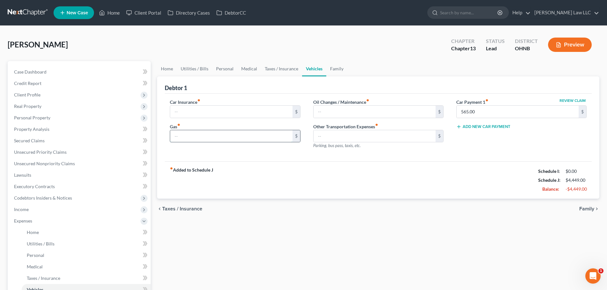
click at [189, 139] on input "text" at bounding box center [231, 136] width 122 height 12
type input "500"
click at [321, 270] on div "Home Utilities / Bills Personal Medical Taxes / Insurance Vehicles Family Debto…" at bounding box center [378, 225] width 449 height 329
click at [278, 68] on link "Taxes / Insurance" at bounding box center [281, 68] width 41 height 15
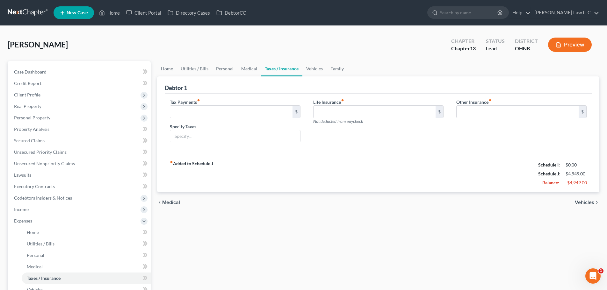
click at [322, 118] on div "Life Insurance fiber_manual_record $ Not deducted from paycheck" at bounding box center [378, 112] width 130 height 26
click at [329, 112] on input "text" at bounding box center [375, 112] width 122 height 12
type input "351"
click at [354, 178] on div "fiber_manual_record Added to Schedule J Schedule I: $0.00 Schedule J: $5,300.00…" at bounding box center [378, 173] width 427 height 37
click at [250, 72] on link "Medical" at bounding box center [250, 68] width 24 height 15
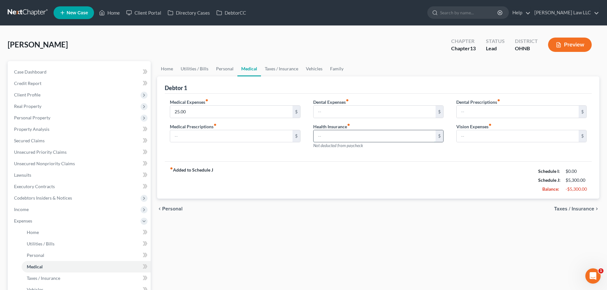
click at [346, 140] on input "text" at bounding box center [375, 136] width 122 height 12
type input "147"
click at [319, 185] on div "fiber_manual_record Added to Schedule J Schedule I: $0.00 Schedule J: $5,447.00…" at bounding box center [378, 180] width 427 height 37
click at [284, 65] on link "Taxes / Insurance" at bounding box center [281, 68] width 41 height 15
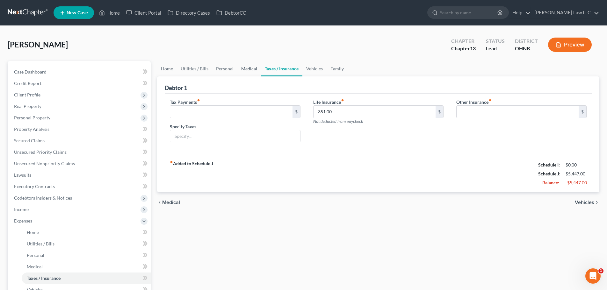
click at [246, 69] on link "Medical" at bounding box center [250, 68] width 24 height 15
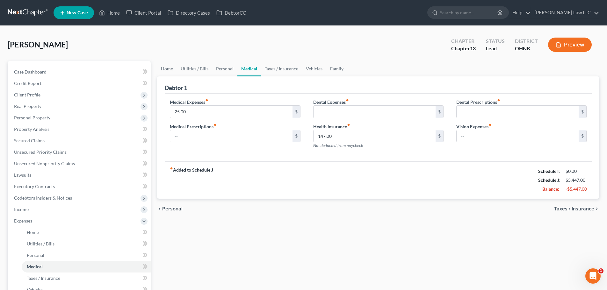
click at [297, 181] on div "fiber_manual_record Added to Schedule J Schedule I: $0.00 Schedule J: $5,447.00…" at bounding box center [378, 180] width 427 height 37
click at [336, 68] on link "Family" at bounding box center [336, 68] width 21 height 15
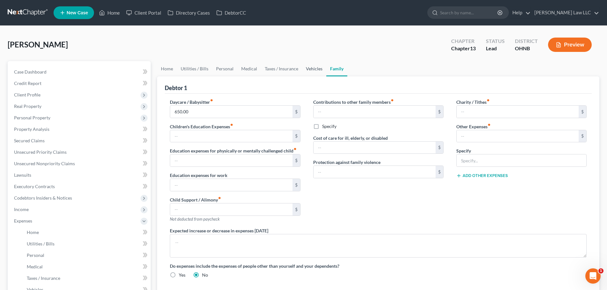
click at [310, 70] on link "Vehicles" at bounding box center [314, 68] width 24 height 15
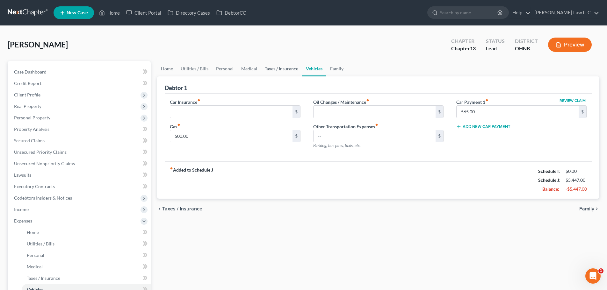
click at [281, 70] on link "Taxes / Insurance" at bounding box center [281, 68] width 41 height 15
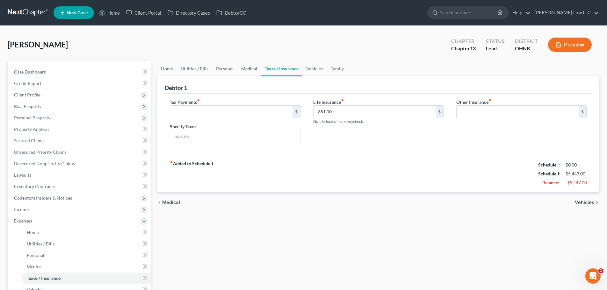
click at [242, 70] on link "Medical" at bounding box center [250, 68] width 24 height 15
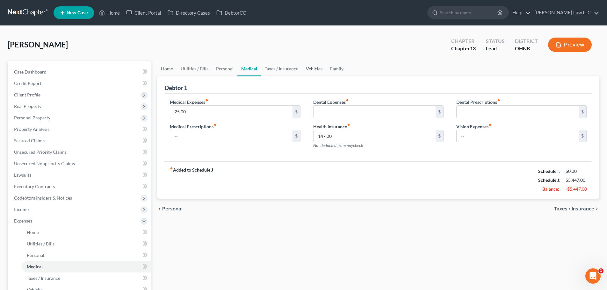
click at [305, 67] on link "Vehicles" at bounding box center [314, 68] width 24 height 15
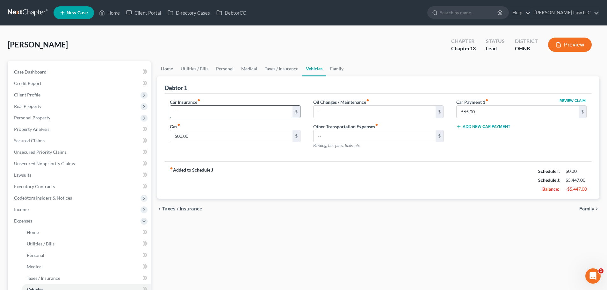
click at [217, 108] on input "text" at bounding box center [231, 112] width 122 height 12
type input "147"
click at [277, 204] on div "chevron_left Taxes / Insurance Family chevron_right" at bounding box center [378, 209] width 443 height 20
click at [284, 68] on link "Taxes / Insurance" at bounding box center [281, 68] width 41 height 15
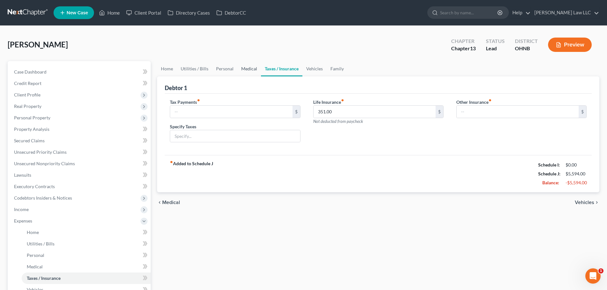
click at [243, 67] on link "Medical" at bounding box center [250, 68] width 24 height 15
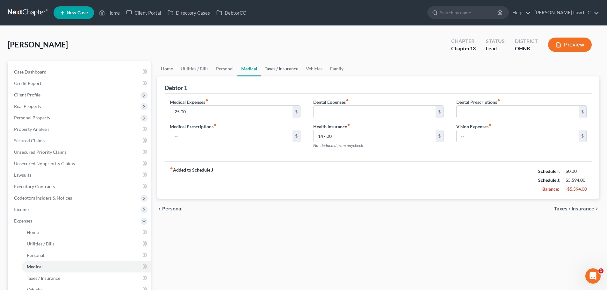
click at [281, 66] on link "Taxes / Insurance" at bounding box center [281, 68] width 41 height 15
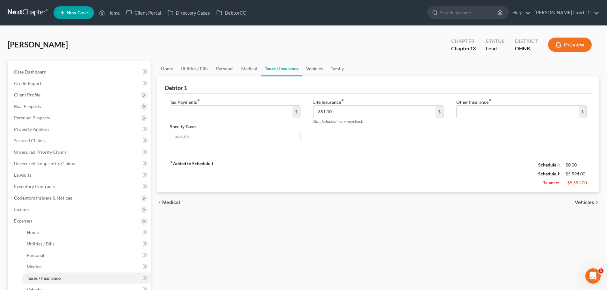
click at [306, 68] on link "Vehicles" at bounding box center [315, 68] width 24 height 15
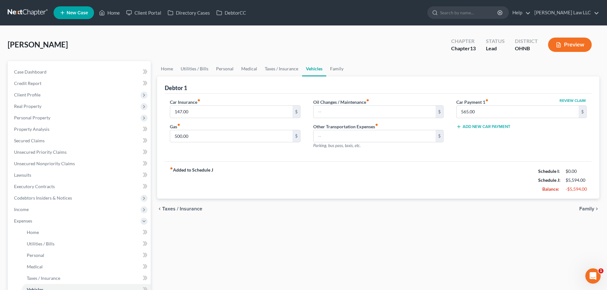
click at [300, 181] on div "fiber_manual_record Added to Schedule J Schedule I: $0.00 Schedule J: $5,594.00…" at bounding box center [378, 180] width 427 height 37
click at [285, 71] on link "Taxes / Insurance" at bounding box center [281, 68] width 41 height 15
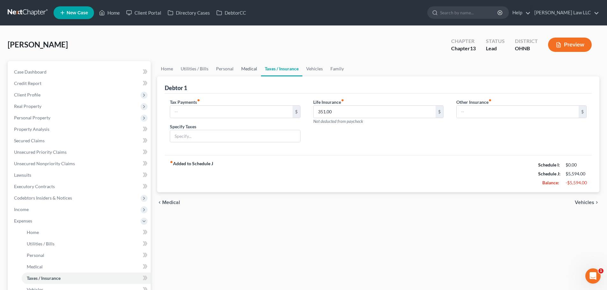
click at [255, 73] on link "Medical" at bounding box center [250, 68] width 24 height 15
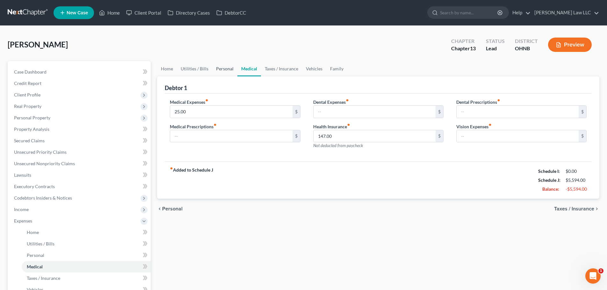
click at [220, 68] on link "Personal" at bounding box center [224, 68] width 25 height 15
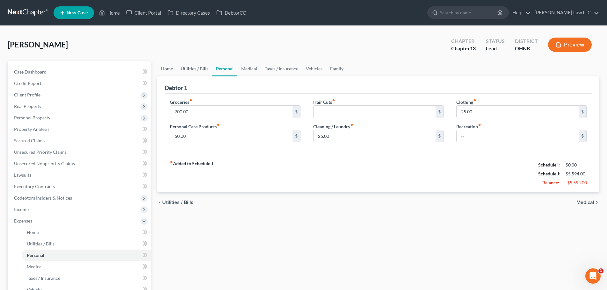
click at [190, 69] on link "Utilities / Bills" at bounding box center [194, 68] width 35 height 15
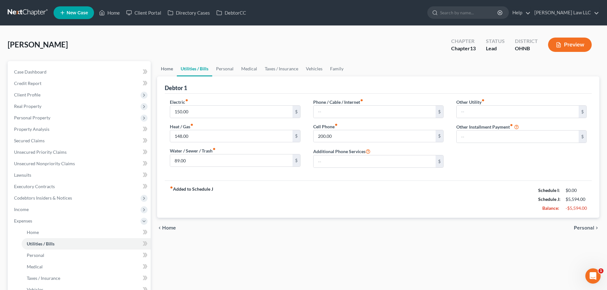
click at [169, 68] on link "Home" at bounding box center [167, 68] width 20 height 15
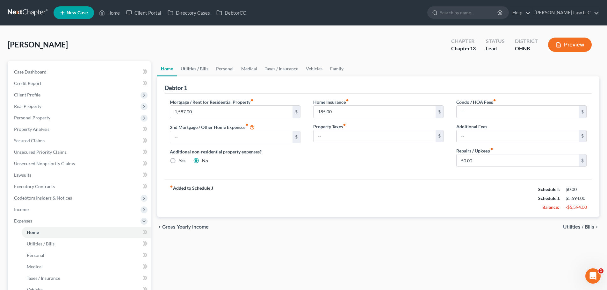
click at [198, 68] on link "Utilities / Bills" at bounding box center [194, 68] width 35 height 15
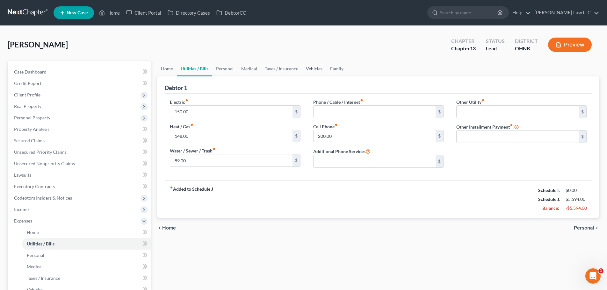
click at [315, 70] on link "Vehicles" at bounding box center [314, 68] width 24 height 15
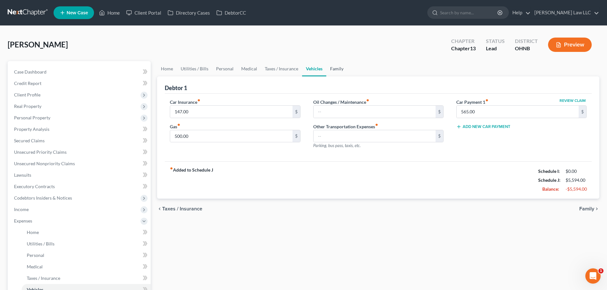
click at [333, 68] on link "Family" at bounding box center [336, 68] width 21 height 15
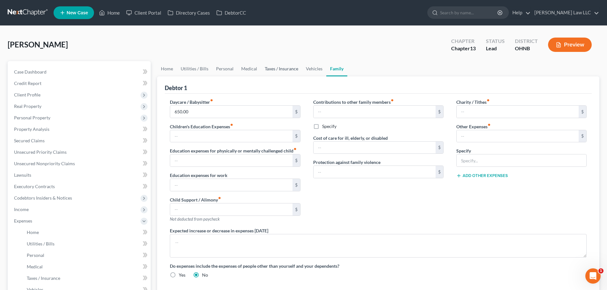
click at [286, 68] on link "Taxes / Insurance" at bounding box center [281, 68] width 41 height 15
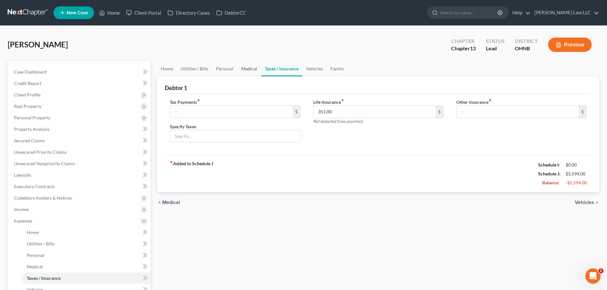
click at [254, 69] on link "Medical" at bounding box center [250, 68] width 24 height 15
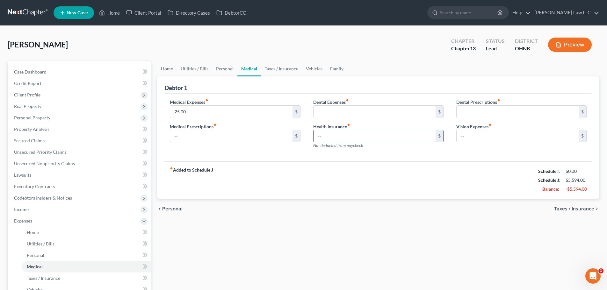
type input "147.00"
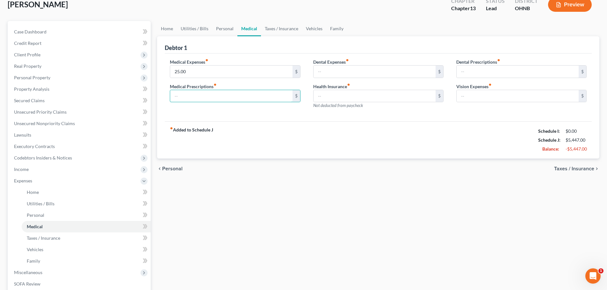
scroll to position [64, 0]
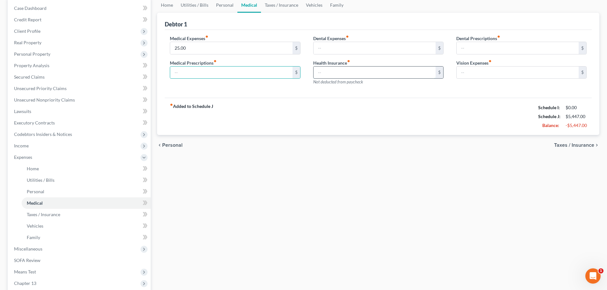
click at [339, 72] on input "text" at bounding box center [375, 73] width 122 height 12
type input "351"
click at [348, 136] on div "chevron_left Personal Taxes / Insurance chevron_right" at bounding box center [378, 145] width 443 height 20
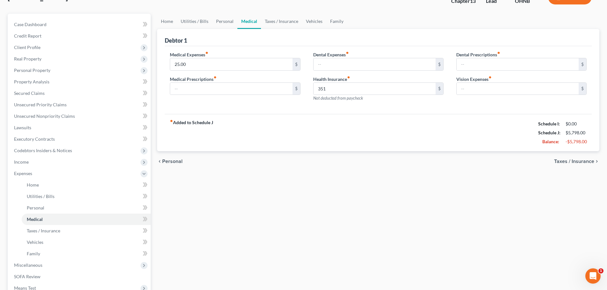
scroll to position [32, 0]
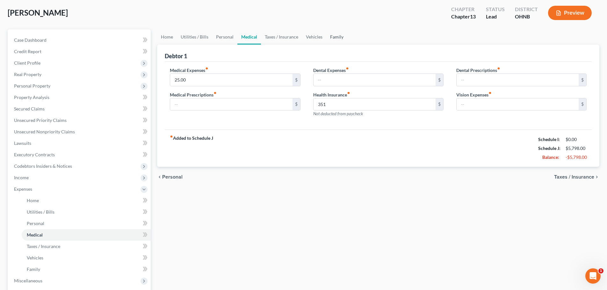
click at [339, 37] on link "Family" at bounding box center [336, 36] width 21 height 15
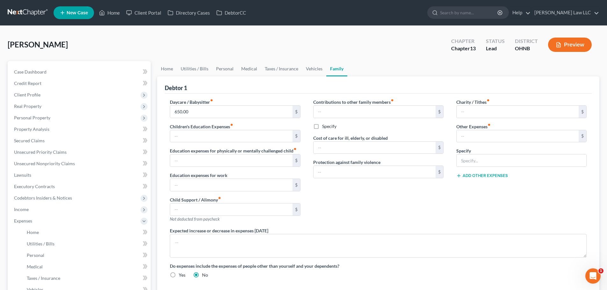
click at [318, 40] on div "[PERSON_NAME] Upgraded Chapter Chapter 13 Status [GEOGRAPHIC_DATA] [GEOGRAPHIC_…" at bounding box center [304, 47] width 592 height 28
click at [284, 69] on link "Taxes / Insurance" at bounding box center [281, 68] width 41 height 15
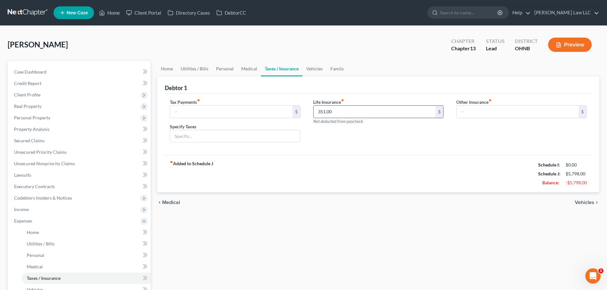
click at [346, 115] on input "351.00" at bounding box center [375, 112] width 122 height 12
click at [363, 156] on div "fiber_manual_record Added to Schedule J Schedule I: $0.00 Schedule J: $5,447.00…" at bounding box center [378, 173] width 427 height 37
click at [359, 172] on div "fiber_manual_record Added to Schedule J Schedule I: $0.00 Schedule J: $5,447.00…" at bounding box center [378, 173] width 427 height 37
click at [245, 66] on link "Medical" at bounding box center [250, 68] width 24 height 15
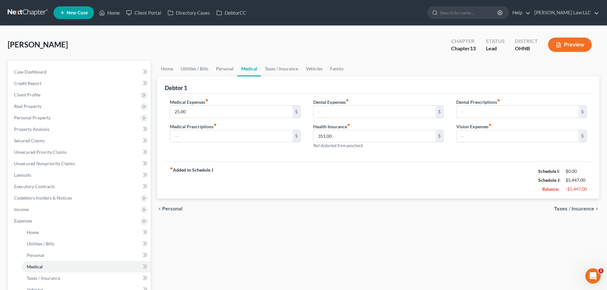
click at [332, 176] on div "fiber_manual_record Added to Schedule J Schedule I: $0.00 Schedule J: $5,447.00…" at bounding box center [378, 180] width 427 height 37
click at [312, 62] on link "Vehicles" at bounding box center [314, 68] width 24 height 15
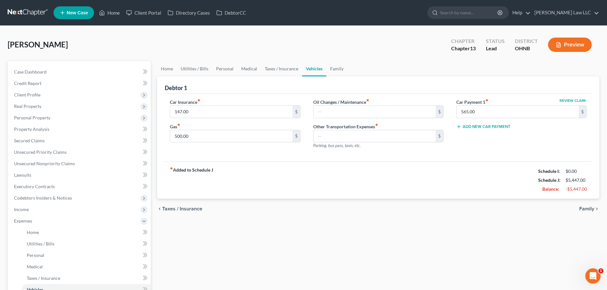
click at [370, 192] on div "fiber_manual_record Added to Schedule J Schedule I: $0.00 Schedule J: $5,447.00…" at bounding box center [378, 180] width 427 height 37
click at [482, 114] on input "565.00" at bounding box center [518, 112] width 122 height 12
type input "568"
click at [453, 185] on div "fiber_manual_record Added to Schedule J Schedule I: $0.00 Schedule J: $5,450.00…" at bounding box center [378, 180] width 427 height 37
click at [290, 70] on link "Taxes / Insurance" at bounding box center [281, 68] width 41 height 15
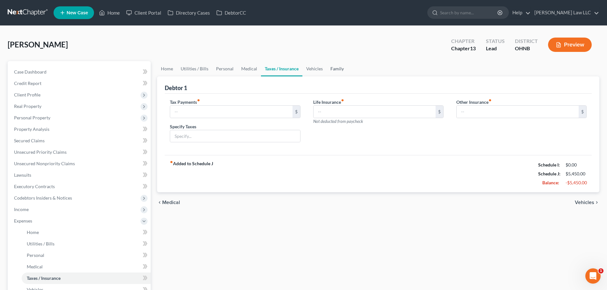
click at [327, 69] on link "Family" at bounding box center [337, 68] width 21 height 15
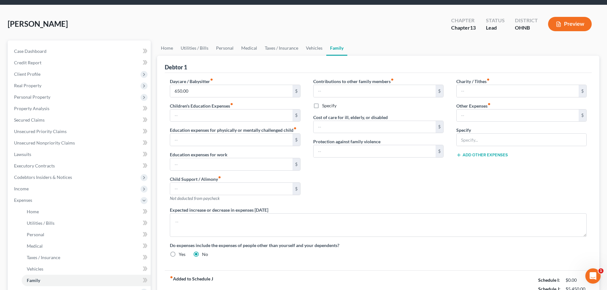
scroll to position [32, 0]
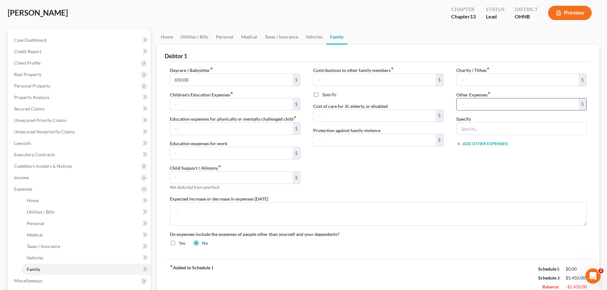
click at [469, 102] on input "text" at bounding box center [518, 105] width 122 height 12
type input "388"
click at [489, 128] on input "text" at bounding box center [522, 129] width 130 height 12
type input "Student Loans"
click at [485, 166] on div "Charity / Tithes fiber_manual_record $ Other Expenses fiber_manual_record 388 $…" at bounding box center [521, 131] width 143 height 129
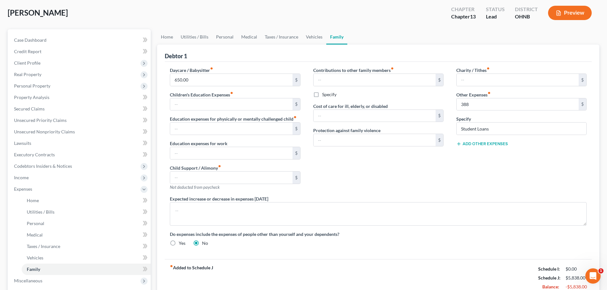
click at [477, 169] on div "Charity / Tithes fiber_manual_record $ Other Expenses fiber_manual_record 388 $…" at bounding box center [521, 131] width 143 height 129
click at [484, 143] on button "Add Other Expenses" at bounding box center [483, 144] width 52 height 5
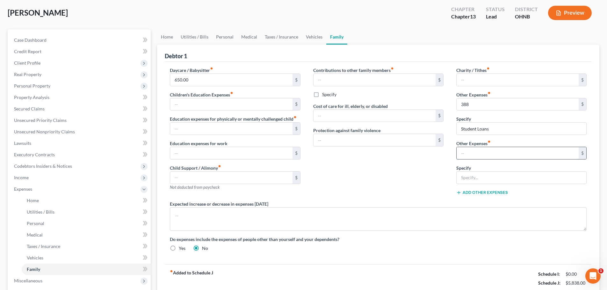
click at [477, 156] on input "text" at bounding box center [518, 153] width 122 height 12
type input "191"
type input "[PERSON_NAME] payment pla"
click at [417, 176] on div "Contributions to other family members fiber_manual_record $ Specify Cost of car…" at bounding box center [378, 134] width 143 height 134
click at [377, 169] on div "Contributions to other family members fiber_manual_record $ Specify Cost of car…" at bounding box center [378, 134] width 143 height 134
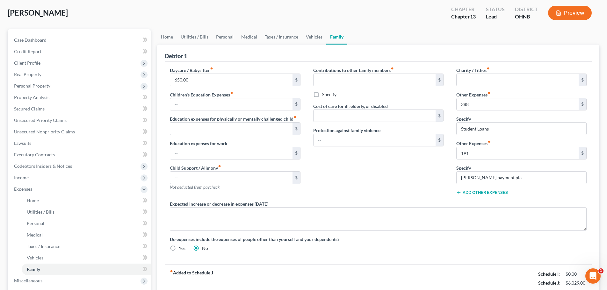
click at [386, 170] on div "Contributions to other family members fiber_manual_record $ Specify Cost of car…" at bounding box center [378, 134] width 143 height 134
click at [478, 193] on button "Add Other Expenses" at bounding box center [483, 192] width 52 height 5
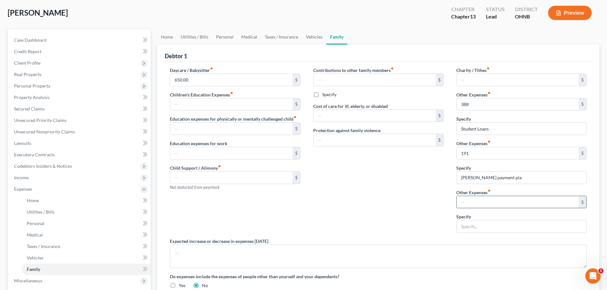
click at [474, 199] on input "text" at bounding box center [518, 202] width 122 height 12
type input "787"
click at [480, 228] on input "text" at bounding box center [522, 227] width 130 height 12
type input "Husband Car"
click at [410, 206] on div "Contributions to other family members fiber_manual_record $ Specify Cost of car…" at bounding box center [378, 152] width 143 height 171
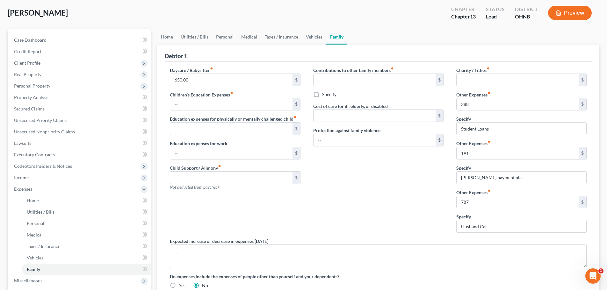
click at [394, 200] on div "Contributions to other family members fiber_manual_record $ Specify Cost of car…" at bounding box center [378, 152] width 143 height 171
click at [171, 37] on link "Home" at bounding box center [167, 36] width 20 height 15
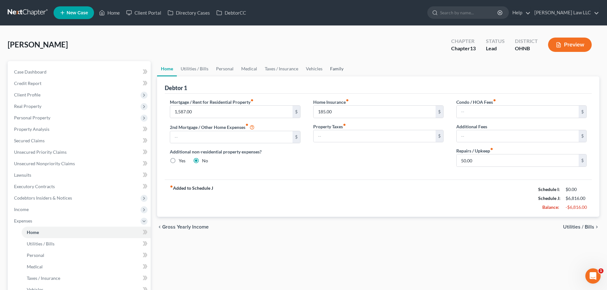
click at [342, 67] on link "Family" at bounding box center [336, 68] width 21 height 15
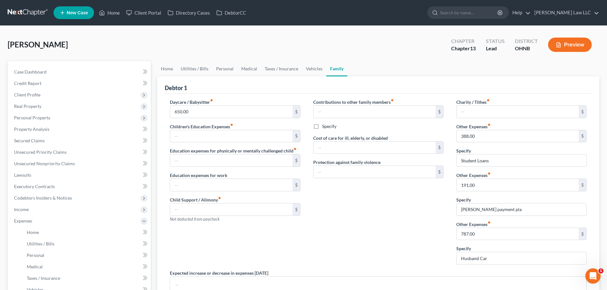
click at [367, 227] on div "Contributions to other family members fiber_manual_record $ Specify Cost of car…" at bounding box center [378, 184] width 143 height 171
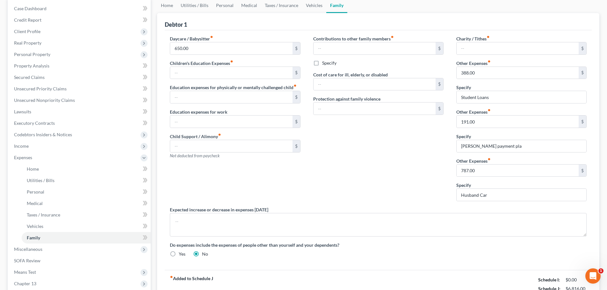
scroll to position [64, 0]
click at [409, 161] on div "Contributions to other family members fiber_manual_record $ Specify Cost of car…" at bounding box center [378, 120] width 143 height 171
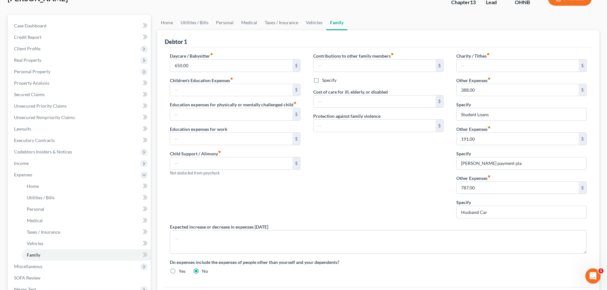
scroll to position [32, 0]
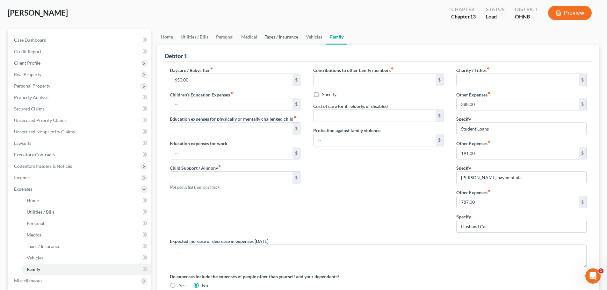
click at [279, 40] on link "Taxes / Insurance" at bounding box center [281, 36] width 41 height 15
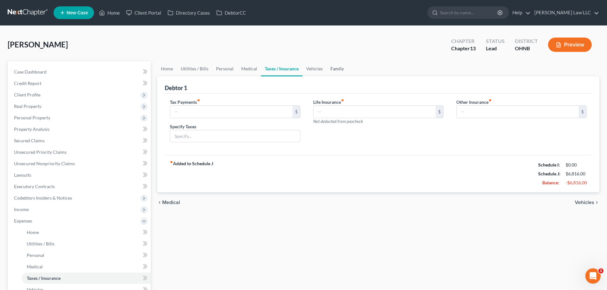
click at [330, 70] on link "Family" at bounding box center [337, 68] width 21 height 15
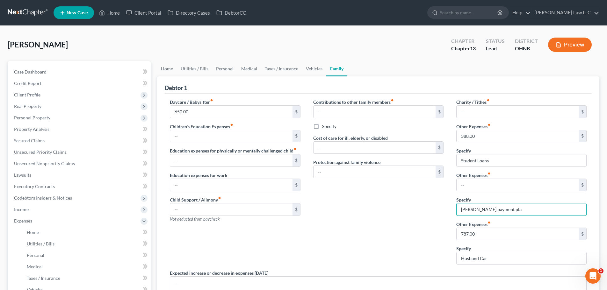
drag, startPoint x: 500, startPoint y: 210, endPoint x: 436, endPoint y: 214, distance: 64.2
click at [436, 214] on div "Daycare / Babysitter fiber_manual_record 650.00 $ Children's Education Expenses…" at bounding box center [379, 212] width 430 height 227
click at [413, 210] on div "Contributions to other family members fiber_manual_record $ Specify Cost of car…" at bounding box center [378, 184] width 143 height 171
drag, startPoint x: 394, startPoint y: 211, endPoint x: 296, endPoint y: 134, distance: 124.8
click at [394, 211] on div "Contributions to other family members fiber_manual_record $ Specify Cost of car…" at bounding box center [378, 184] width 143 height 171
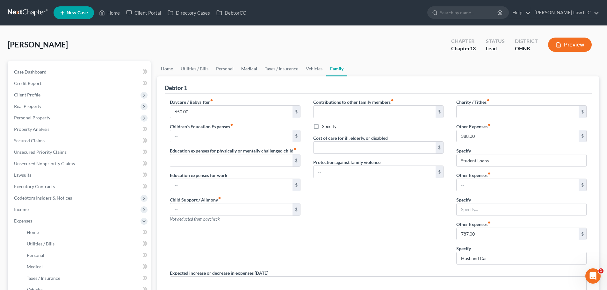
click at [246, 69] on link "Medical" at bounding box center [250, 68] width 24 height 15
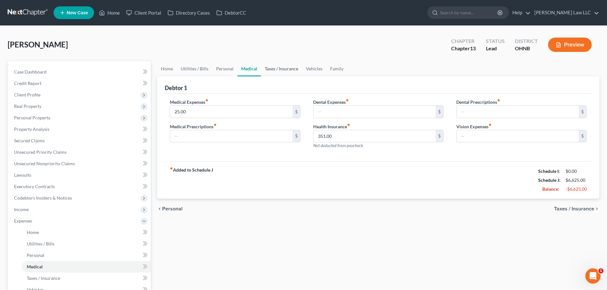
click at [273, 68] on link "Taxes / Insurance" at bounding box center [281, 68] width 41 height 15
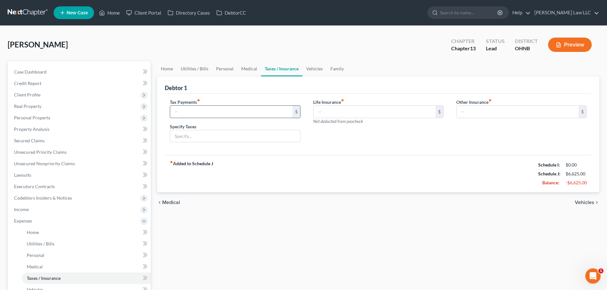
click at [223, 112] on input "text" at bounding box center [231, 112] width 122 height 12
type input "191"
click at [350, 142] on div "Life Insurance fiber_manual_record $ Not deducted from paycheck" at bounding box center [378, 123] width 143 height 49
click at [334, 69] on link "Family" at bounding box center [337, 68] width 21 height 15
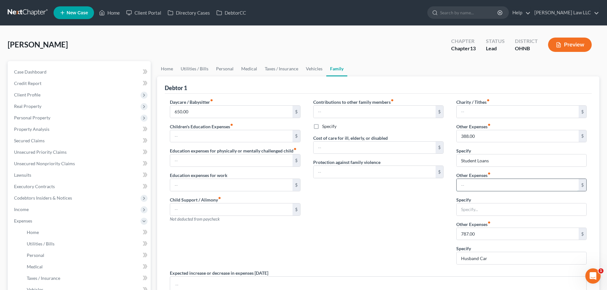
click at [487, 189] on input "text" at bounding box center [518, 185] width 122 height 12
type input "0"
type input "200"
type input "Pet/Vet"
click at [430, 215] on div "Contributions to other family members fiber_manual_record $ Specify Cost of car…" at bounding box center [378, 184] width 143 height 171
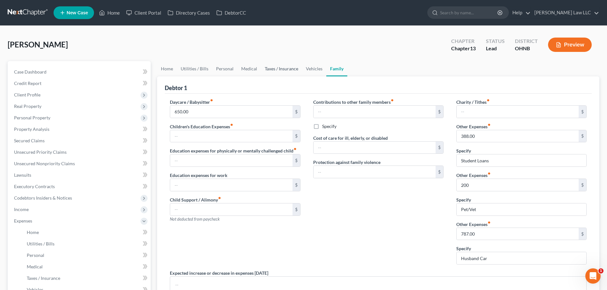
click at [289, 69] on link "Taxes / Insurance" at bounding box center [281, 68] width 41 height 15
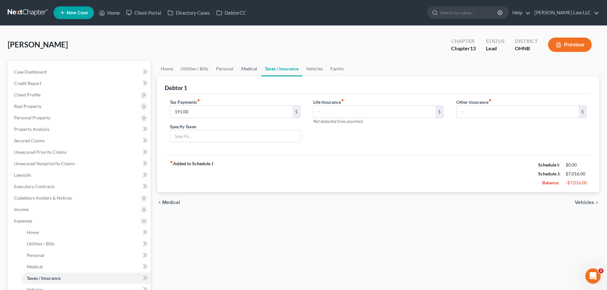
click at [247, 70] on link "Medical" at bounding box center [250, 68] width 24 height 15
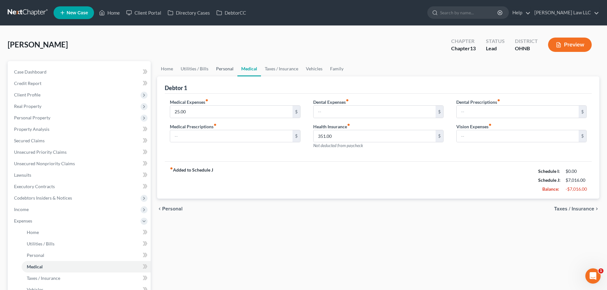
click at [220, 69] on link "Personal" at bounding box center [224, 68] width 25 height 15
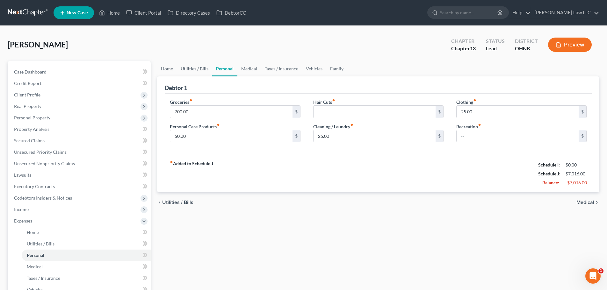
click at [184, 70] on link "Utilities / Bills" at bounding box center [194, 68] width 35 height 15
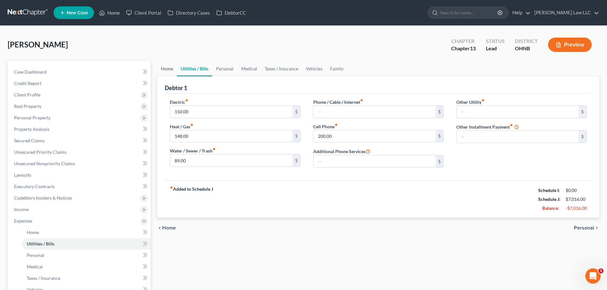
click at [164, 69] on link "Home" at bounding box center [167, 68] width 20 height 15
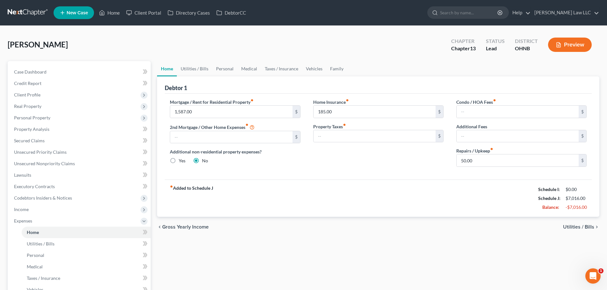
scroll to position [124, 0]
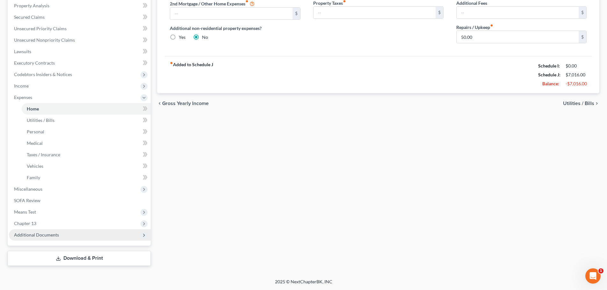
click at [50, 236] on span "Additional Documents" at bounding box center [36, 234] width 45 height 5
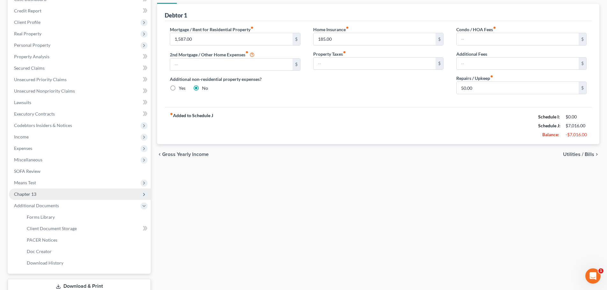
scroll to position [101, 0]
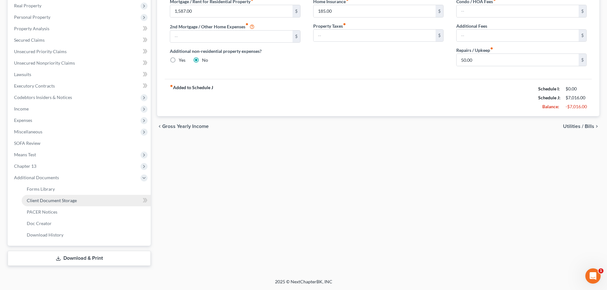
click at [55, 201] on span "Client Document Storage" at bounding box center [52, 200] width 50 height 5
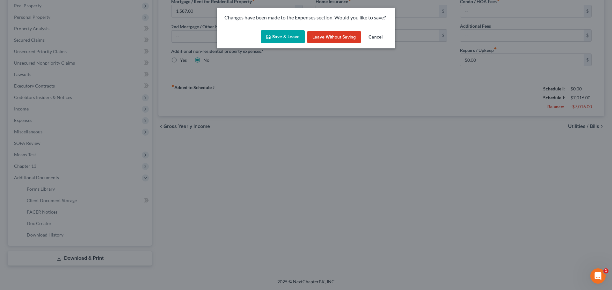
click at [285, 37] on button "Save & Leave" at bounding box center [283, 36] width 44 height 13
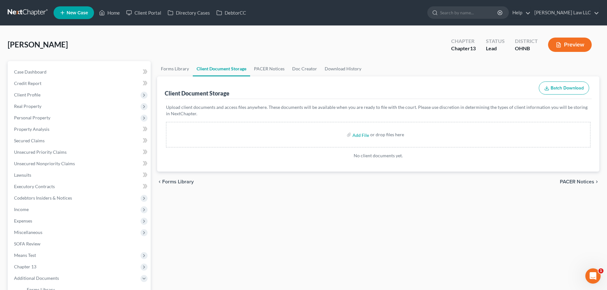
click at [563, 91] on button "Batch Download" at bounding box center [564, 88] width 50 height 13
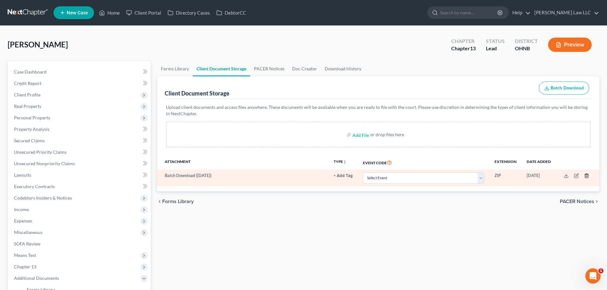
click at [586, 176] on icon "button" at bounding box center [586, 176] width 3 height 4
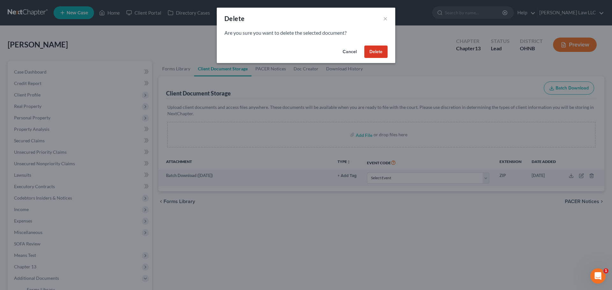
click at [374, 56] on button "Delete" at bounding box center [375, 52] width 23 height 13
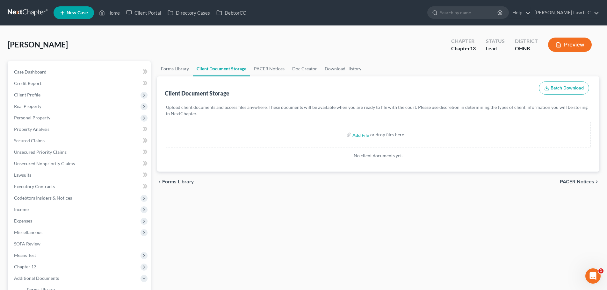
drag, startPoint x: 417, startPoint y: 72, endPoint x: 391, endPoint y: 140, distance: 72.6
click at [417, 73] on ul "Forms Library Client Document Storage PACER Notices Doc Creator Download History" at bounding box center [378, 68] width 443 height 15
click at [355, 134] on input "file" at bounding box center [360, 134] width 15 height 11
type input "C:\fakepath\recent pay.pdf"
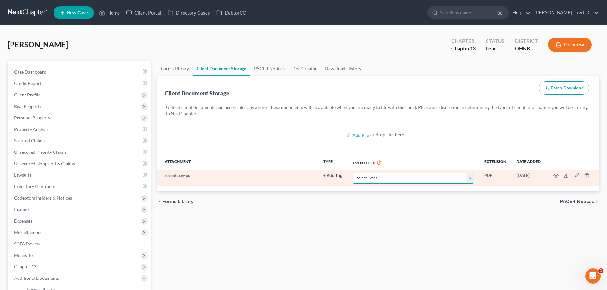
click at [392, 179] on select "Select Event 20 Largest Unsecured Creditors Amended List of Creditors (Fee) Ame…" at bounding box center [413, 178] width 121 height 11
select select "20"
click at [353, 173] on select "Select Event 20 Largest Unsecured Creditors Amended List of Creditors (Fee) Ame…" at bounding box center [413, 178] width 121 height 11
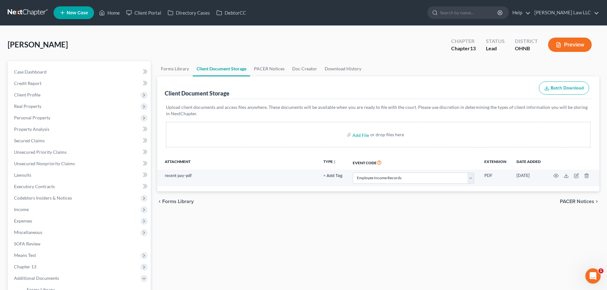
click at [400, 224] on div "Forms Library Client Document Storage PACER Notices Doc Creator Download Histor…" at bounding box center [378, 214] width 449 height 306
click at [363, 136] on input "file" at bounding box center [360, 134] width 15 height 11
type input "C:\fakepath\CCC.pdf"
select select "20"
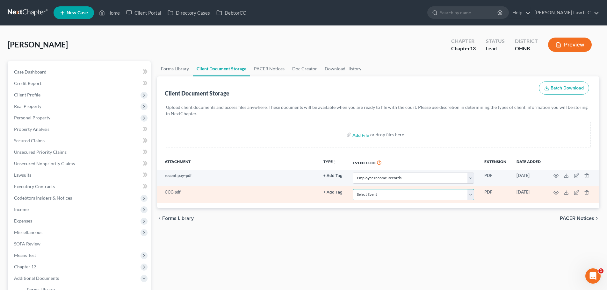
click at [402, 194] on select "Select Event 20 Largest Unsecured Creditors Amended List of Creditors (Fee) Ame…" at bounding box center [413, 194] width 121 height 11
click at [353, 189] on select "Select Event 20 Largest Unsecured Creditors Amended List of Creditors (Fee) Ame…" at bounding box center [413, 194] width 121 height 11
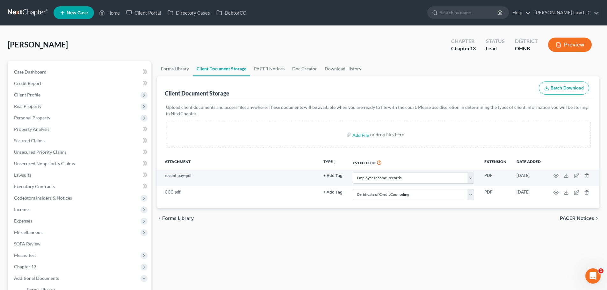
click at [392, 244] on div "Forms Library Client Document Storage PACER Notices Doc Creator Download Histor…" at bounding box center [378, 214] width 449 height 306
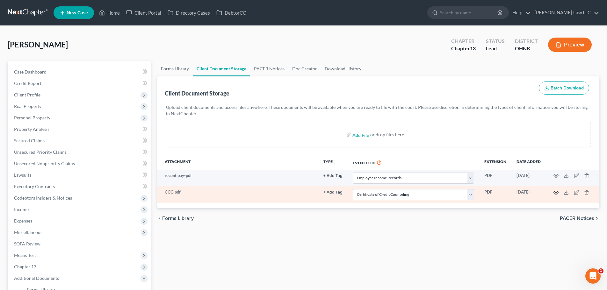
click at [556, 192] on circle "button" at bounding box center [556, 192] width 1 height 1
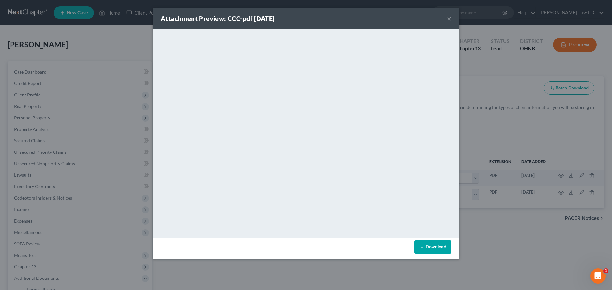
click at [448, 19] on button "×" at bounding box center [449, 19] width 4 height 8
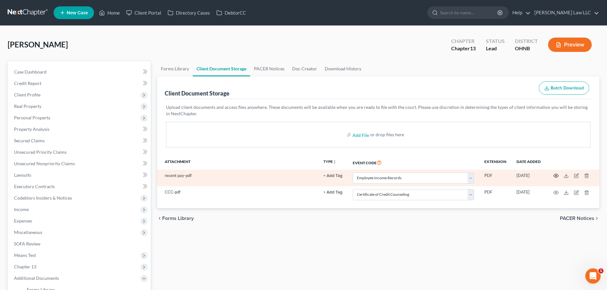
click at [559, 175] on icon "button" at bounding box center [556, 175] width 5 height 5
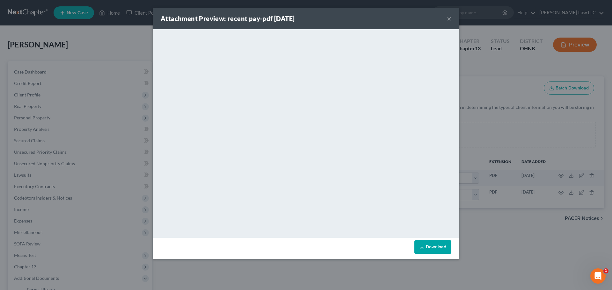
click at [447, 18] on button "×" at bounding box center [449, 19] width 4 height 8
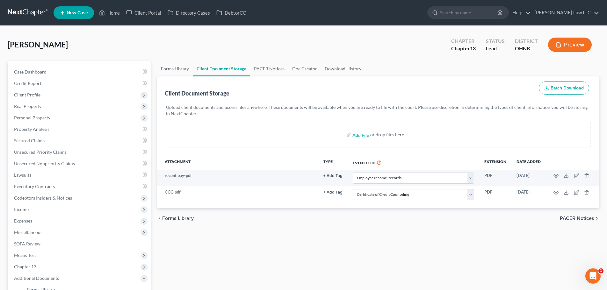
click at [345, 36] on div "[PERSON_NAME] Upgraded Chapter Chapter 13 Status [GEOGRAPHIC_DATA] [GEOGRAPHIC_…" at bounding box center [304, 47] width 592 height 28
click at [174, 70] on link "Forms Library" at bounding box center [175, 68] width 36 height 15
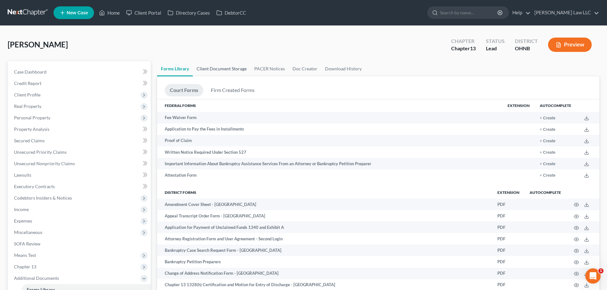
click at [206, 71] on link "Client Document Storage" at bounding box center [222, 68] width 58 height 15
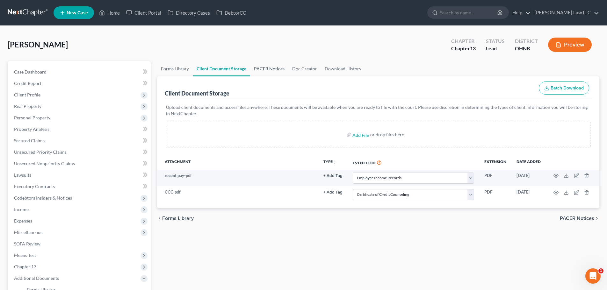
click at [263, 72] on link "PACER Notices" at bounding box center [269, 68] width 38 height 15
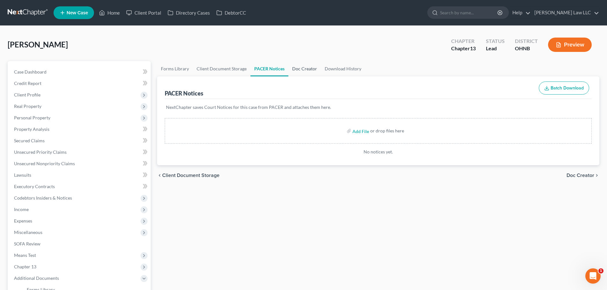
click at [304, 68] on link "Doc Creator" at bounding box center [305, 68] width 33 height 15
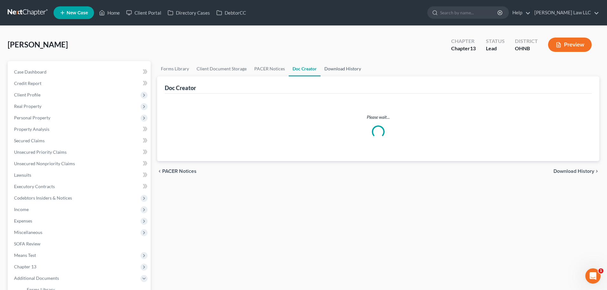
click at [333, 68] on link "Download History" at bounding box center [343, 68] width 44 height 15
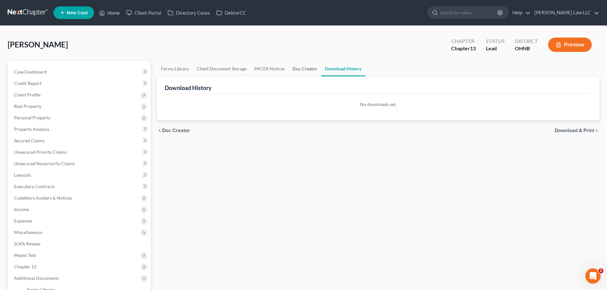
click at [306, 72] on link "Doc Creator" at bounding box center [305, 68] width 33 height 15
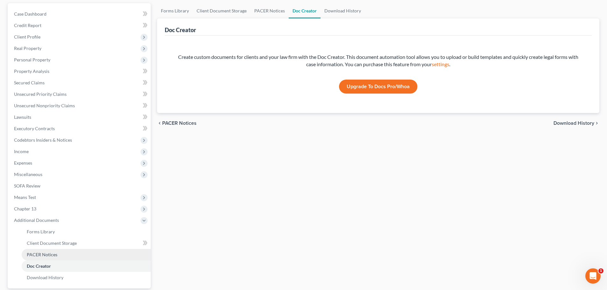
scroll to position [101, 0]
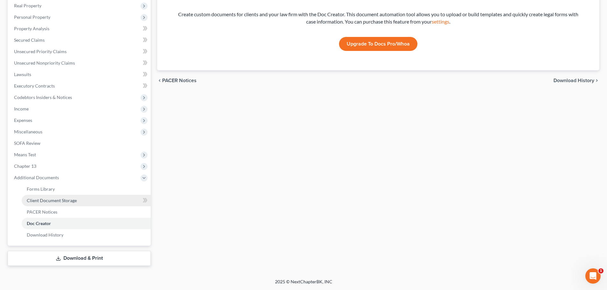
click at [59, 202] on span "Client Document Storage" at bounding box center [52, 200] width 50 height 5
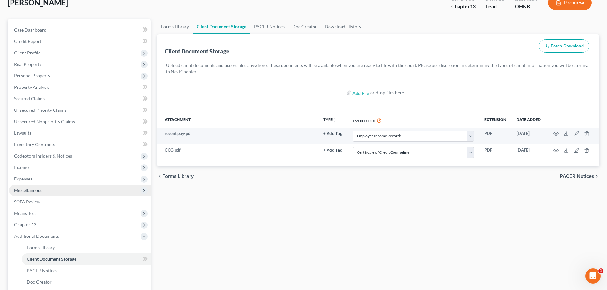
scroll to position [101, 0]
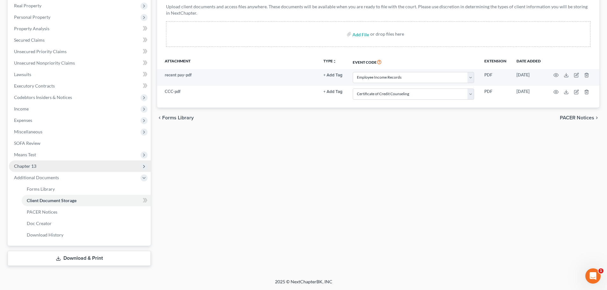
click at [38, 164] on span "Chapter 13" at bounding box center [80, 166] width 142 height 11
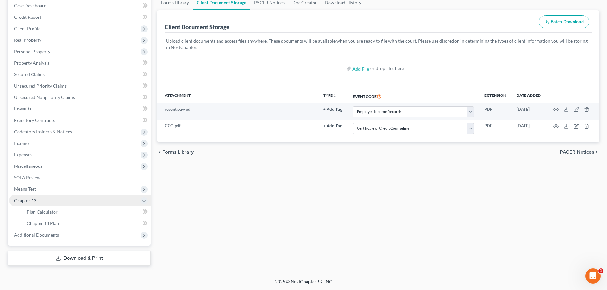
scroll to position [66, 0]
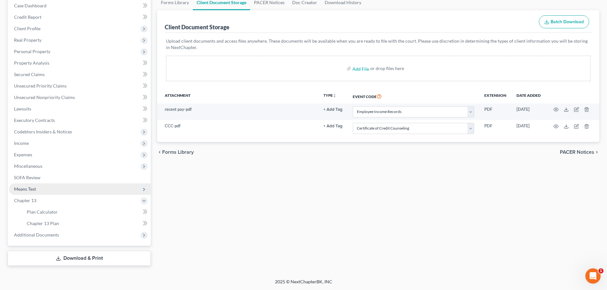
click at [30, 190] on span "Means Test" at bounding box center [25, 189] width 22 height 5
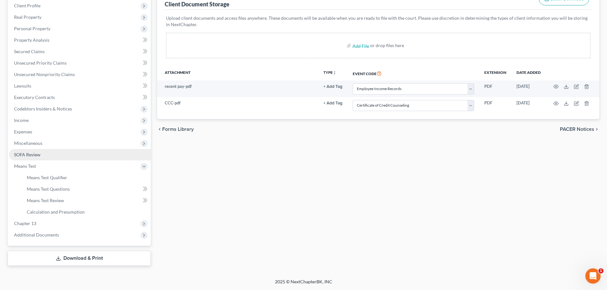
click at [34, 157] on link "SOFA Review" at bounding box center [80, 154] width 142 height 11
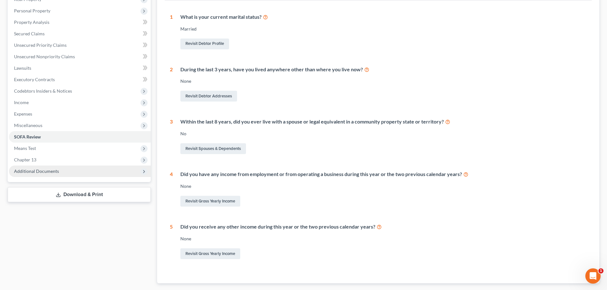
scroll to position [96, 0]
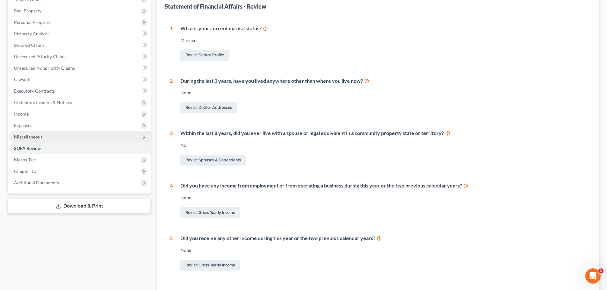
click at [35, 138] on span "Miscellaneous" at bounding box center [28, 136] width 28 height 5
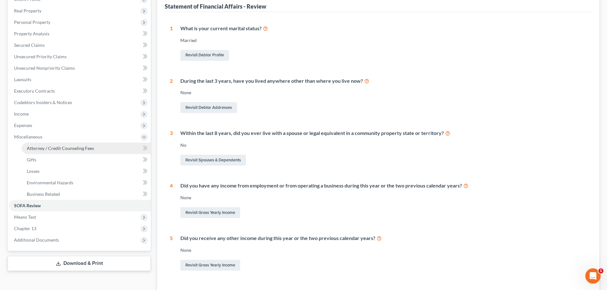
click at [45, 147] on span "Attorney / Credit Counseling Fees" at bounding box center [60, 148] width 67 height 5
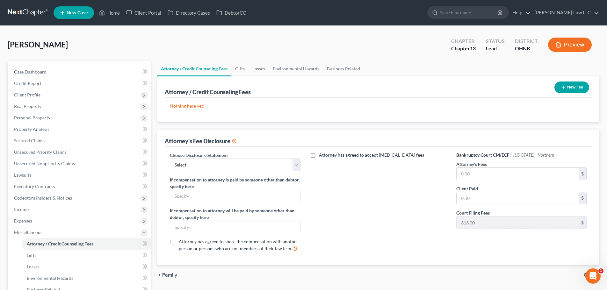
click at [570, 85] on button "New Fee" at bounding box center [572, 88] width 35 height 12
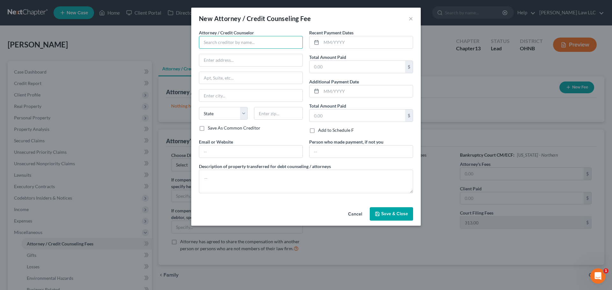
click at [228, 42] on input "text" at bounding box center [251, 42] width 104 height 13
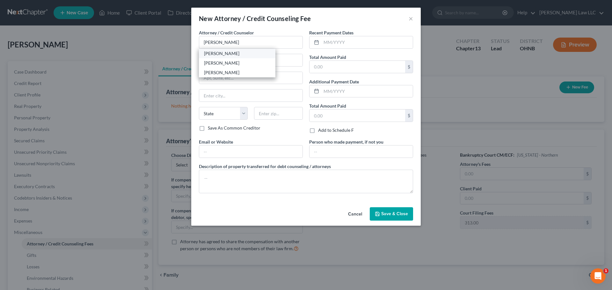
click at [233, 54] on div "[PERSON_NAME]" at bounding box center [237, 53] width 66 height 6
click at [392, 213] on span "Save & Close" at bounding box center [394, 213] width 27 height 5
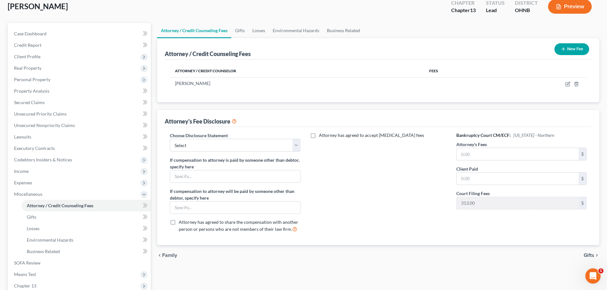
scroll to position [101, 0]
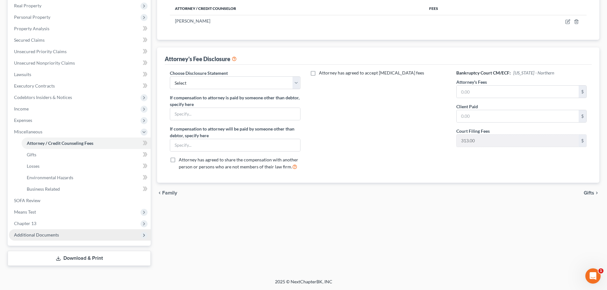
click at [48, 235] on span "Additional Documents" at bounding box center [36, 234] width 45 height 5
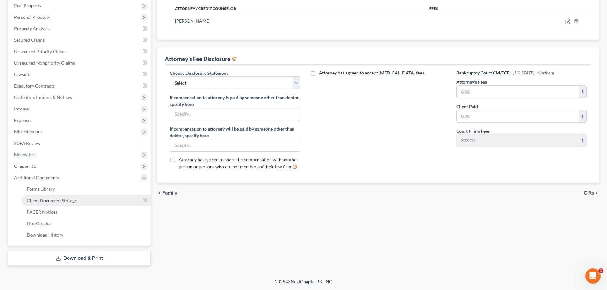
click at [61, 206] on link "Client Document Storage" at bounding box center [86, 200] width 129 height 11
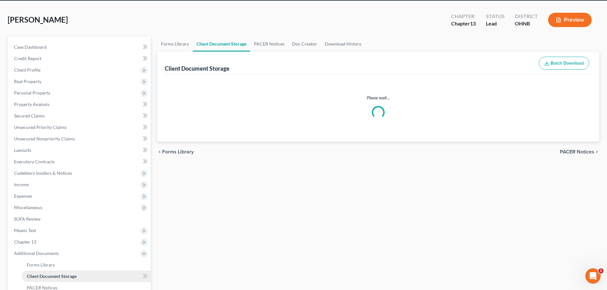
scroll to position [2, 0]
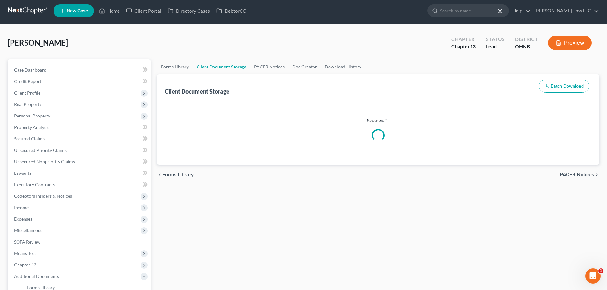
click at [63, 203] on ul "Case Dashboard Payments Invoices Payments Payments Credit Report Client Profile" at bounding box center [80, 201] width 142 height 275
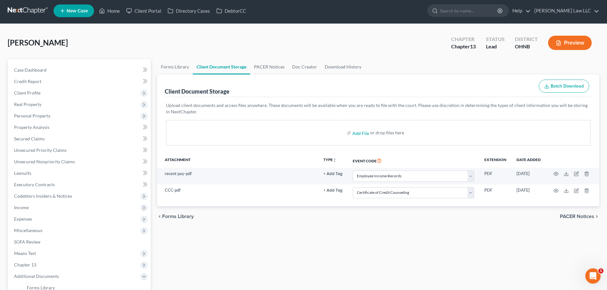
scroll to position [0, 0]
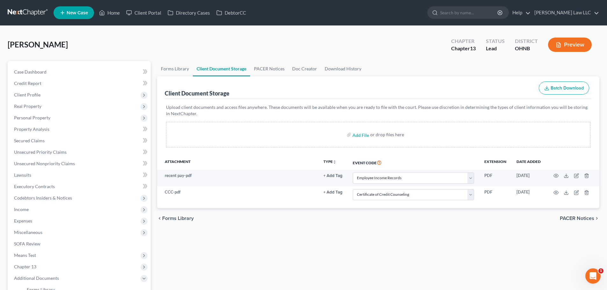
click at [347, 229] on div "Forms Library Client Document Storage PACER Notices Doc Creator Download Histor…" at bounding box center [378, 214] width 449 height 306
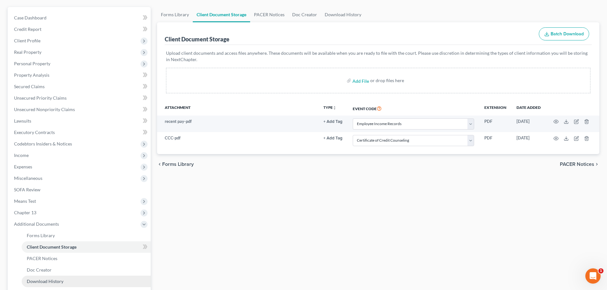
scroll to position [101, 0]
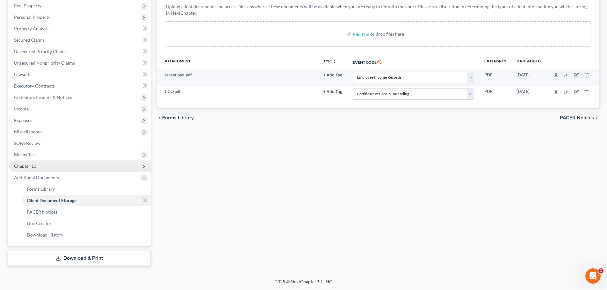
click at [44, 166] on span "Chapter 13" at bounding box center [80, 166] width 142 height 11
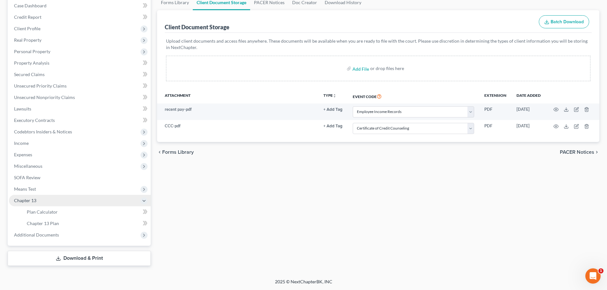
scroll to position [66, 0]
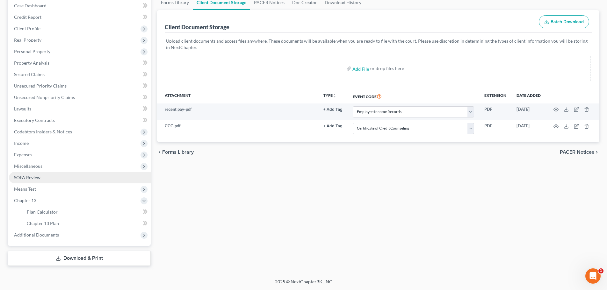
click at [38, 177] on span "SOFA Review" at bounding box center [27, 177] width 26 height 5
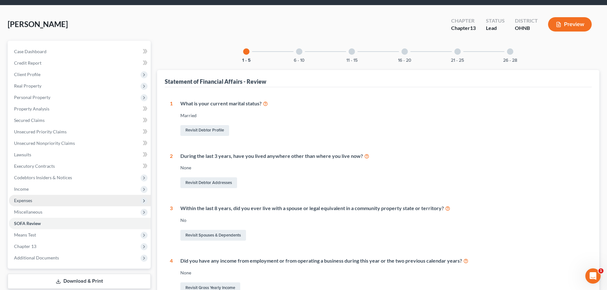
scroll to position [32, 0]
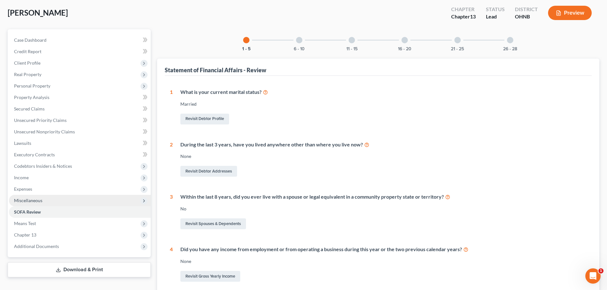
click at [40, 201] on span "Miscellaneous" at bounding box center [28, 200] width 28 height 5
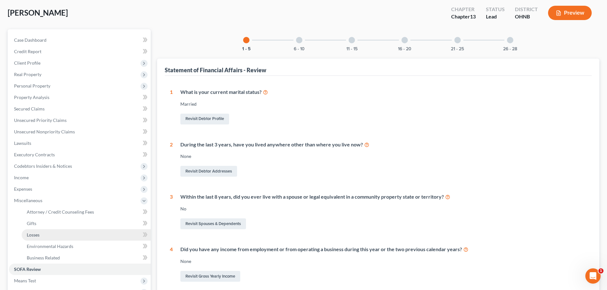
click at [40, 233] on link "Losses" at bounding box center [86, 235] width 129 height 11
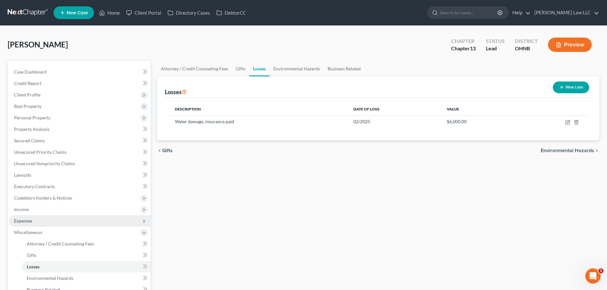
click at [35, 217] on span "Expenses" at bounding box center [80, 221] width 142 height 11
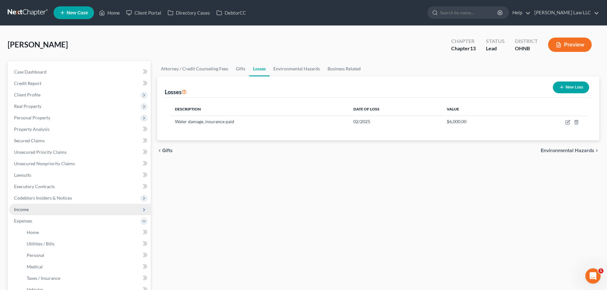
click at [30, 211] on span "Income" at bounding box center [80, 209] width 142 height 11
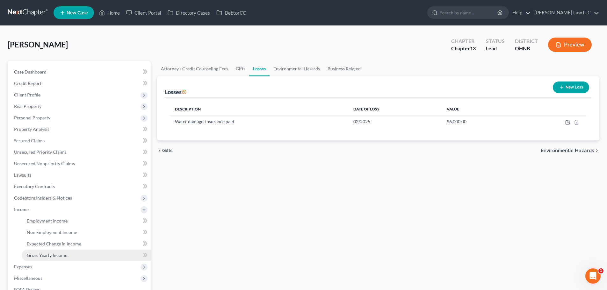
click at [45, 257] on span "Gross Yearly Income" at bounding box center [47, 255] width 40 height 5
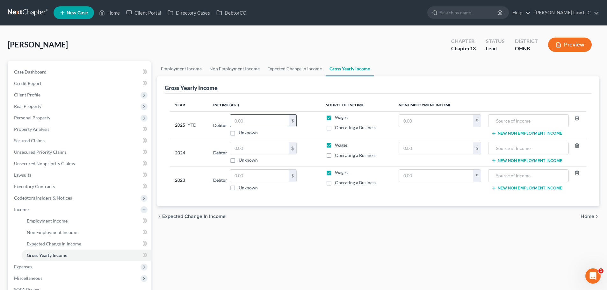
click at [258, 125] on input "text" at bounding box center [259, 121] width 59 height 12
click at [283, 253] on div "Employment Income Non Employment Income Expected Change in Income Gross Yearly …" at bounding box center [378, 208] width 449 height 294
drag, startPoint x: 193, startPoint y: 41, endPoint x: 209, endPoint y: 130, distance: 90.4
click at [193, 41] on div "[PERSON_NAME] Upgraded Chapter Chapter 13 Status [GEOGRAPHIC_DATA] [GEOGRAPHIC_…" at bounding box center [304, 47] width 592 height 28
drag, startPoint x: 260, startPoint y: 178, endPoint x: 268, endPoint y: 173, distance: 8.8
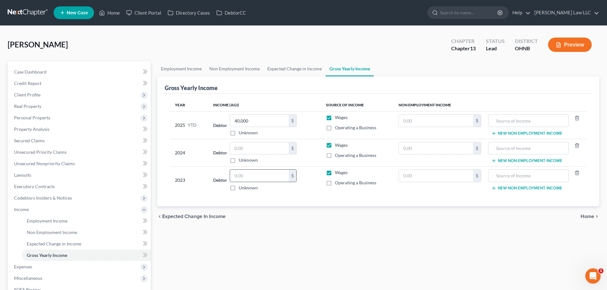
click at [261, 178] on input "text" at bounding box center [259, 176] width 59 height 12
drag, startPoint x: 265, startPoint y: 175, endPoint x: 263, endPoint y: 172, distance: 4.0
click at [265, 175] on input "153.39" at bounding box center [259, 176] width 59 height 12
click at [278, 221] on div "chevron_left Expected Change in Income Home chevron_right" at bounding box center [378, 217] width 443 height 20
click at [212, 149] on td "Debtor $ Unknown Balance Undetermined $ Unknown" at bounding box center [264, 152] width 113 height 27
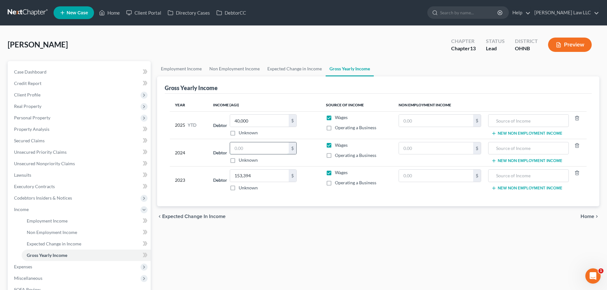
click at [249, 148] on input "text" at bounding box center [259, 149] width 59 height 12
click at [270, 237] on div "Employment Income Non Employment Income Expected Change in Income Gross Yearly …" at bounding box center [378, 208] width 449 height 294
click at [303, 68] on link "Expected Change in Income" at bounding box center [295, 68] width 62 height 15
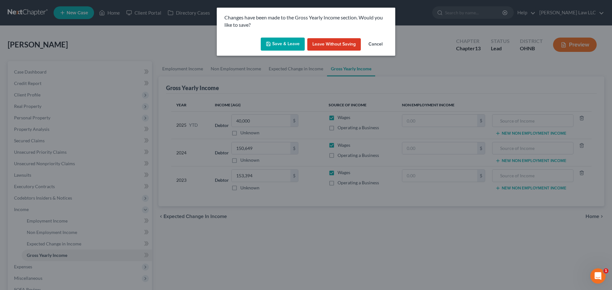
click at [296, 50] on button "Save & Leave" at bounding box center [283, 44] width 44 height 13
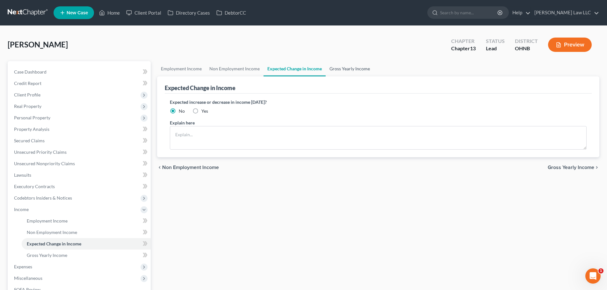
click at [342, 66] on link "Gross Yearly Income" at bounding box center [350, 68] width 48 height 15
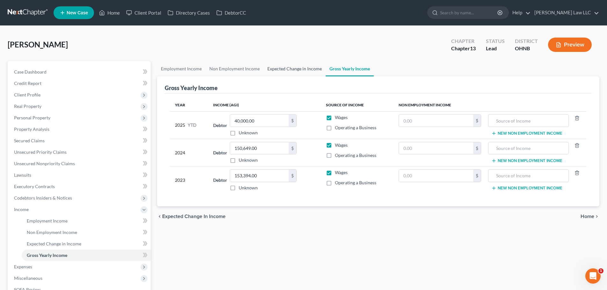
click at [304, 72] on link "Expected Change in Income" at bounding box center [295, 68] width 62 height 15
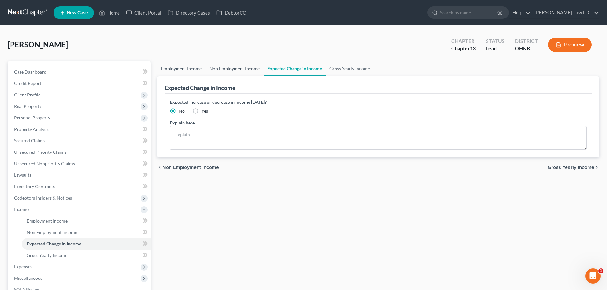
drag, startPoint x: 241, startPoint y: 66, endPoint x: 188, endPoint y: 65, distance: 53.6
click at [240, 66] on link "Non Employment Income" at bounding box center [235, 68] width 58 height 15
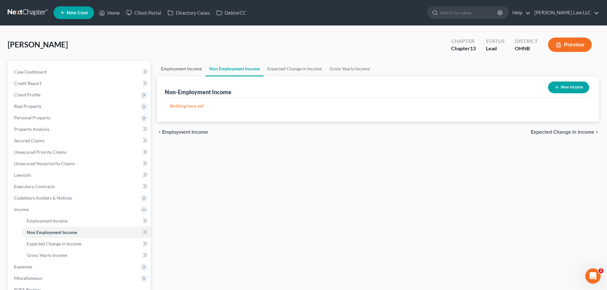
click at [186, 65] on link "Employment Income" at bounding box center [181, 68] width 48 height 15
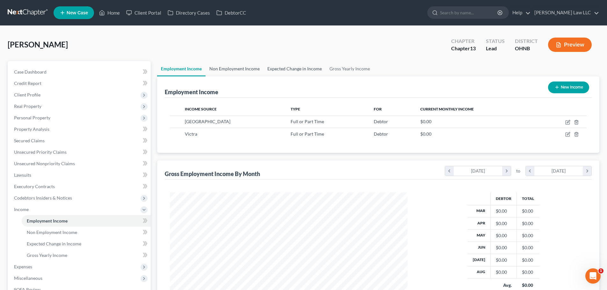
click at [231, 67] on link "Non Employment Income" at bounding box center [235, 68] width 58 height 15
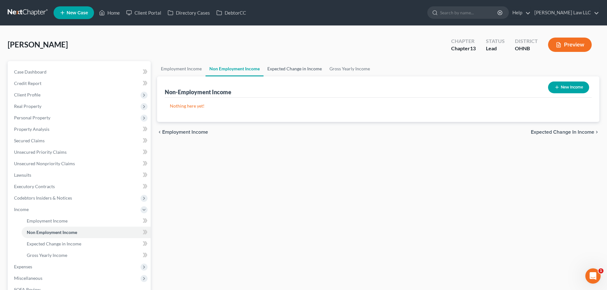
click at [285, 68] on link "Expected Change in Income" at bounding box center [295, 68] width 62 height 15
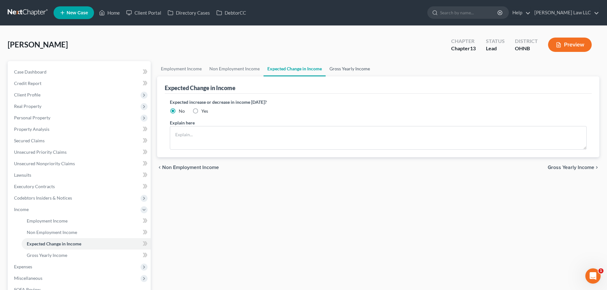
click at [345, 69] on link "Gross Yearly Income" at bounding box center [350, 68] width 48 height 15
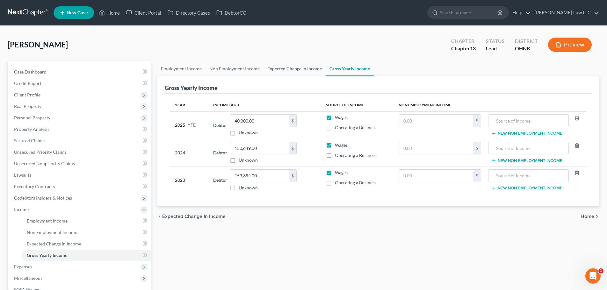
click at [309, 69] on link "Expected Change in Income" at bounding box center [295, 68] width 62 height 15
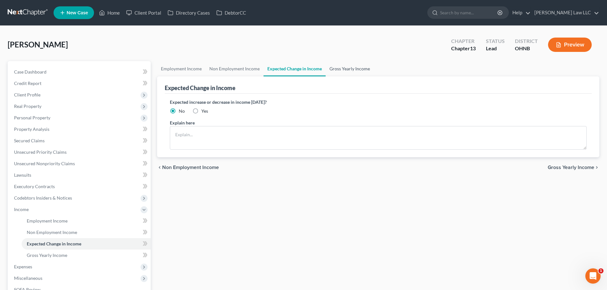
click at [341, 68] on link "Gross Yearly Income" at bounding box center [350, 68] width 48 height 15
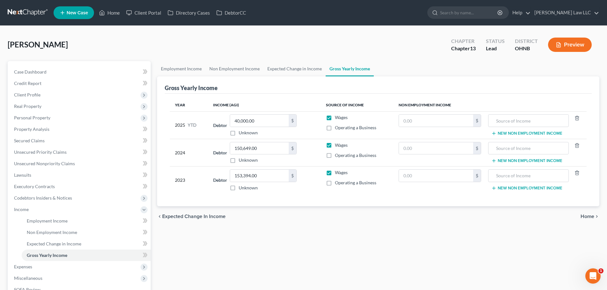
click at [253, 240] on div "Employment Income Non Employment Income Expected Change in Income Gross Yearly …" at bounding box center [378, 208] width 449 height 294
click at [42, 187] on span "Executory Contracts" at bounding box center [34, 186] width 41 height 5
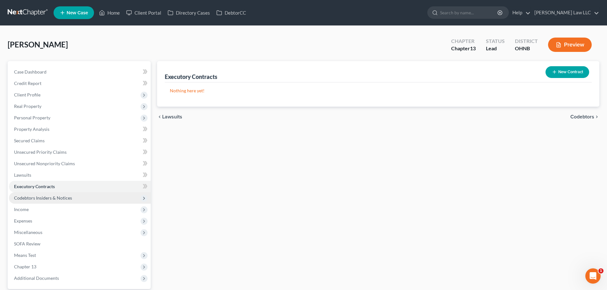
click at [42, 199] on span "Codebtors Insiders & Notices" at bounding box center [43, 197] width 58 height 5
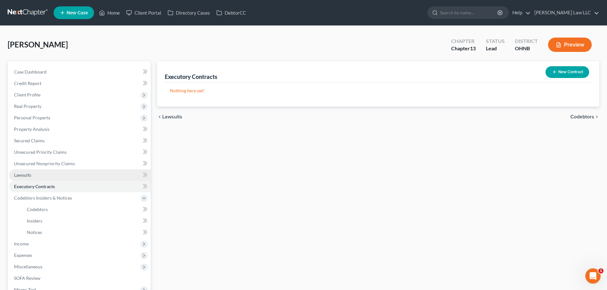
click at [42, 171] on link "Lawsuits" at bounding box center [80, 175] width 142 height 11
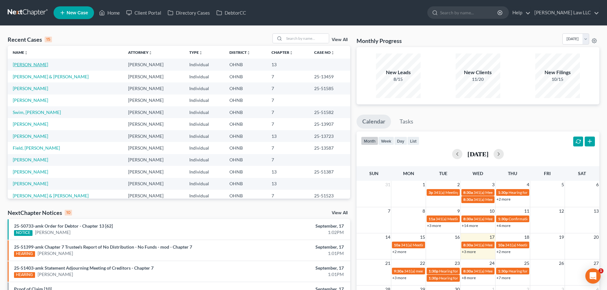
click at [28, 66] on link "[PERSON_NAME]" at bounding box center [30, 64] width 35 height 5
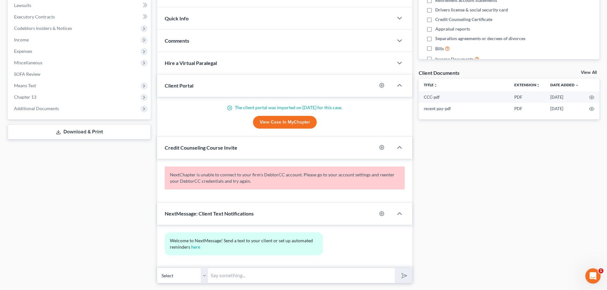
scroll to position [187, 0]
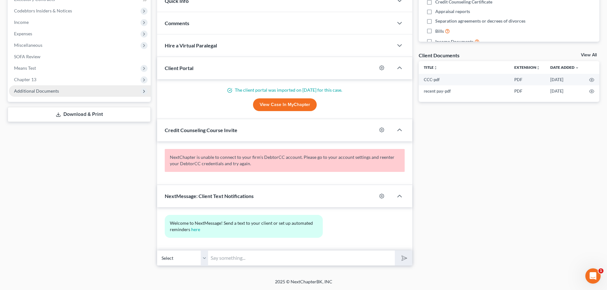
click at [52, 92] on span "Additional Documents" at bounding box center [36, 90] width 45 height 5
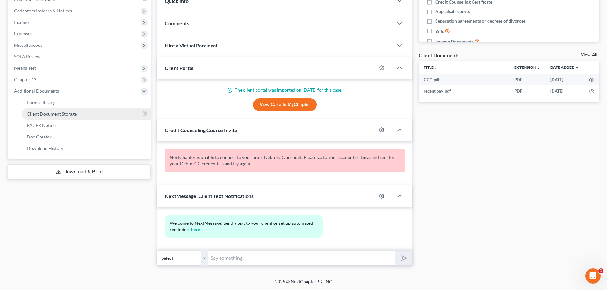
click at [63, 117] on link "Client Document Storage" at bounding box center [86, 113] width 129 height 11
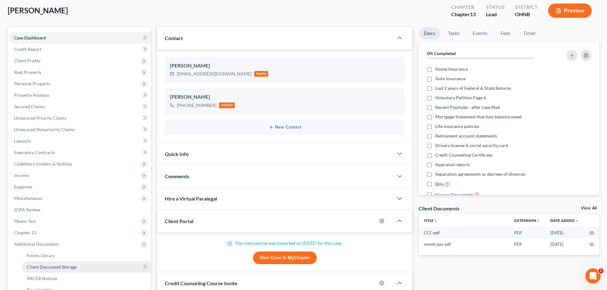
select select "20"
select select "5"
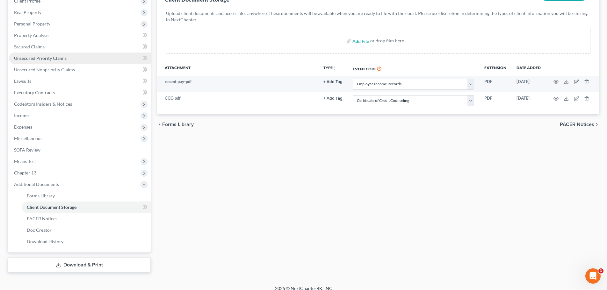
scroll to position [96, 0]
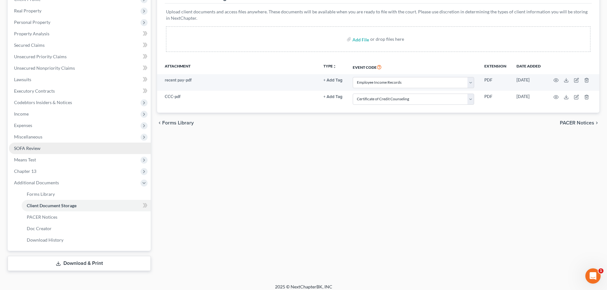
click at [37, 149] on span "SOFA Review" at bounding box center [27, 148] width 26 height 5
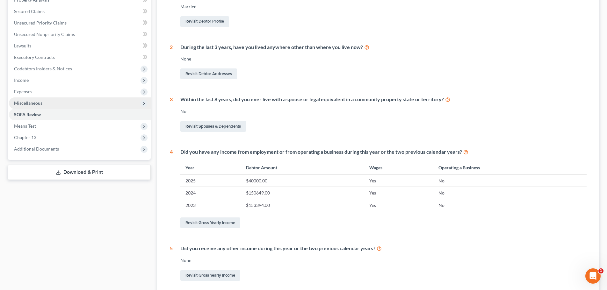
scroll to position [96, 0]
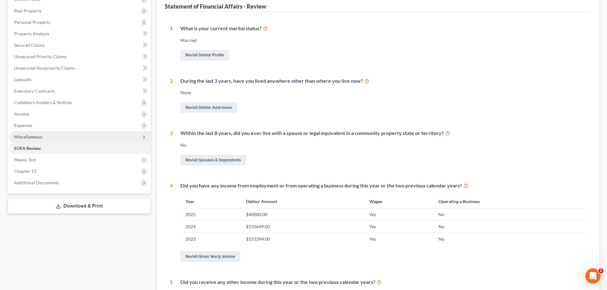
click at [40, 136] on span "Miscellaneous" at bounding box center [28, 136] width 28 height 5
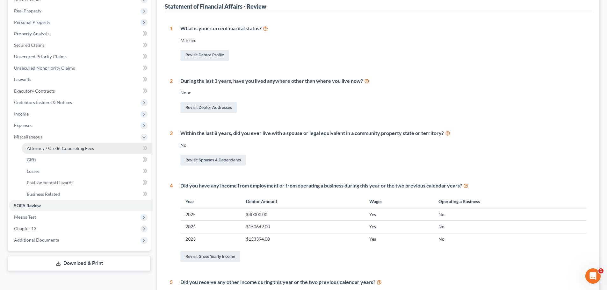
click at [54, 149] on span "Attorney / Credit Counseling Fees" at bounding box center [60, 148] width 67 height 5
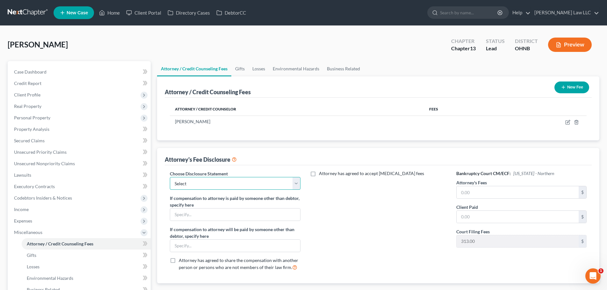
click at [193, 181] on select "Select Disclosure of Attorney Compensation" at bounding box center [235, 183] width 130 height 13
select select "0"
click at [170, 177] on select "Select Disclosure of Attorney Compensation" at bounding box center [235, 183] width 130 height 13
click at [336, 200] on div "Attorney has agreed to accept [MEDICAL_DATA] fees" at bounding box center [378, 224] width 143 height 106
click at [478, 194] on input "text" at bounding box center [518, 193] width 122 height 12
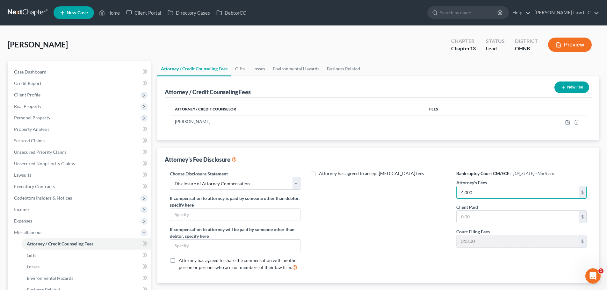
type input "4,000"
click at [389, 219] on div "Attorney has agreed to accept [MEDICAL_DATA] fees" at bounding box center [378, 224] width 143 height 106
click at [239, 65] on link "Gifts" at bounding box center [239, 68] width 17 height 15
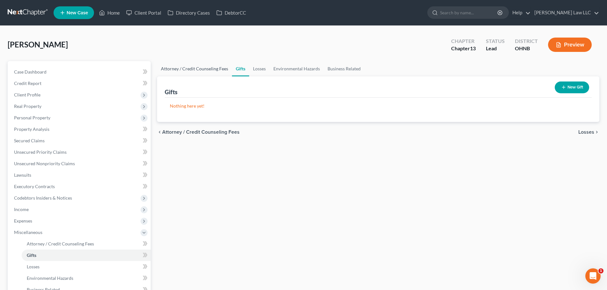
click at [221, 70] on link "Attorney / Credit Counseling Fees" at bounding box center [194, 68] width 75 height 15
select select "0"
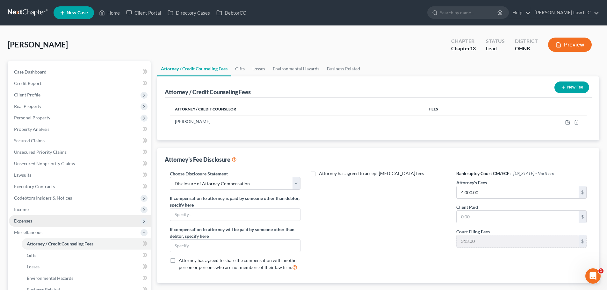
click at [31, 222] on span "Expenses" at bounding box center [23, 220] width 18 height 5
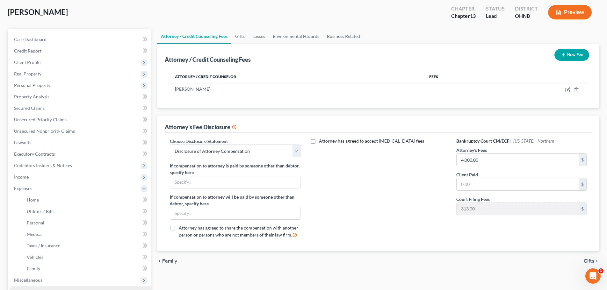
scroll to position [64, 0]
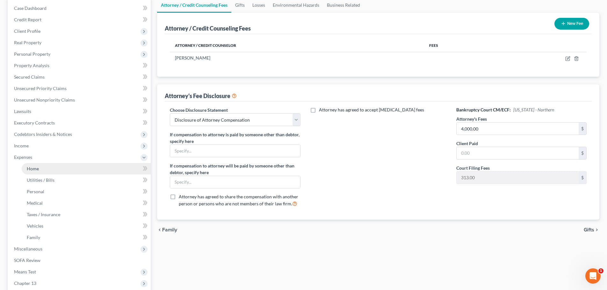
click at [42, 170] on link "Home" at bounding box center [86, 168] width 129 height 11
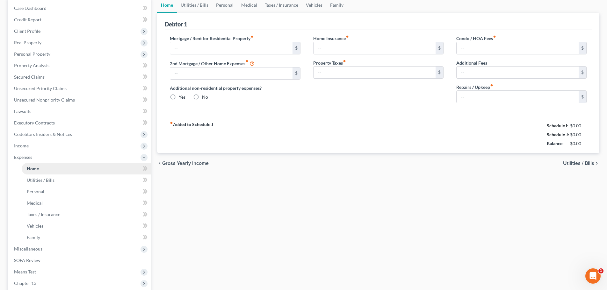
scroll to position [13, 0]
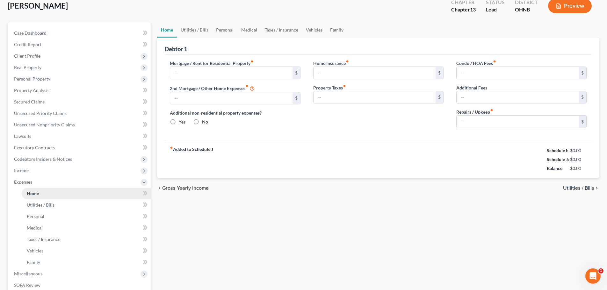
type input "1,587.00"
radio input "true"
type input "185.00"
type input "50.00"
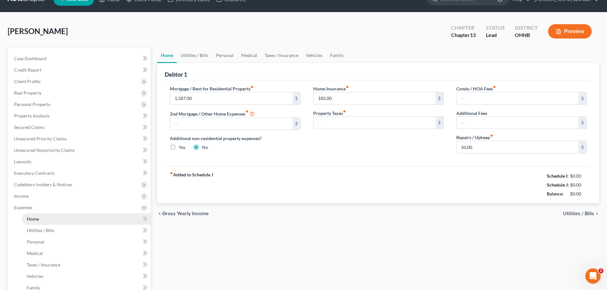
scroll to position [0, 0]
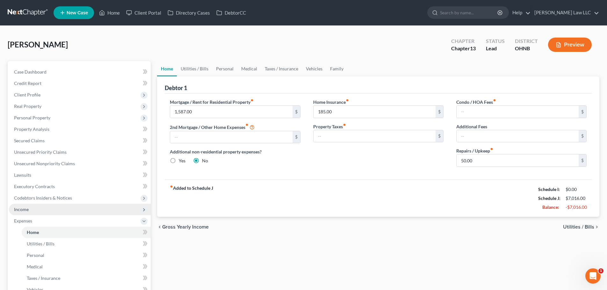
click at [30, 213] on span "Income" at bounding box center [80, 209] width 142 height 11
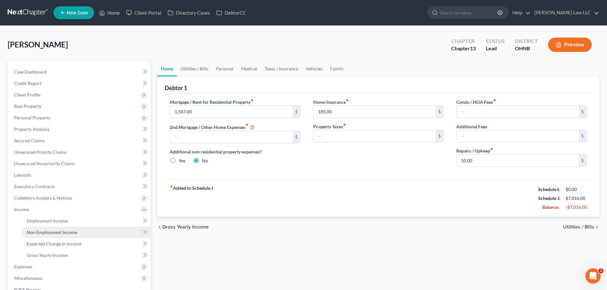
click at [56, 228] on link "Non Employment Income" at bounding box center [86, 232] width 129 height 11
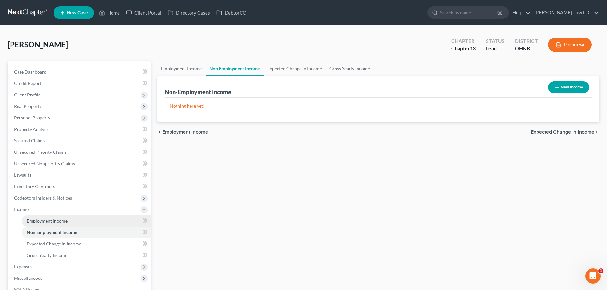
click at [57, 223] on link "Employment Income" at bounding box center [86, 221] width 129 height 11
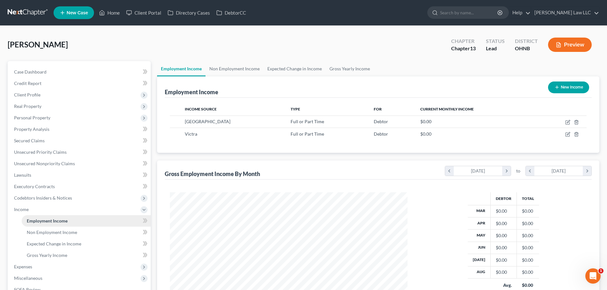
scroll to position [119, 251]
click at [50, 251] on link "Gross Yearly Income" at bounding box center [86, 255] width 129 height 11
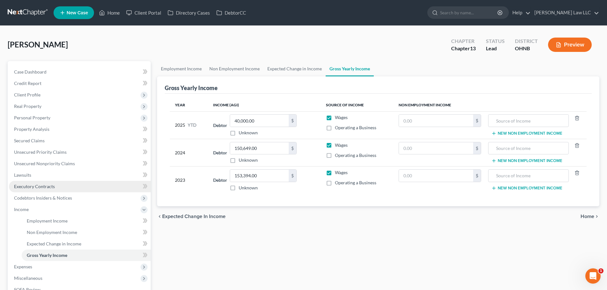
click at [35, 185] on span "Executory Contracts" at bounding box center [34, 186] width 41 height 5
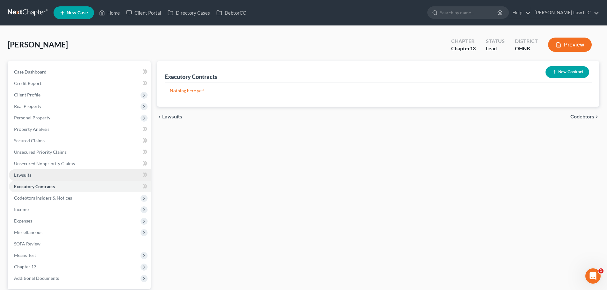
click at [33, 173] on link "Lawsuits" at bounding box center [80, 175] width 142 height 11
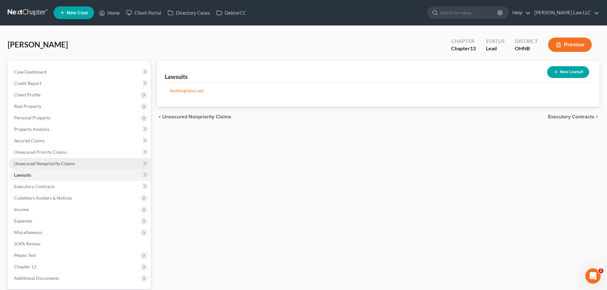
click at [44, 164] on span "Unsecured Nonpriority Claims" at bounding box center [44, 163] width 61 height 5
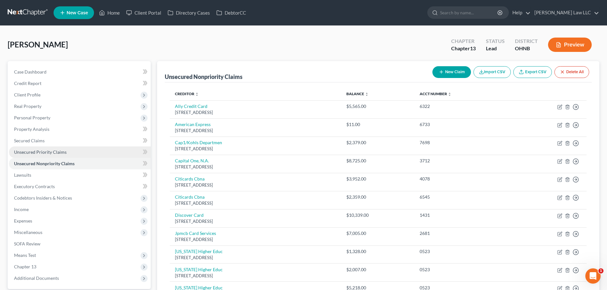
click at [46, 153] on span "Unsecured Priority Claims" at bounding box center [40, 152] width 53 height 5
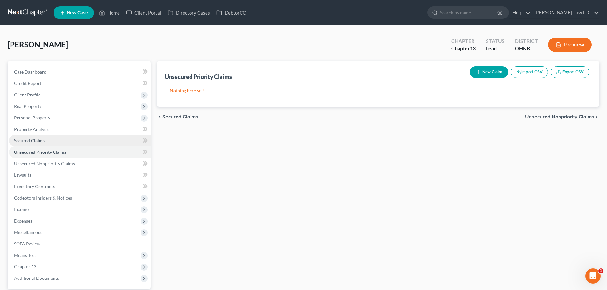
click at [43, 141] on span "Secured Claims" at bounding box center [29, 140] width 31 height 5
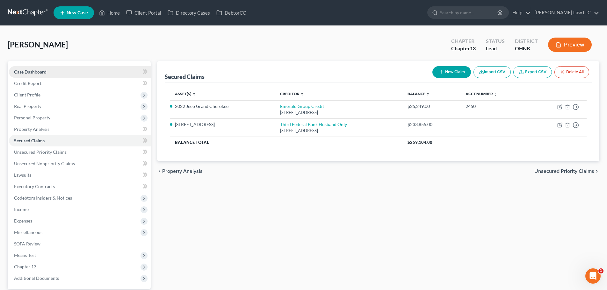
click at [56, 68] on link "Case Dashboard" at bounding box center [80, 71] width 142 height 11
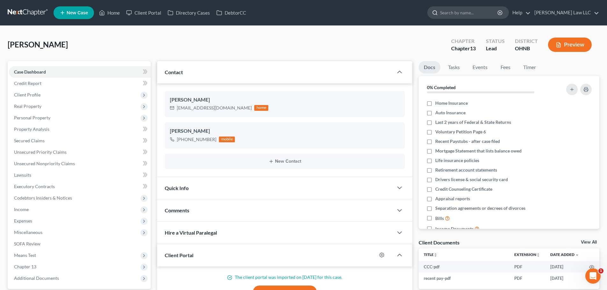
click at [476, 9] on input "search" at bounding box center [469, 13] width 58 height 12
click at [483, 12] on input "search" at bounding box center [469, 13] width 58 height 12
click at [470, 12] on input "search" at bounding box center [469, 13] width 58 height 12
type input "nell"
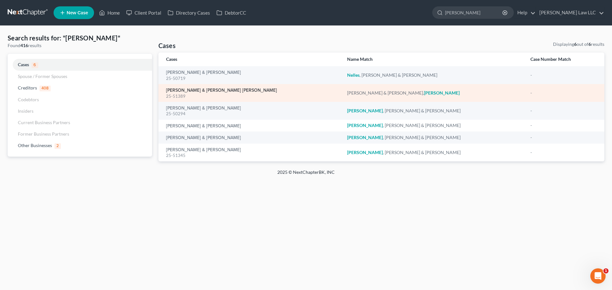
click at [205, 92] on link "Alvarez, Jimmie & Steele Alvarez, Nell" at bounding box center [221, 90] width 111 height 4
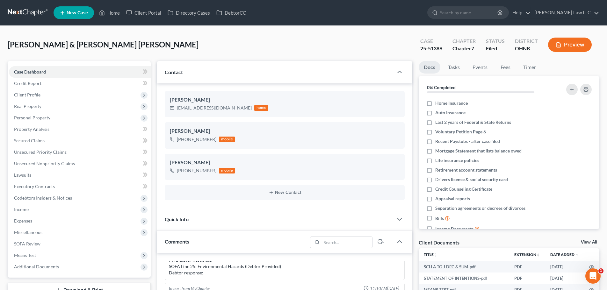
scroll to position [333, 0]
click at [48, 118] on span "Personal Property" at bounding box center [32, 117] width 36 height 5
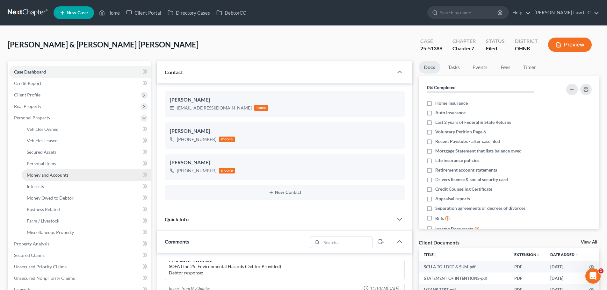
click at [52, 176] on span "Money and Accounts" at bounding box center [48, 174] width 42 height 5
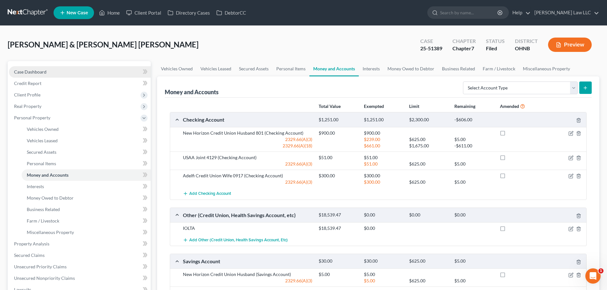
drag, startPoint x: 53, startPoint y: 73, endPoint x: 47, endPoint y: 73, distance: 5.4
click at [53, 73] on link "Case Dashboard" at bounding box center [80, 71] width 142 height 11
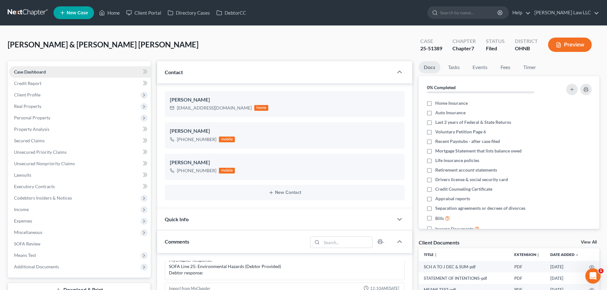
scroll to position [333, 0]
click at [478, 13] on input "search" at bounding box center [469, 13] width 58 height 12
type input "marlow"
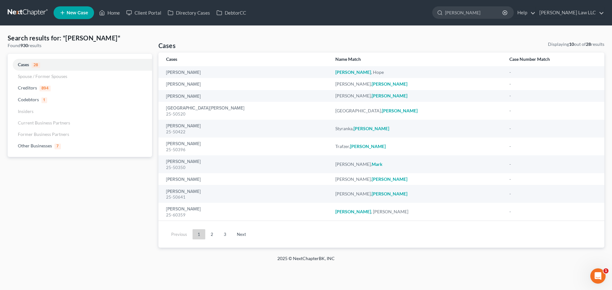
click at [125, 223] on div "Search results for: "marlow" Found 930 results Cases 28 Spouse / Former Spouses…" at bounding box center [79, 140] width 151 height 215
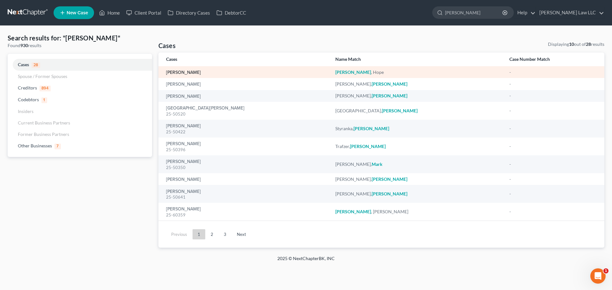
click at [193, 75] on link "[PERSON_NAME]" at bounding box center [183, 72] width 35 height 4
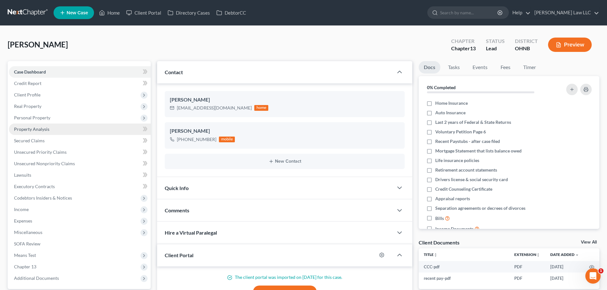
click at [41, 131] on span "Property Analysis" at bounding box center [31, 129] width 35 height 5
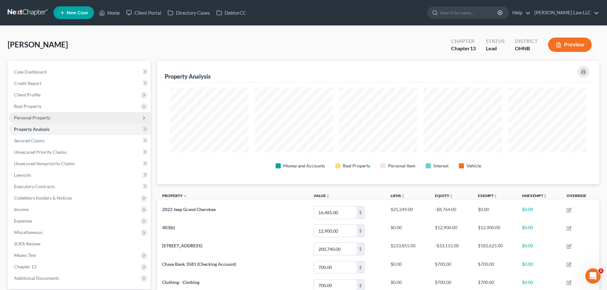
click at [44, 118] on span "Personal Property" at bounding box center [32, 117] width 36 height 5
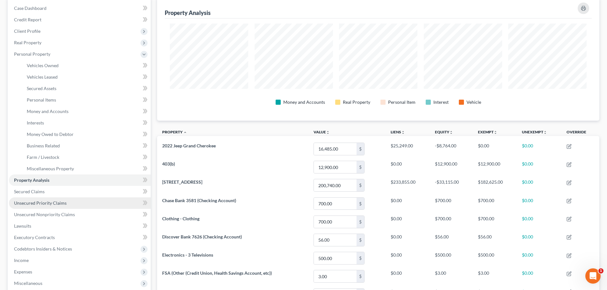
click at [40, 205] on span "Unsecured Priority Claims" at bounding box center [40, 203] width 53 height 5
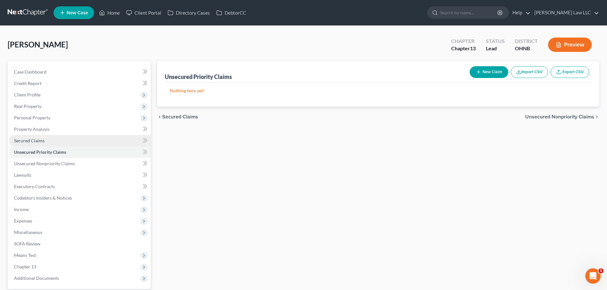
click at [42, 139] on span "Secured Claims" at bounding box center [29, 140] width 31 height 5
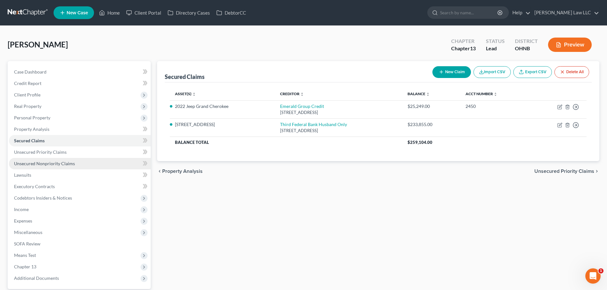
click at [53, 165] on span "Unsecured Nonpriority Claims" at bounding box center [44, 163] width 61 height 5
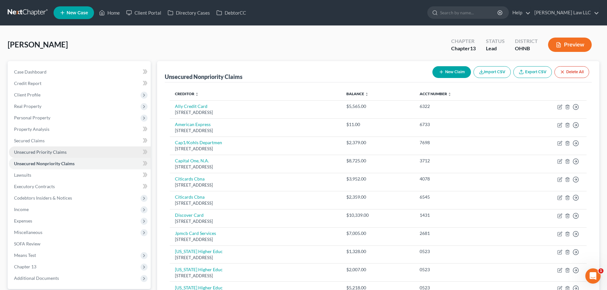
click at [53, 154] on span "Unsecured Priority Claims" at bounding box center [40, 152] width 53 height 5
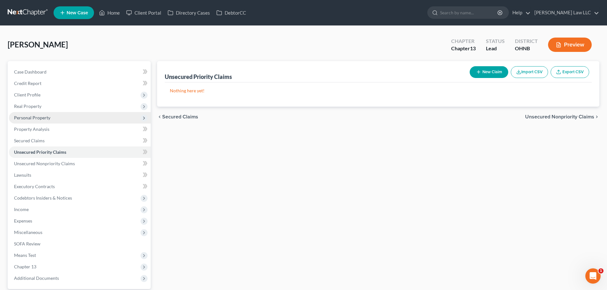
click at [47, 119] on span "Personal Property" at bounding box center [32, 117] width 36 height 5
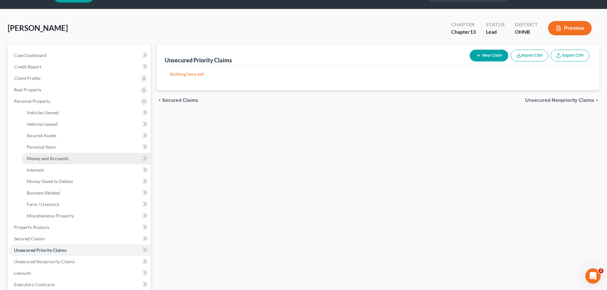
scroll to position [32, 0]
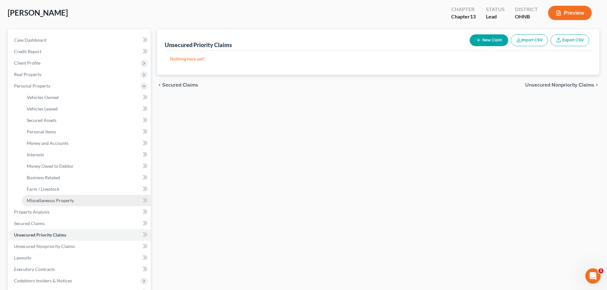
click at [63, 201] on span "Miscellaneous Property" at bounding box center [50, 200] width 47 height 5
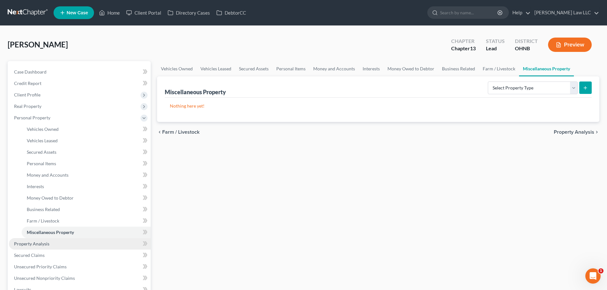
click at [45, 243] on span "Property Analysis" at bounding box center [31, 243] width 35 height 5
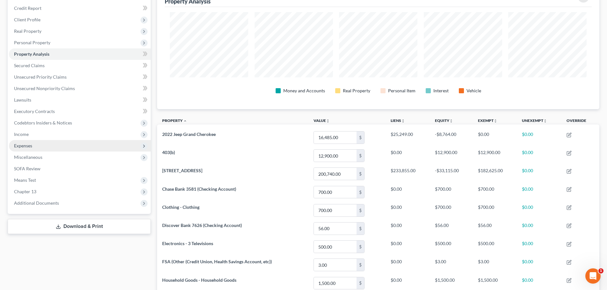
scroll to position [64, 0]
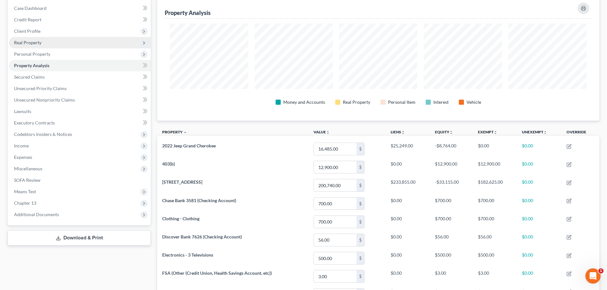
click at [33, 41] on span "Real Property" at bounding box center [27, 42] width 27 height 5
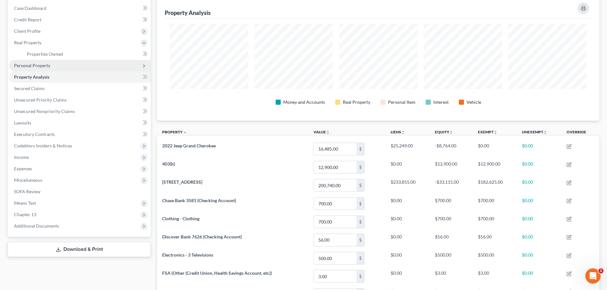
click at [57, 64] on span "Personal Property" at bounding box center [80, 65] width 142 height 11
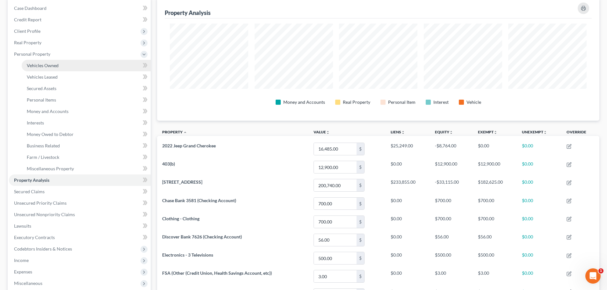
click at [58, 67] on link "Vehicles Owned" at bounding box center [86, 65] width 129 height 11
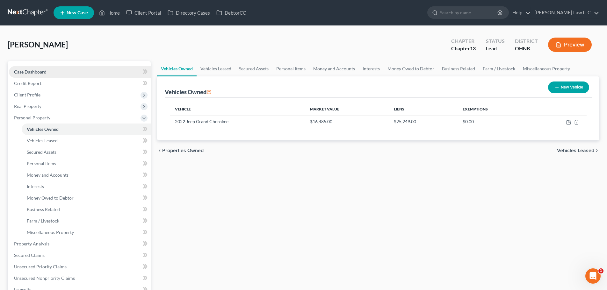
drag, startPoint x: 47, startPoint y: 74, endPoint x: 54, endPoint y: 74, distance: 6.7
click at [47, 74] on link "Case Dashboard" at bounding box center [80, 71] width 142 height 11
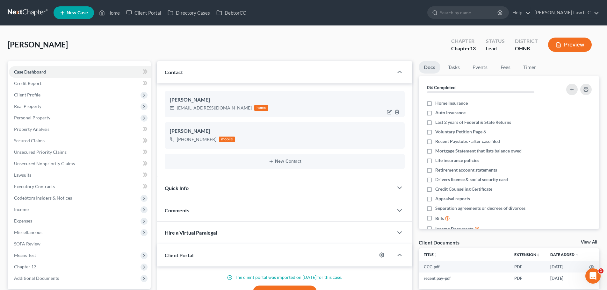
click at [206, 110] on div "[EMAIL_ADDRESS][DOMAIN_NAME]" at bounding box center [214, 108] width 75 height 6
copy div "[EMAIL_ADDRESS][DOMAIN_NAME]"
click at [195, 140] on div "[PHONE_NUMBER]" at bounding box center [197, 139] width 40 height 6
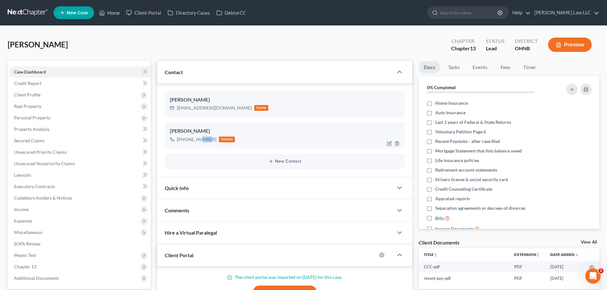
click at [195, 140] on div "[PHONE_NUMBER]" at bounding box center [197, 139] width 40 height 6
copy div "[PHONE_NUMBER]"
drag, startPoint x: 45, startPoint y: 120, endPoint x: 45, endPoint y: 125, distance: 5.4
click at [45, 120] on span "Personal Property" at bounding box center [32, 117] width 36 height 5
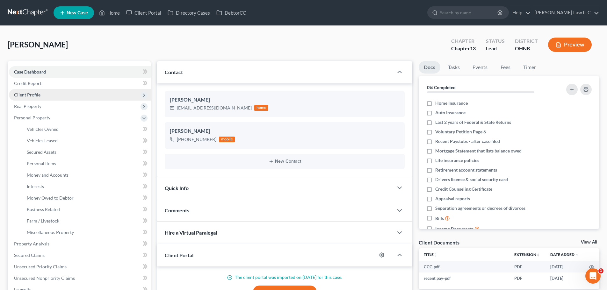
click at [45, 97] on span "Client Profile" at bounding box center [80, 94] width 142 height 11
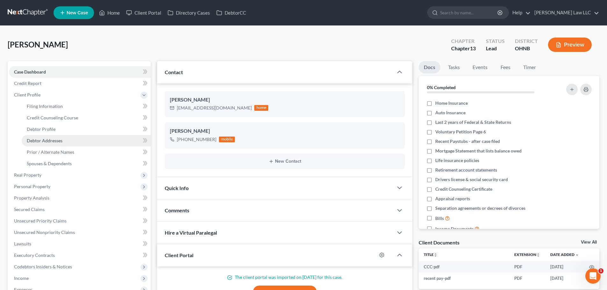
click at [49, 140] on span "Debtor Addresses" at bounding box center [45, 140] width 36 height 5
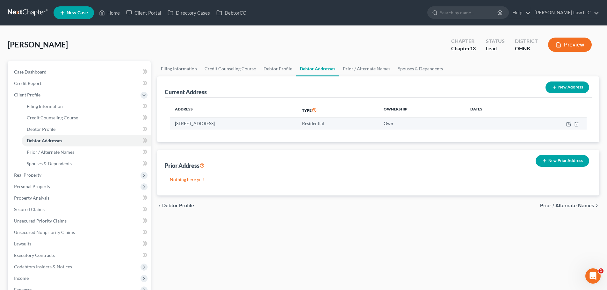
drag, startPoint x: 273, startPoint y: 123, endPoint x: 174, endPoint y: 127, distance: 98.6
click at [174, 127] on td "[STREET_ADDRESS]" at bounding box center [233, 124] width 127 height 12
copy td "[STREET_ADDRESS]"
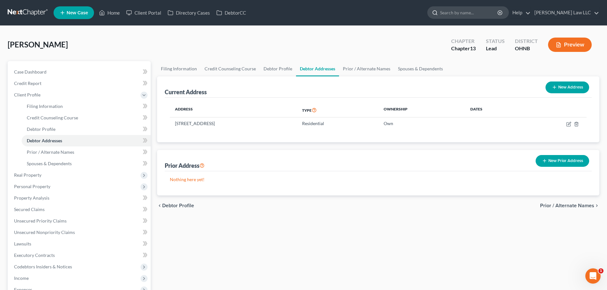
click at [485, 13] on input "search" at bounding box center [469, 13] width 58 height 12
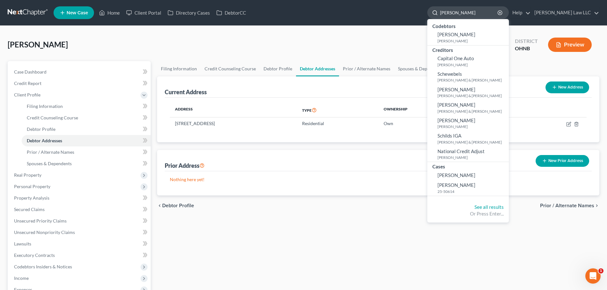
type input "SCHMIDT"
